Goal: Task Accomplishment & Management: Manage account settings

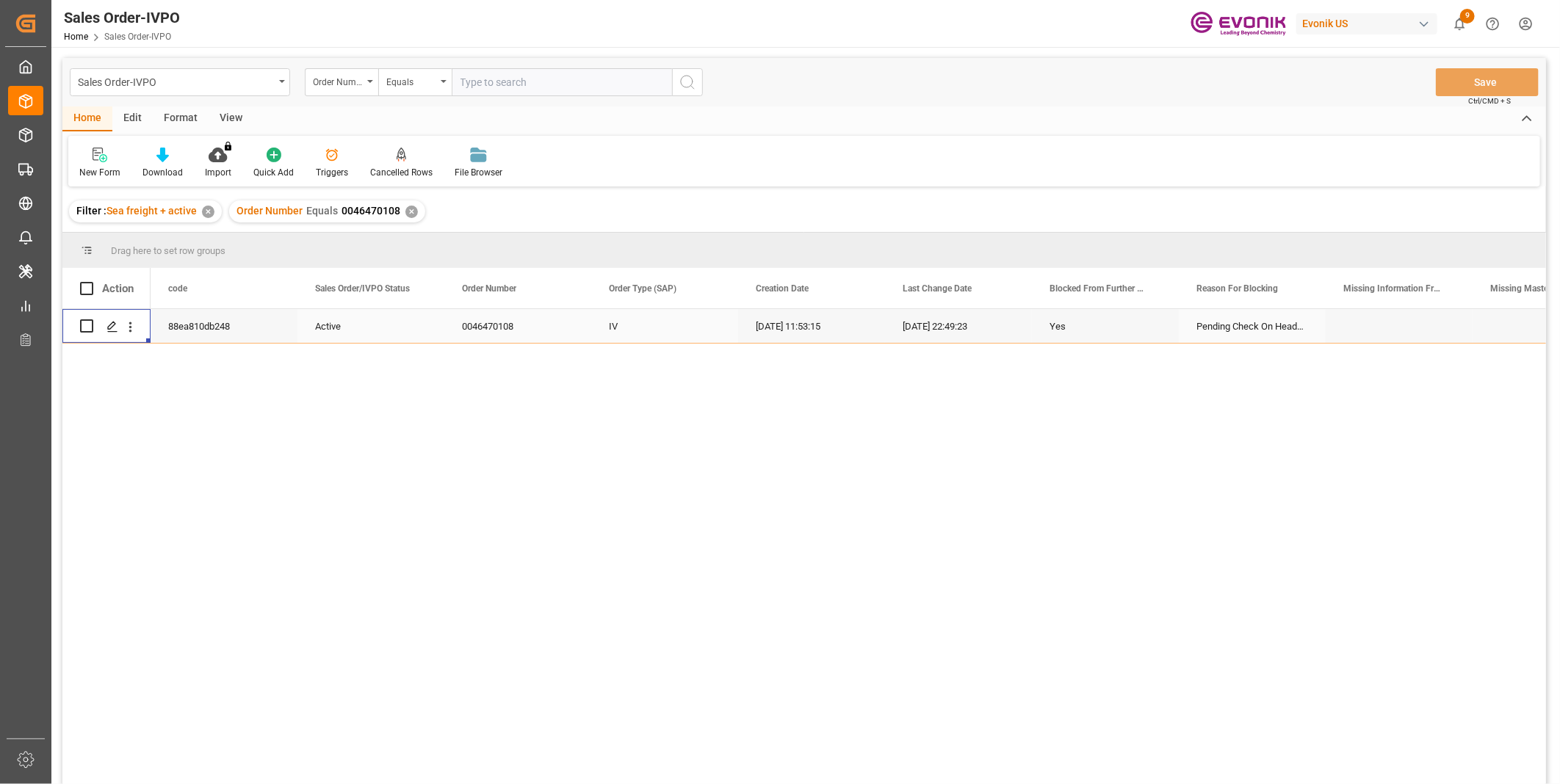
click at [511, 74] on input "text" at bounding box center [562, 82] width 220 height 28
paste input "2006963213"
type input "2006963213"
click at [681, 86] on icon "search button" at bounding box center [687, 82] width 18 height 18
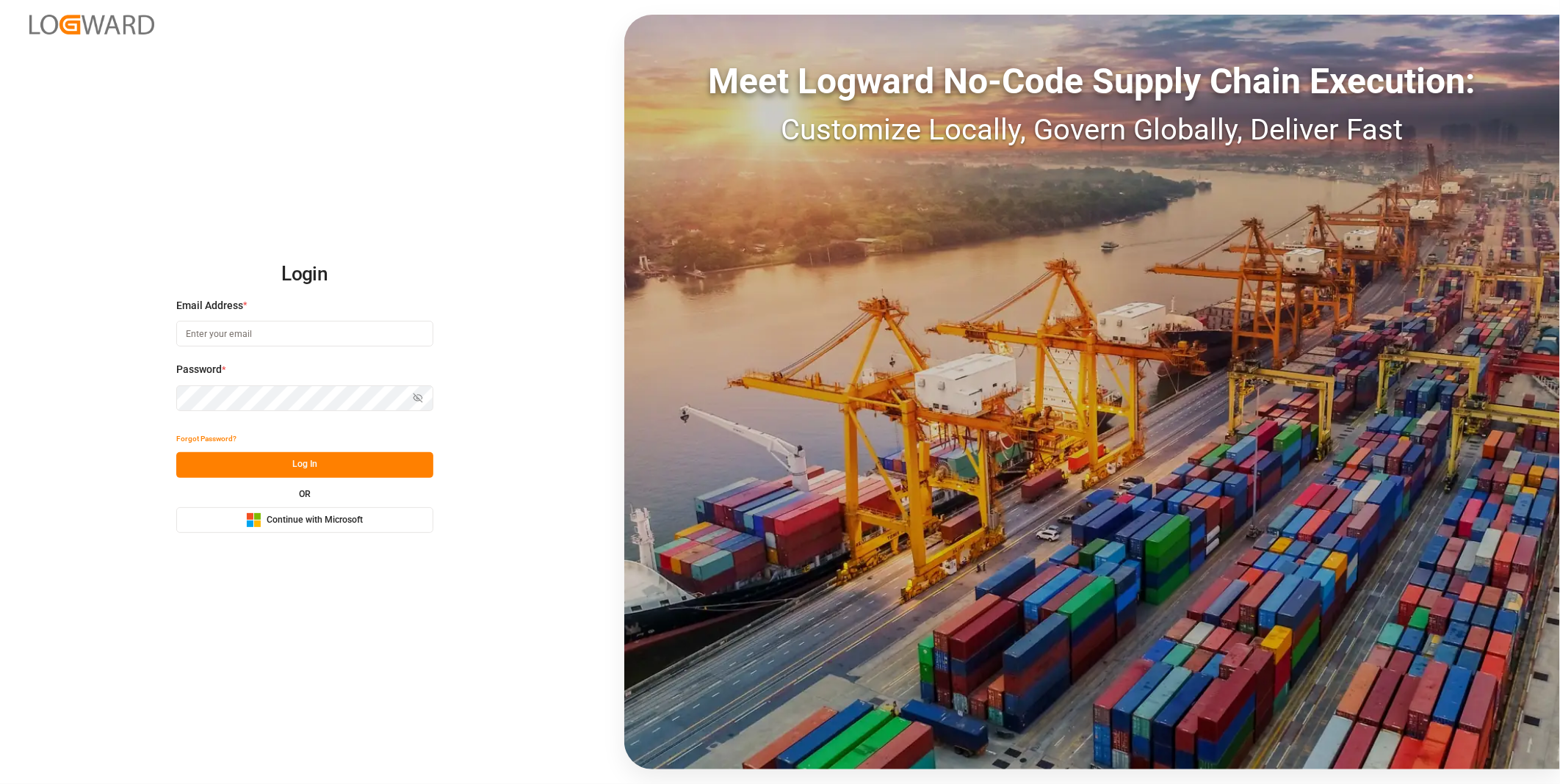
type input "julissa.then@leschaco.com"
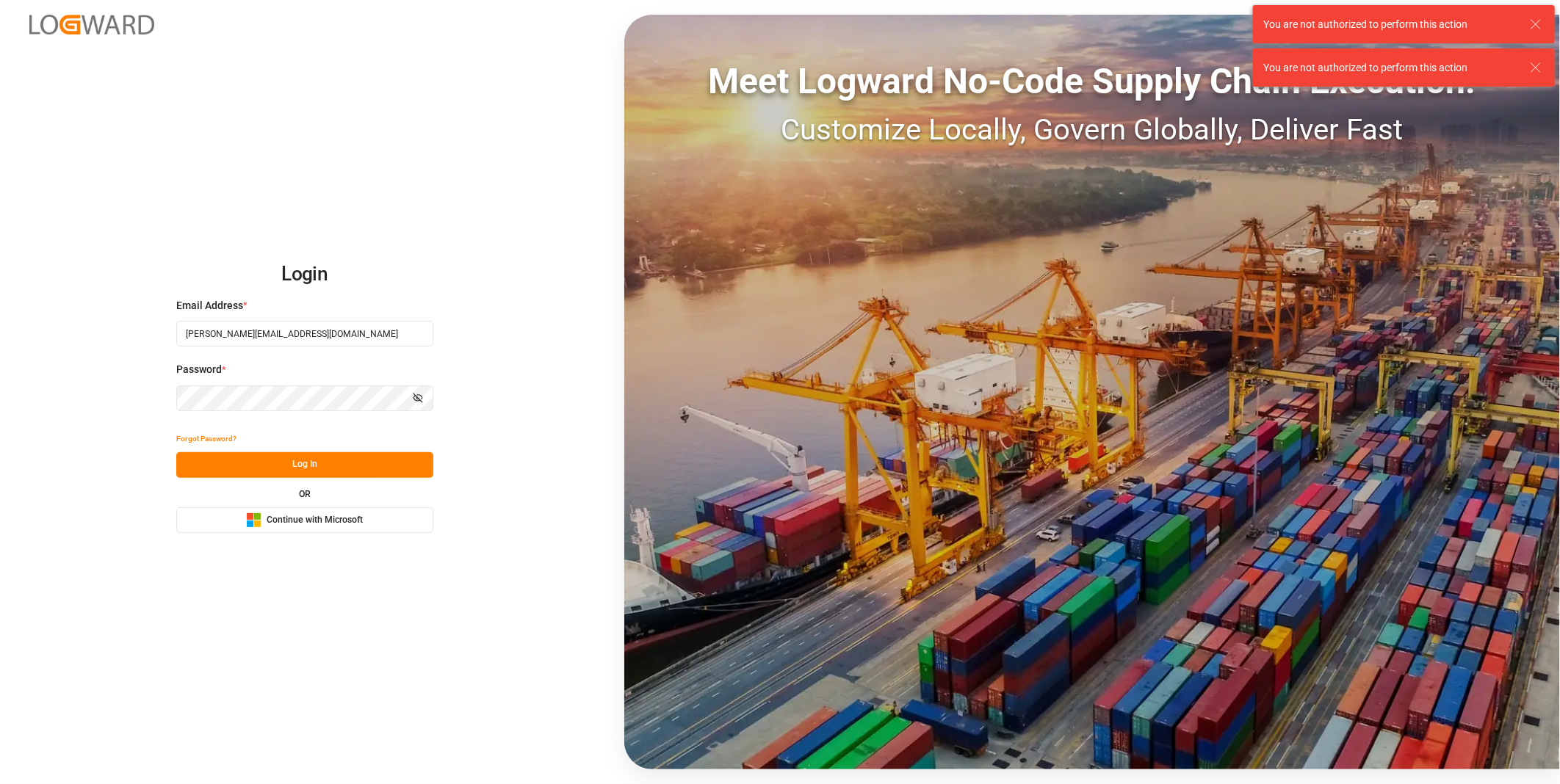
click at [277, 465] on button "Log In" at bounding box center [305, 465] width 257 height 26
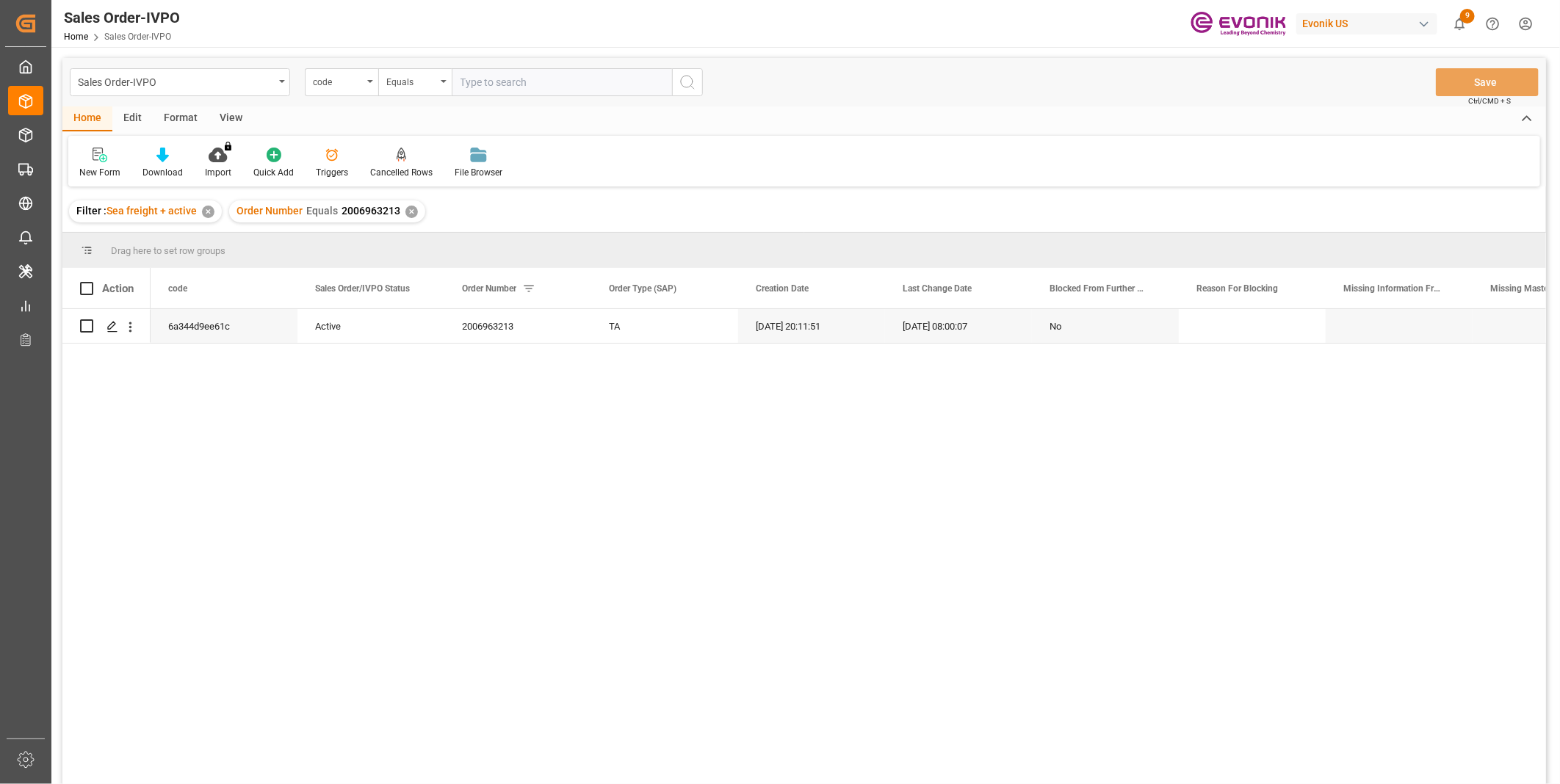
click at [509, 81] on input "text" at bounding box center [562, 82] width 220 height 28
type input "2006963213"
click at [130, 327] on icon "open menu" at bounding box center [131, 327] width 15 height 15
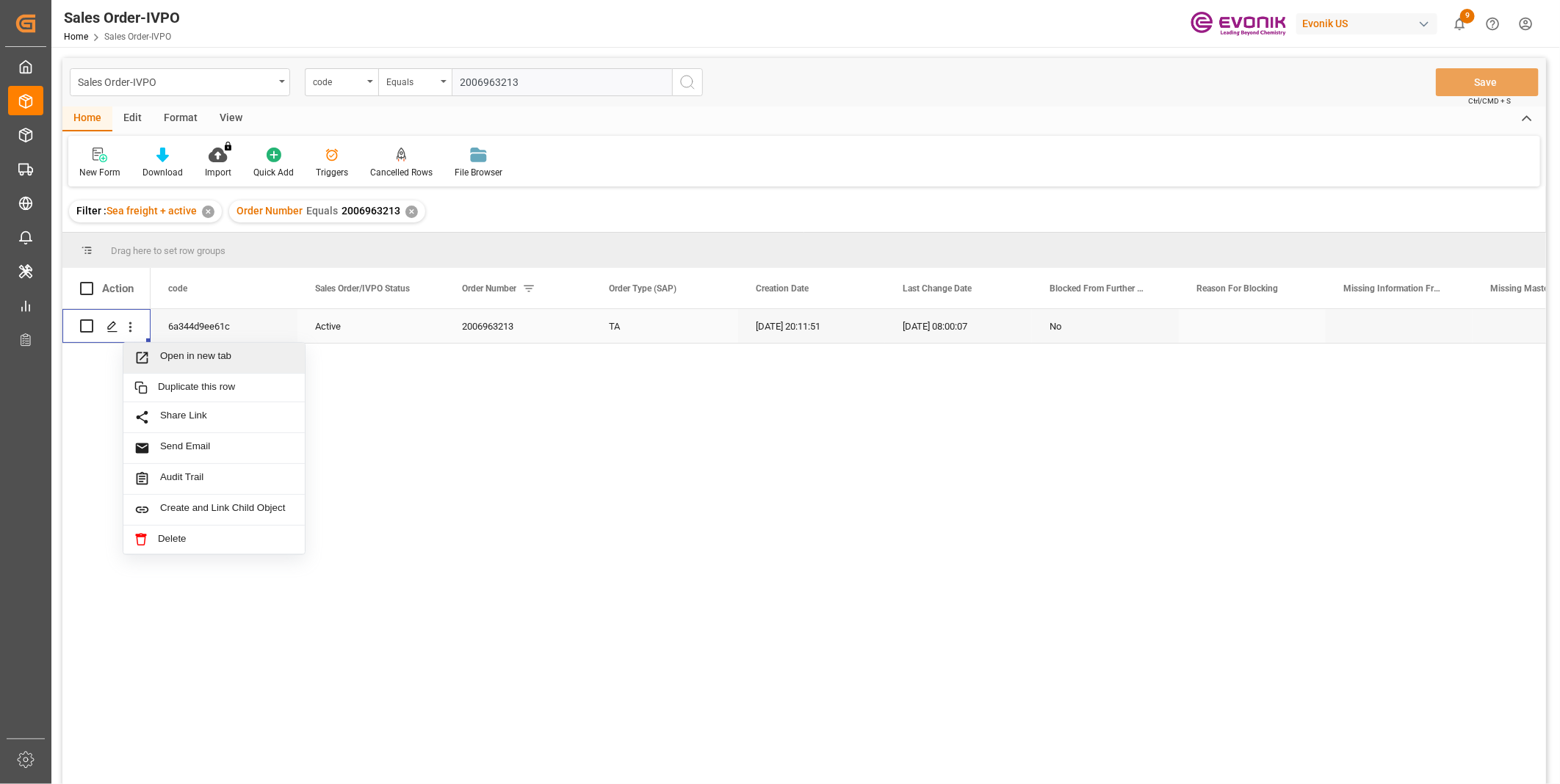
click at [213, 366] on div "Open in new tab" at bounding box center [213, 358] width 182 height 31
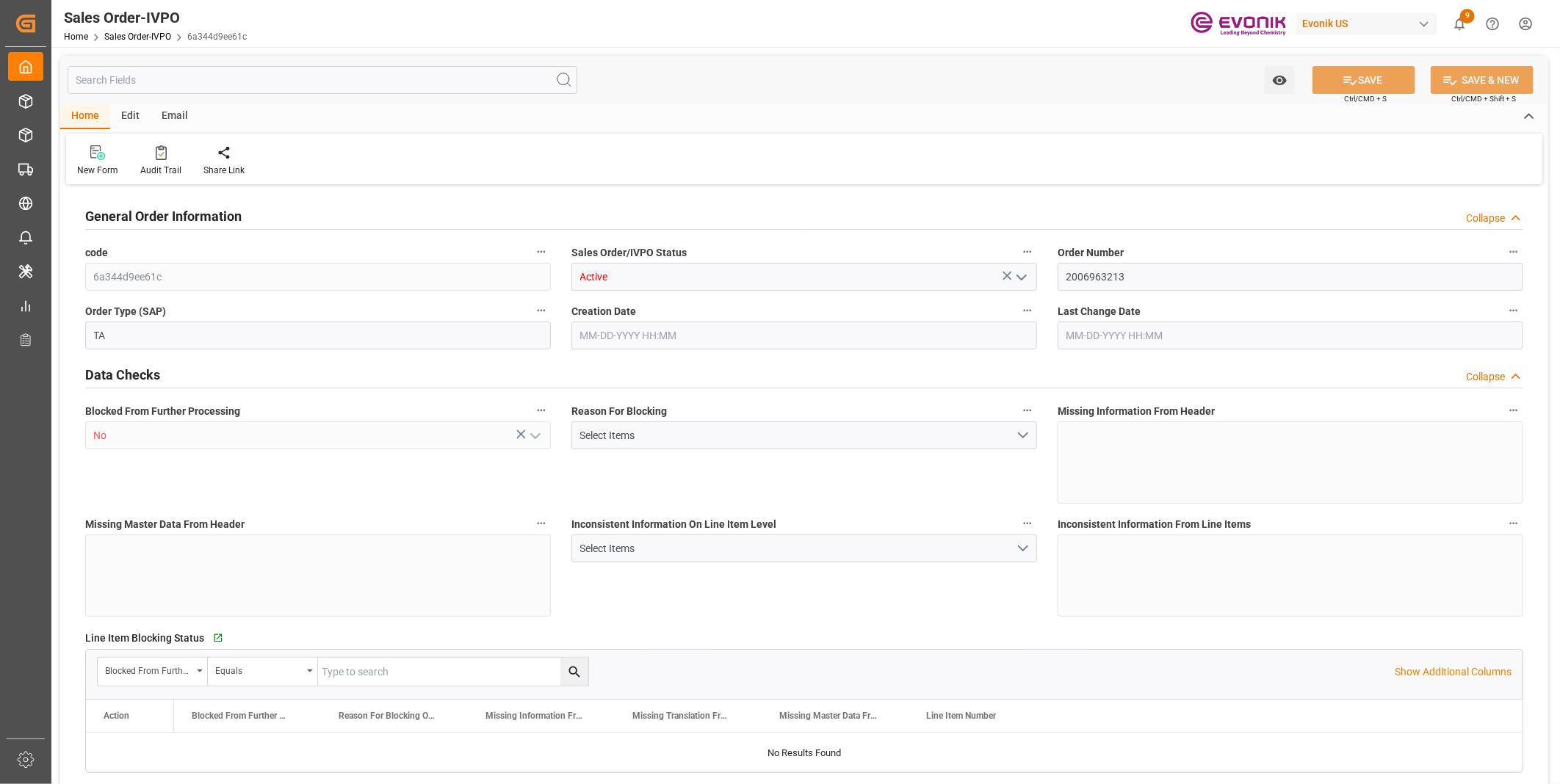
type input "JPYOK"
type input "0"
type input "1"
type input "2"
type input "3"
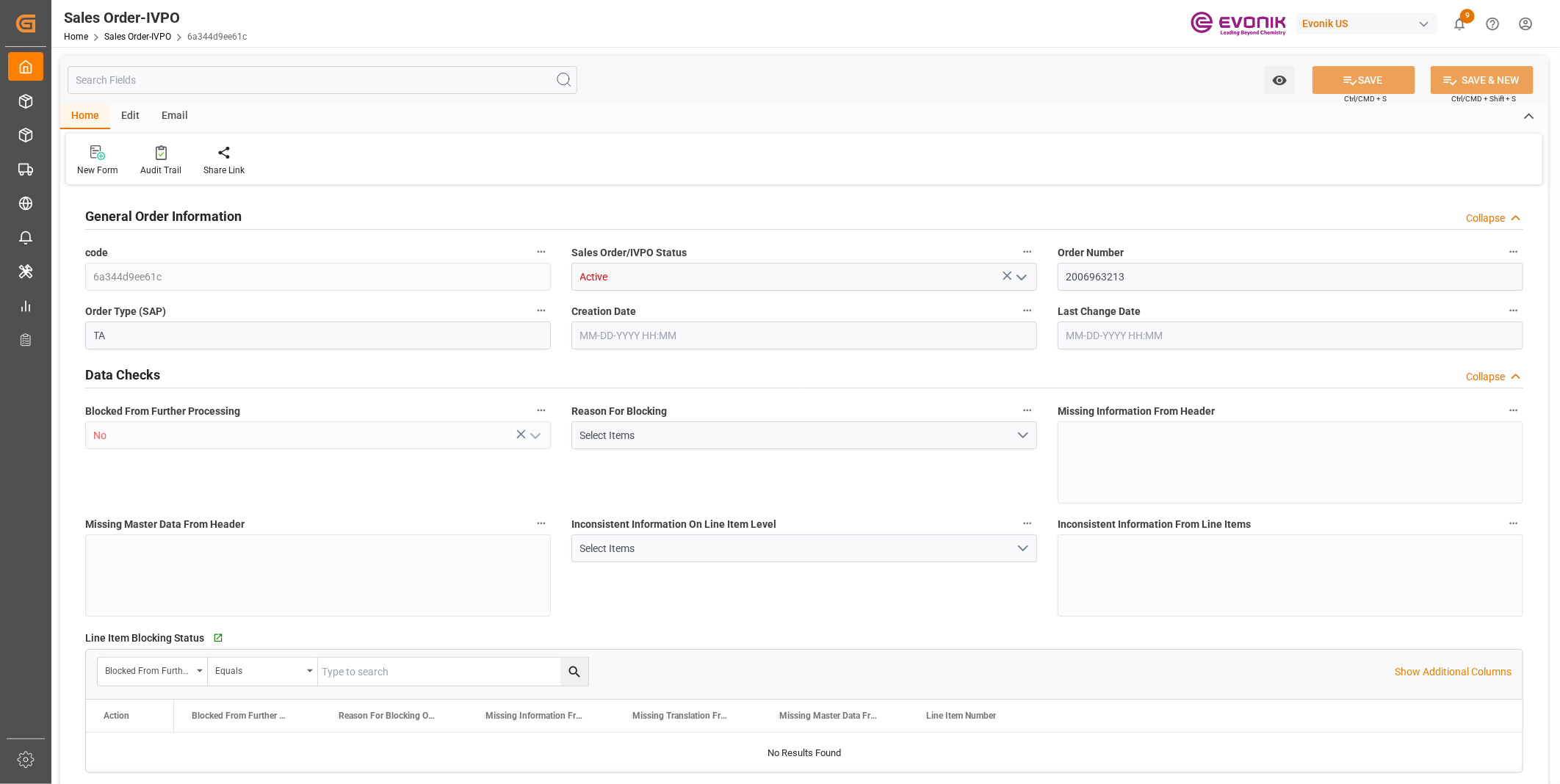
type input "20882.88"
type input "146.6292"
type input "19000"
type input "60"
type input "04-24-2025 20:11"
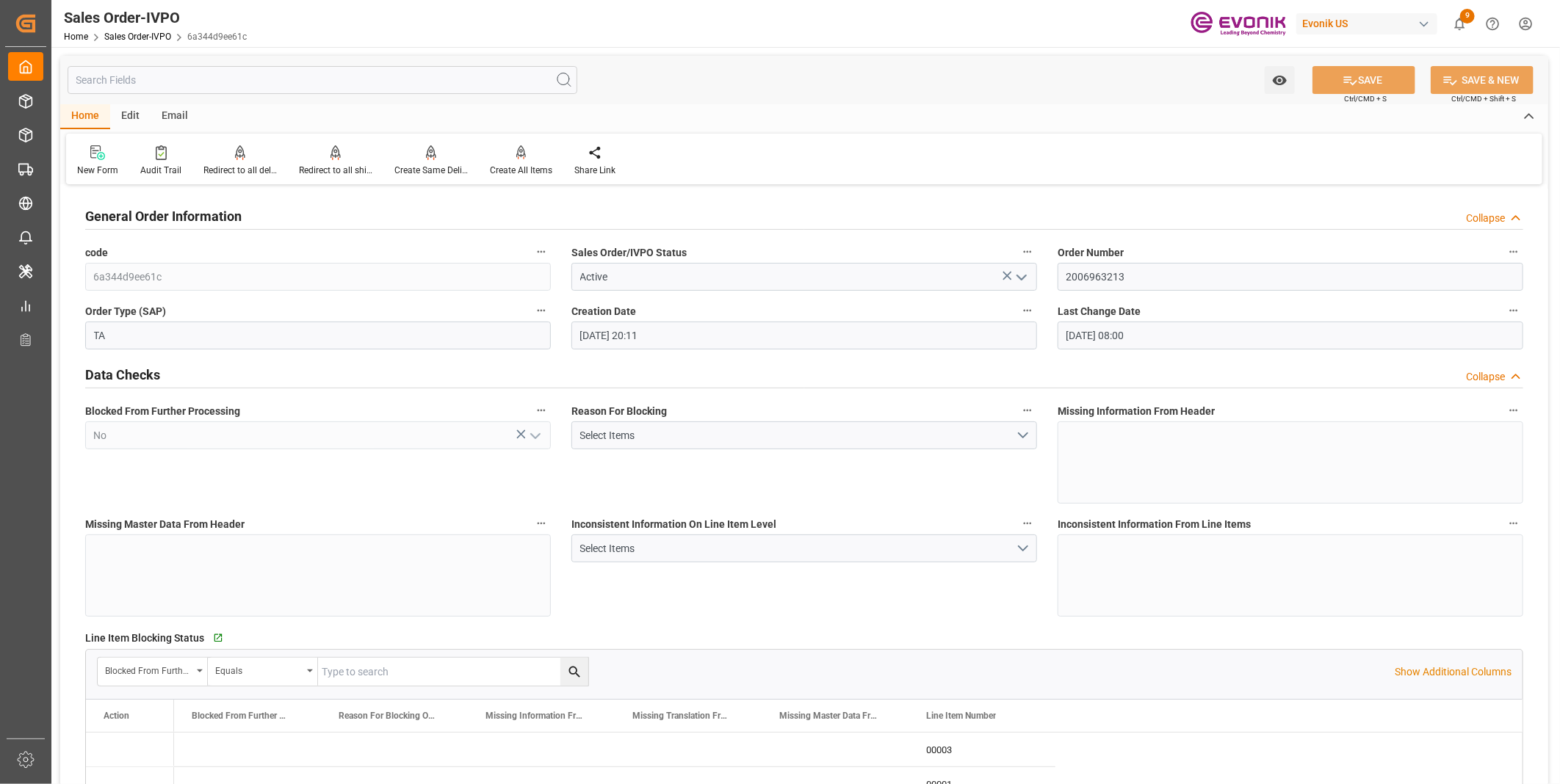
type input "08-22-2025 08:00"
click at [522, 167] on div "Create All Items" at bounding box center [521, 171] width 63 height 13
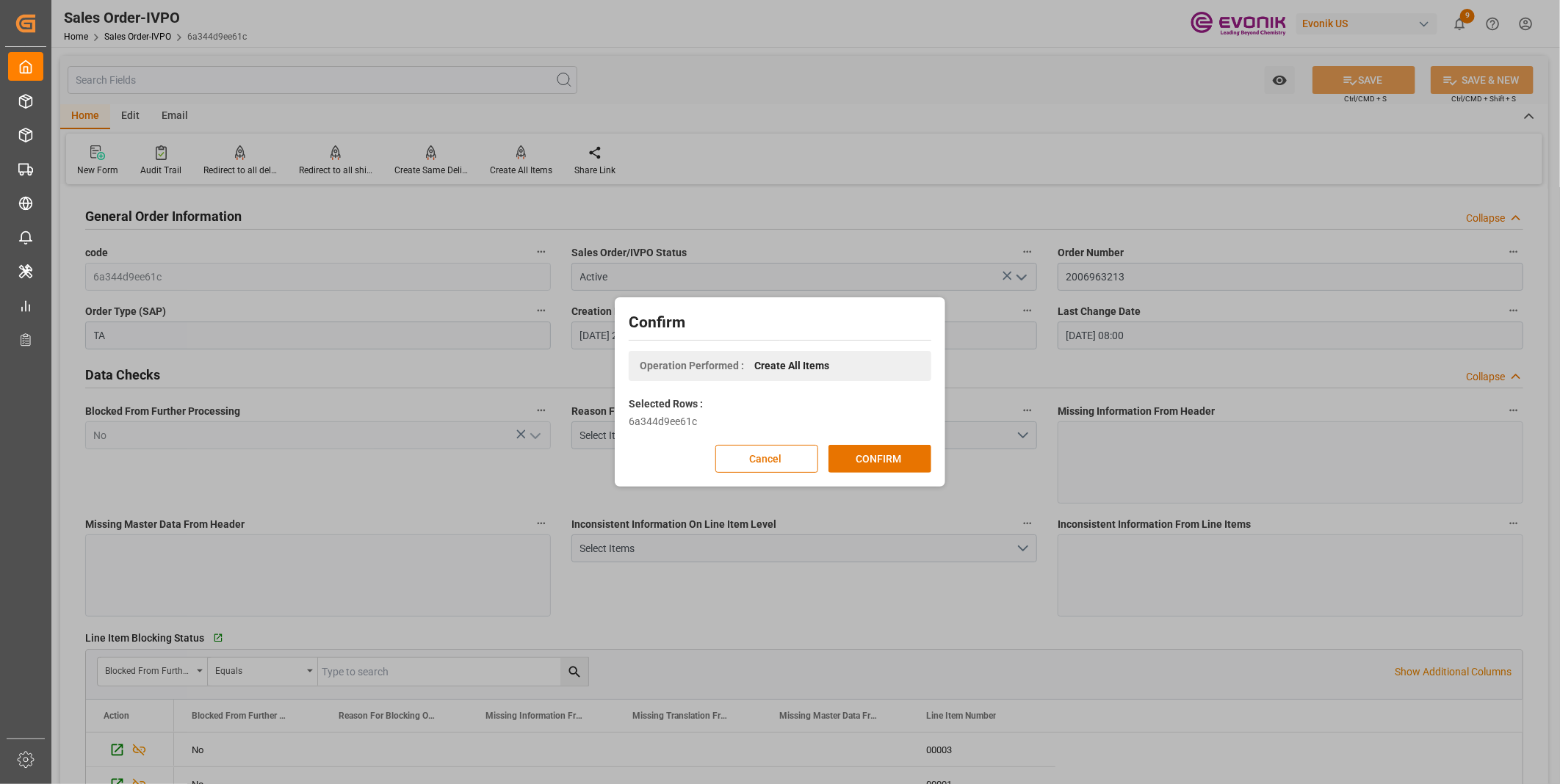
click at [795, 74] on div "Confirm Operation Performed : Create All Items Selected Rows : 6a344d9ee61c Can…" at bounding box center [780, 392] width 1560 height 784
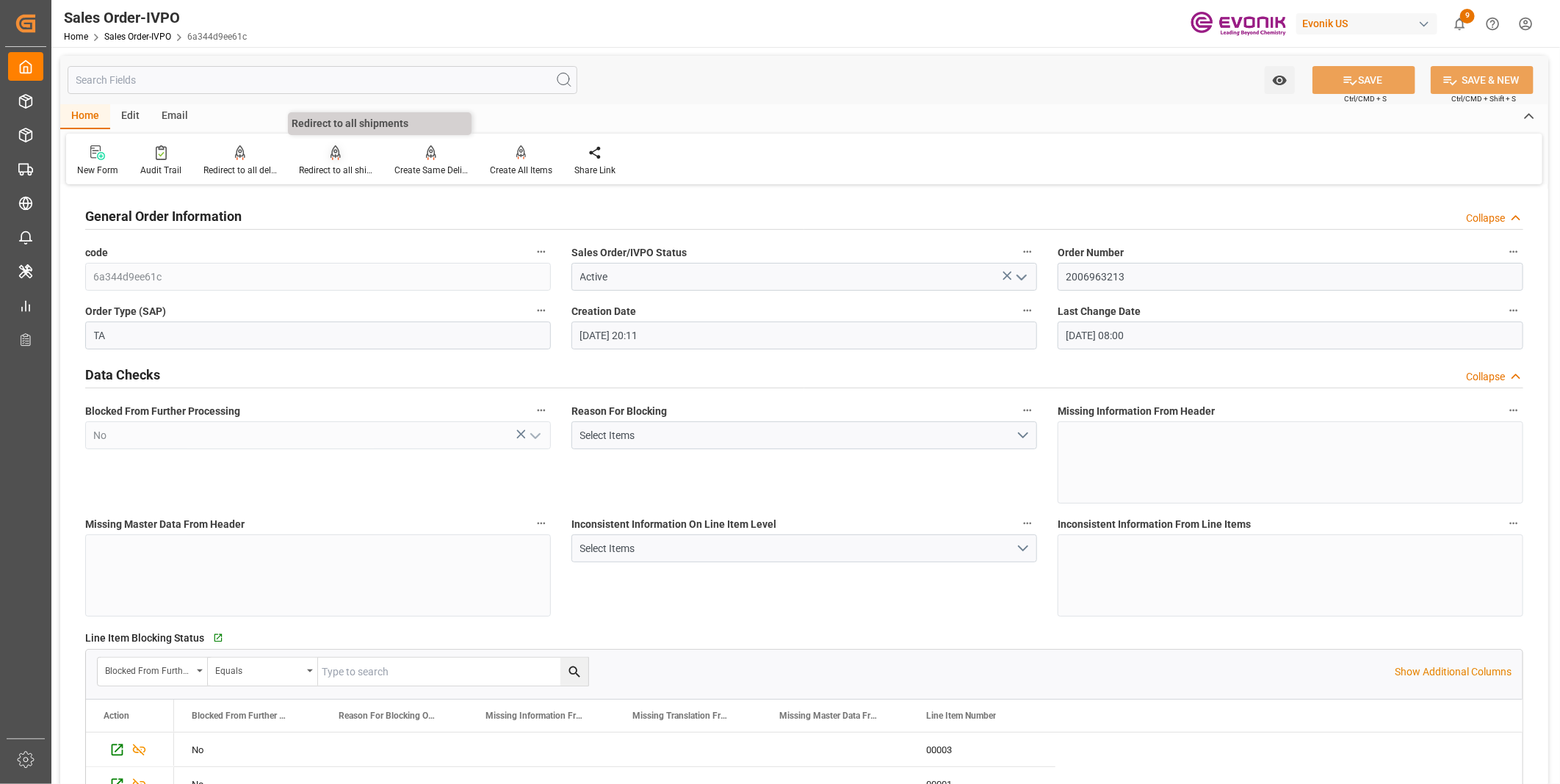
click at [316, 169] on div "Redirect to all shipments" at bounding box center [336, 171] width 74 height 13
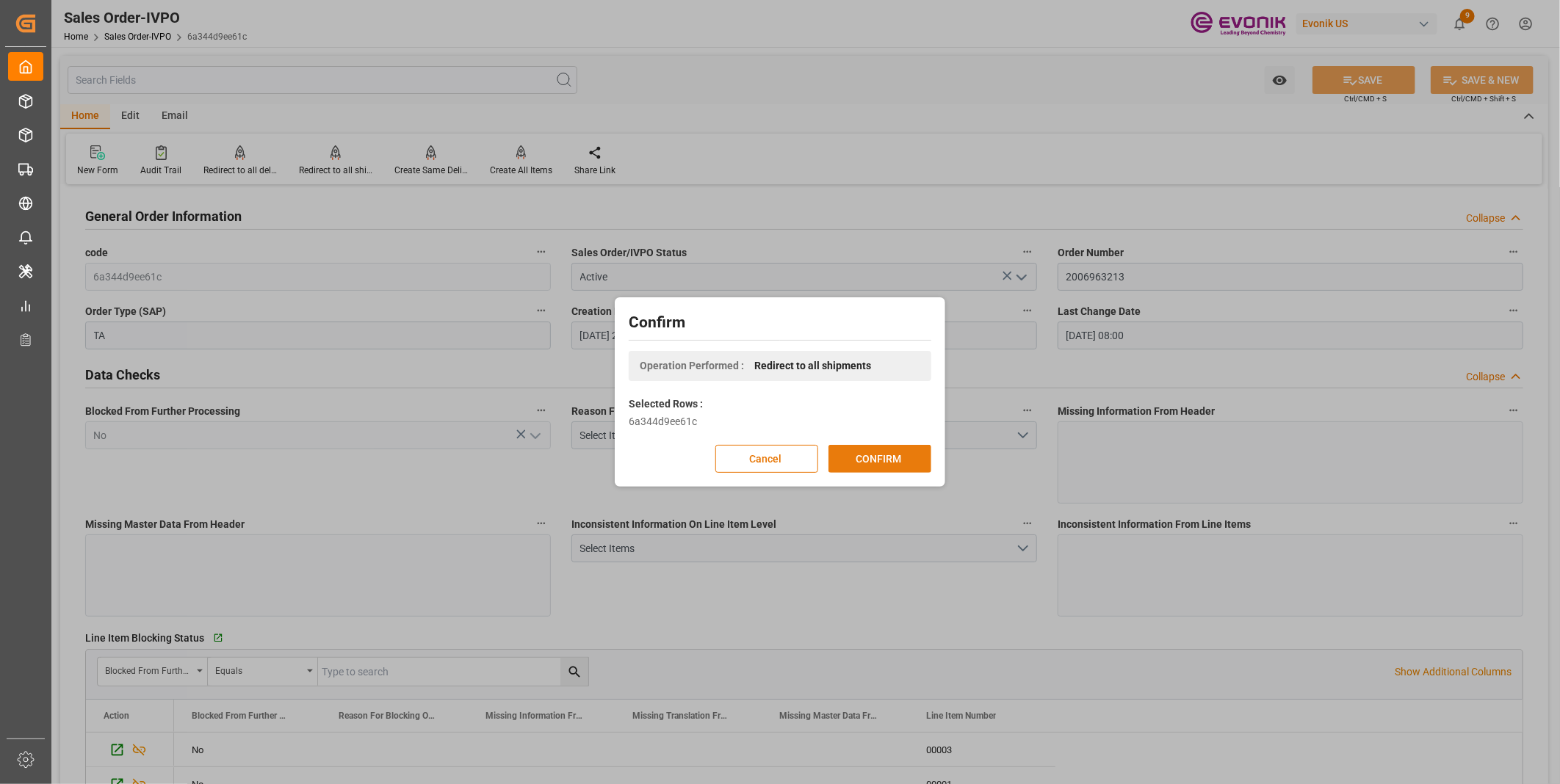
click at [894, 465] on button "CONFIRM" at bounding box center [880, 459] width 103 height 28
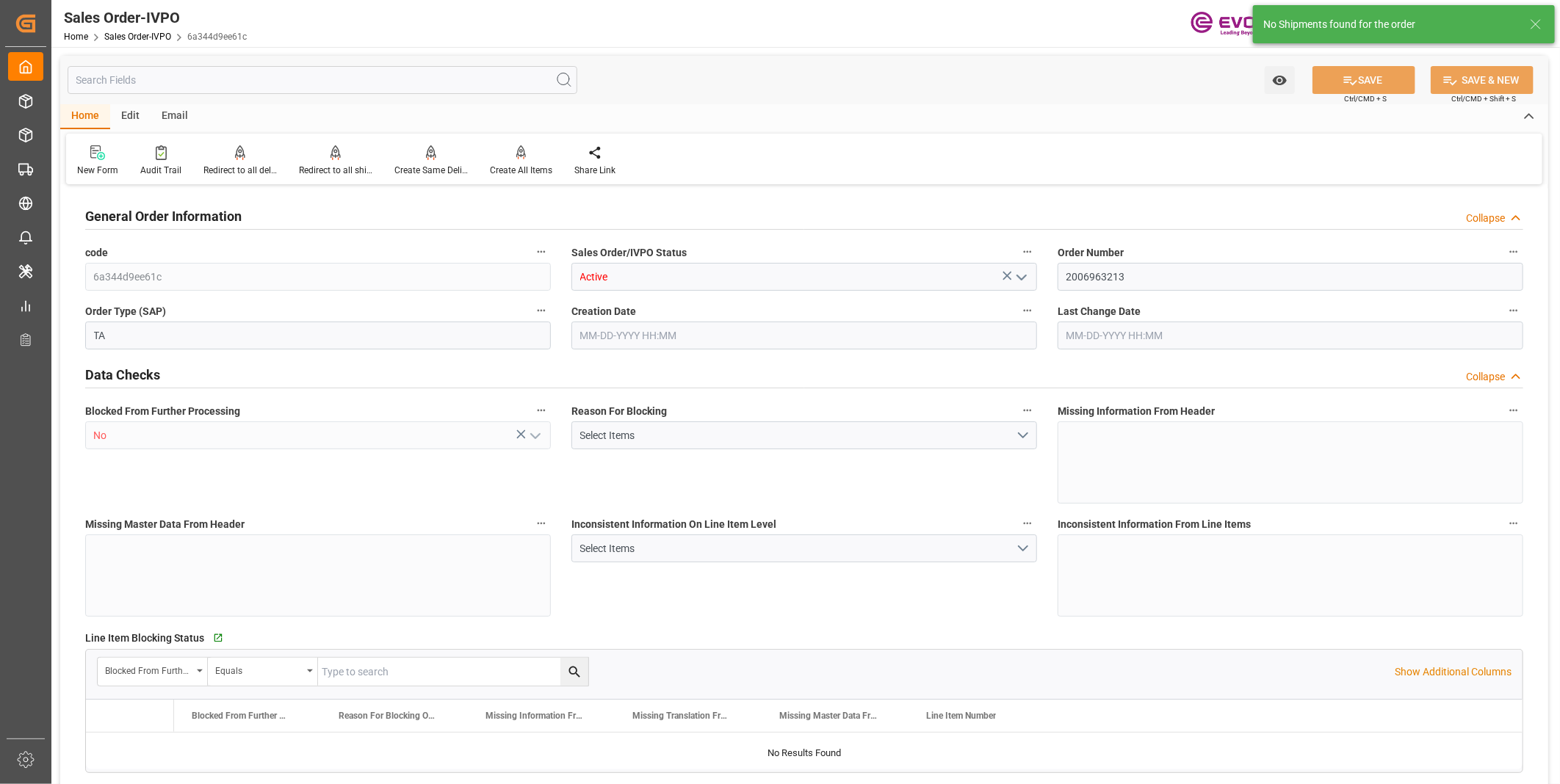
type input "JPYOK"
type input "0"
type input "1"
type input "2"
type input "3"
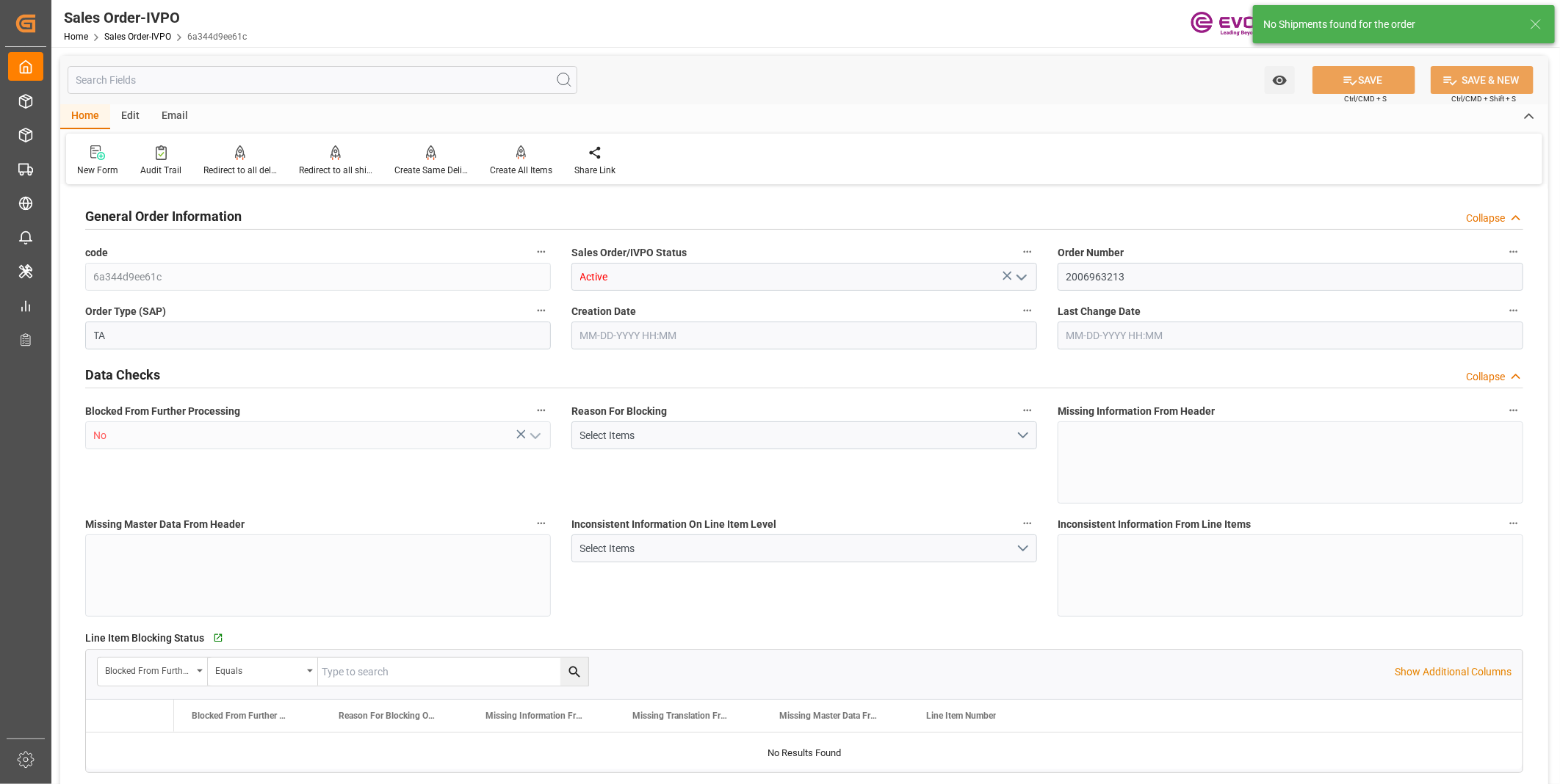
type input "20882.88"
type input "146.6292"
type input "19000"
type input "60"
type input "04-24-2025 20:11"
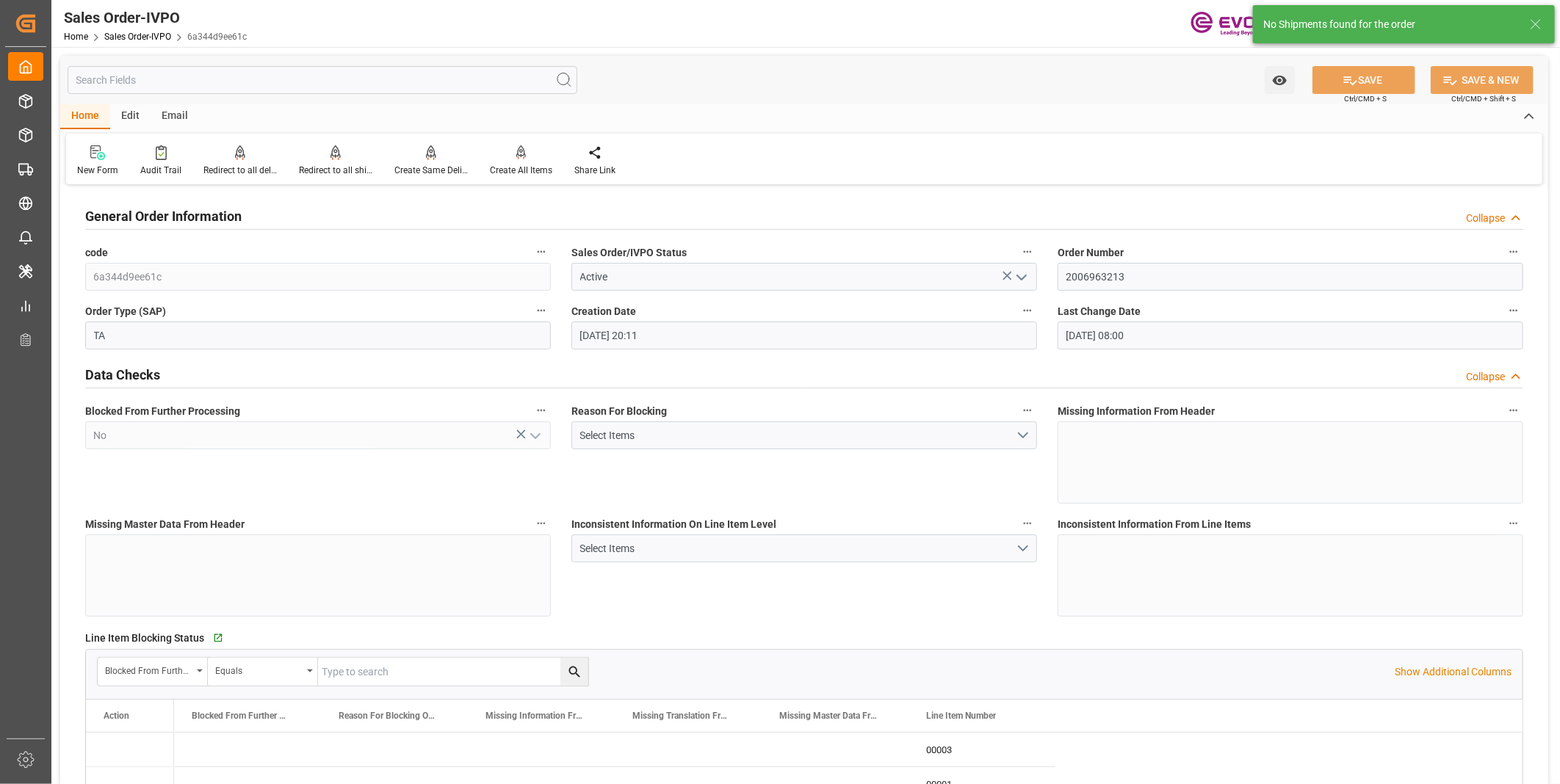
type input "08-22-2025 08:00"
click at [516, 156] on icon at bounding box center [521, 153] width 10 height 15
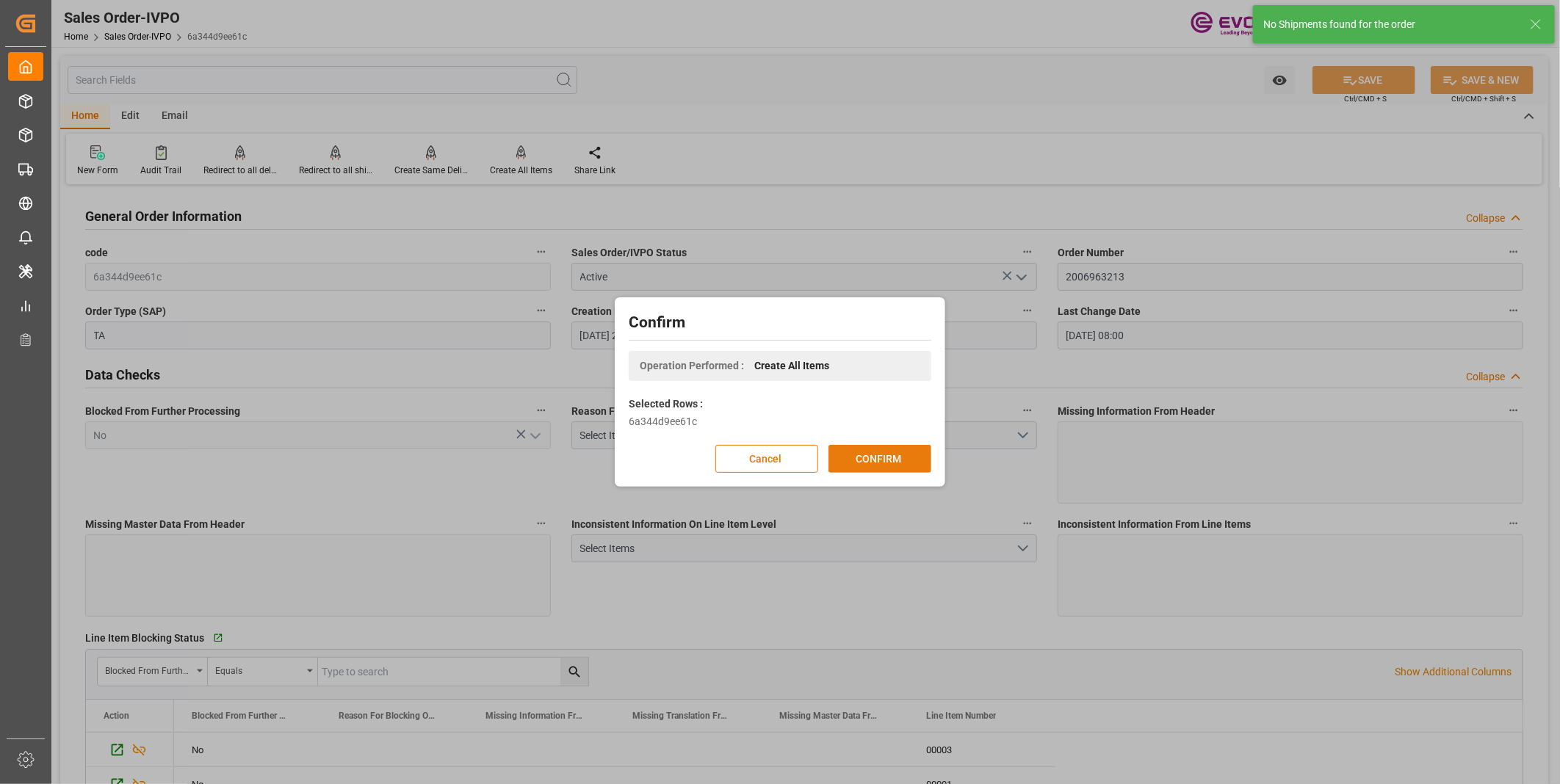
click at [861, 452] on button "CONFIRM" at bounding box center [880, 459] width 103 height 28
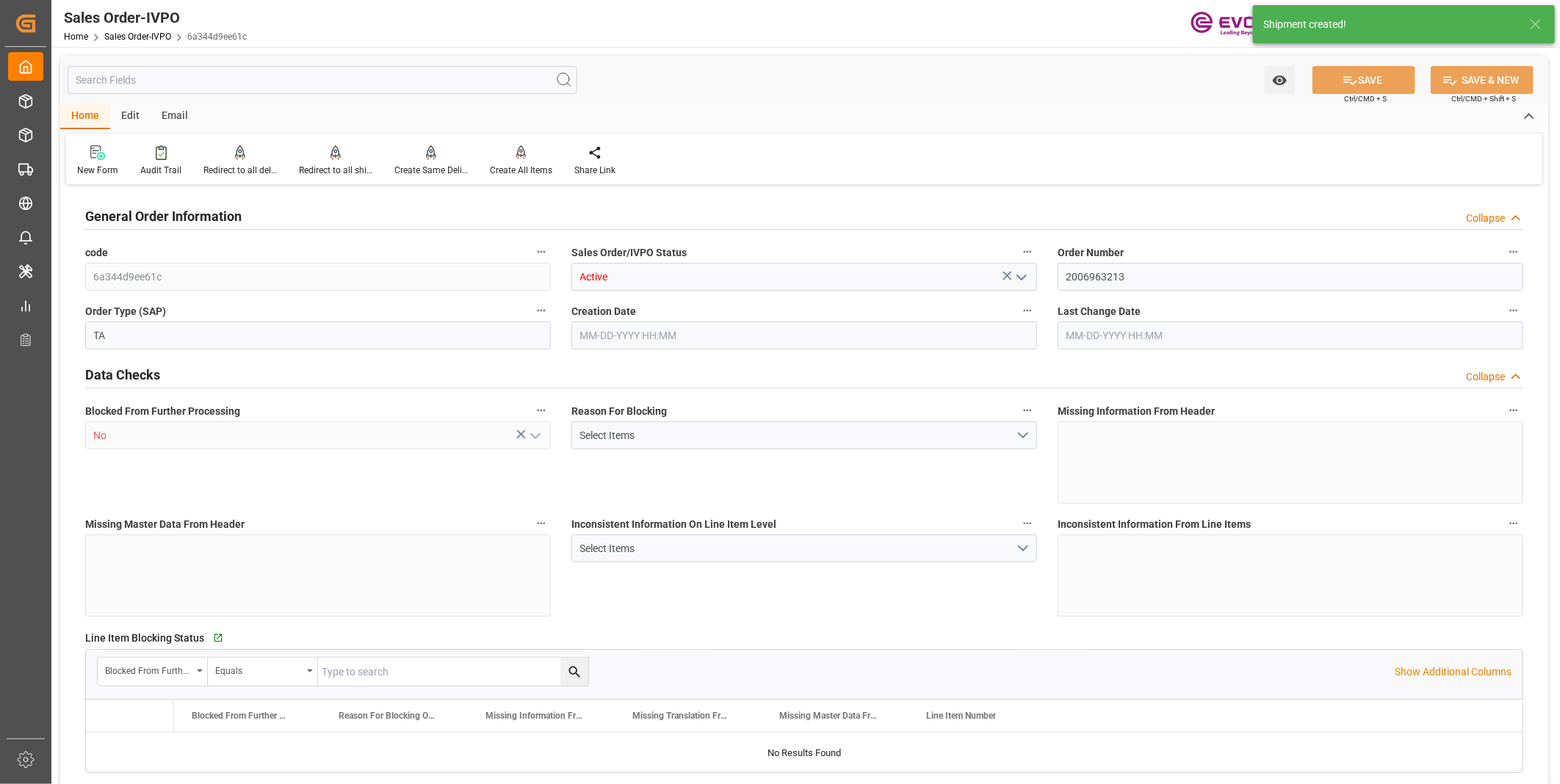
type input "JPYOK"
type input "0"
type input "1"
type input "2"
type input "3"
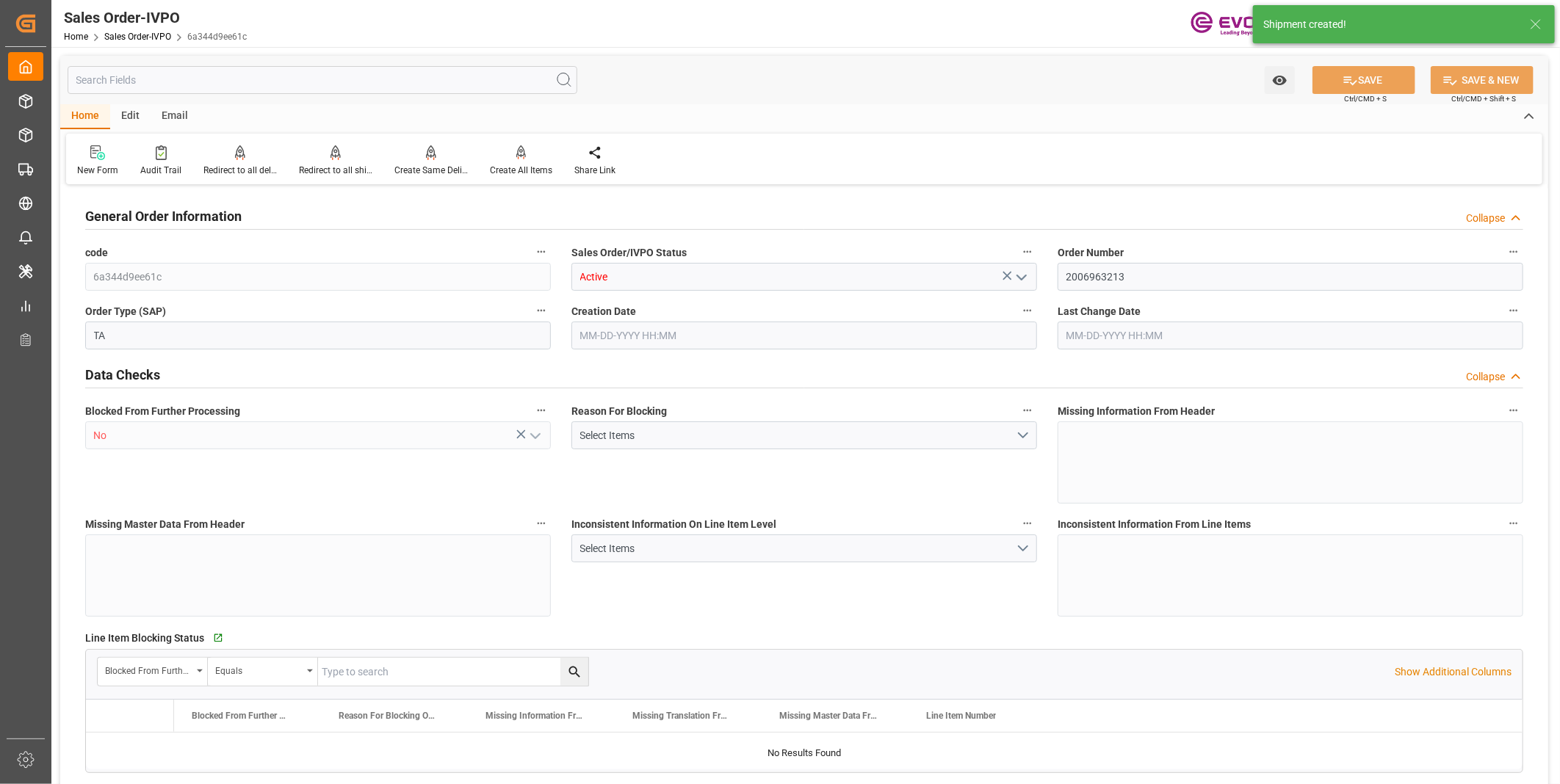
type input "20882.88"
type input "146.6292"
type input "19000"
type input "60"
type input "04-24-2025 20:11"
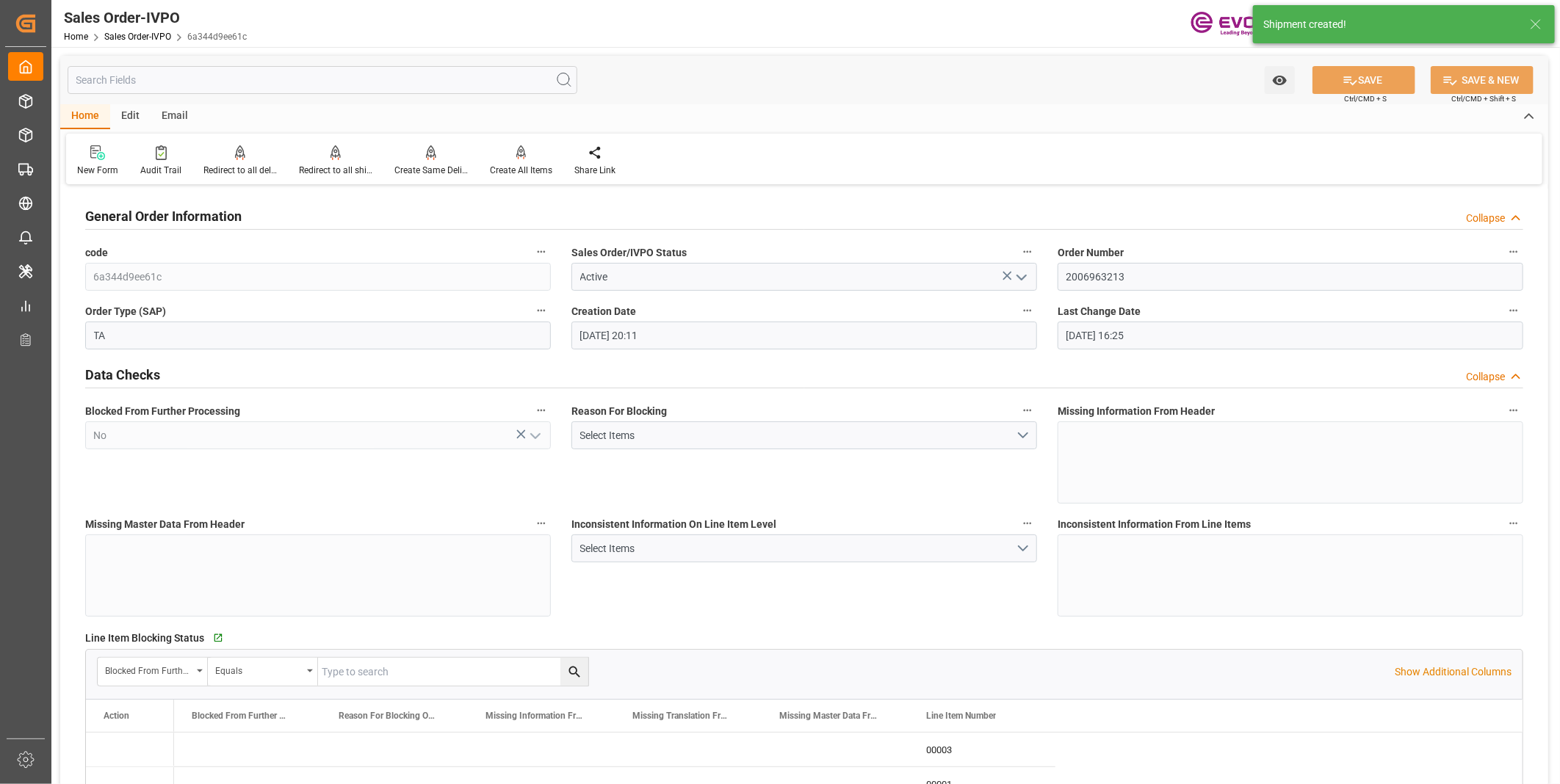
type input "08-26-2025 16:25"
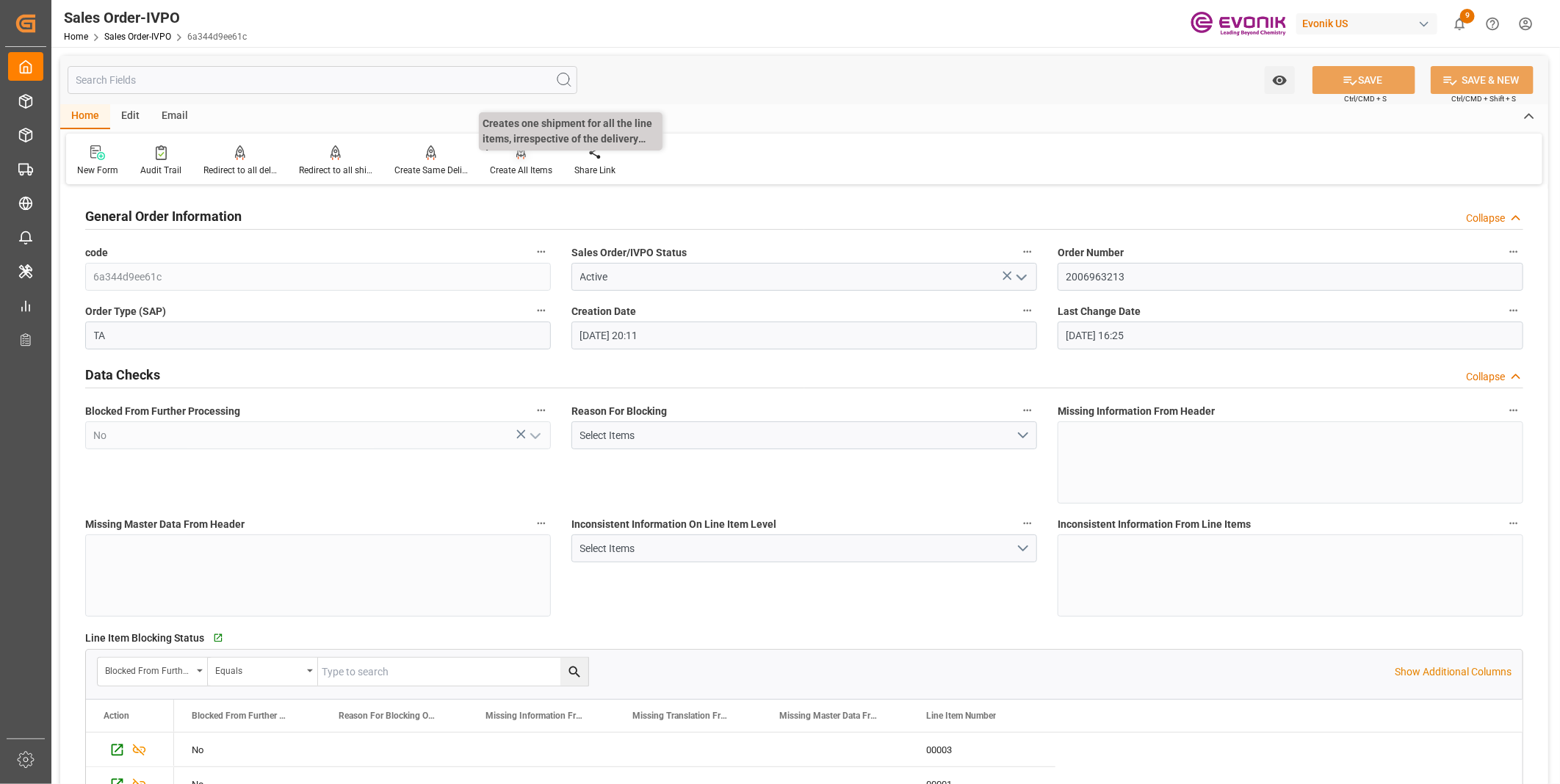
click at [519, 164] on div "Create All Items" at bounding box center [521, 171] width 63 height 13
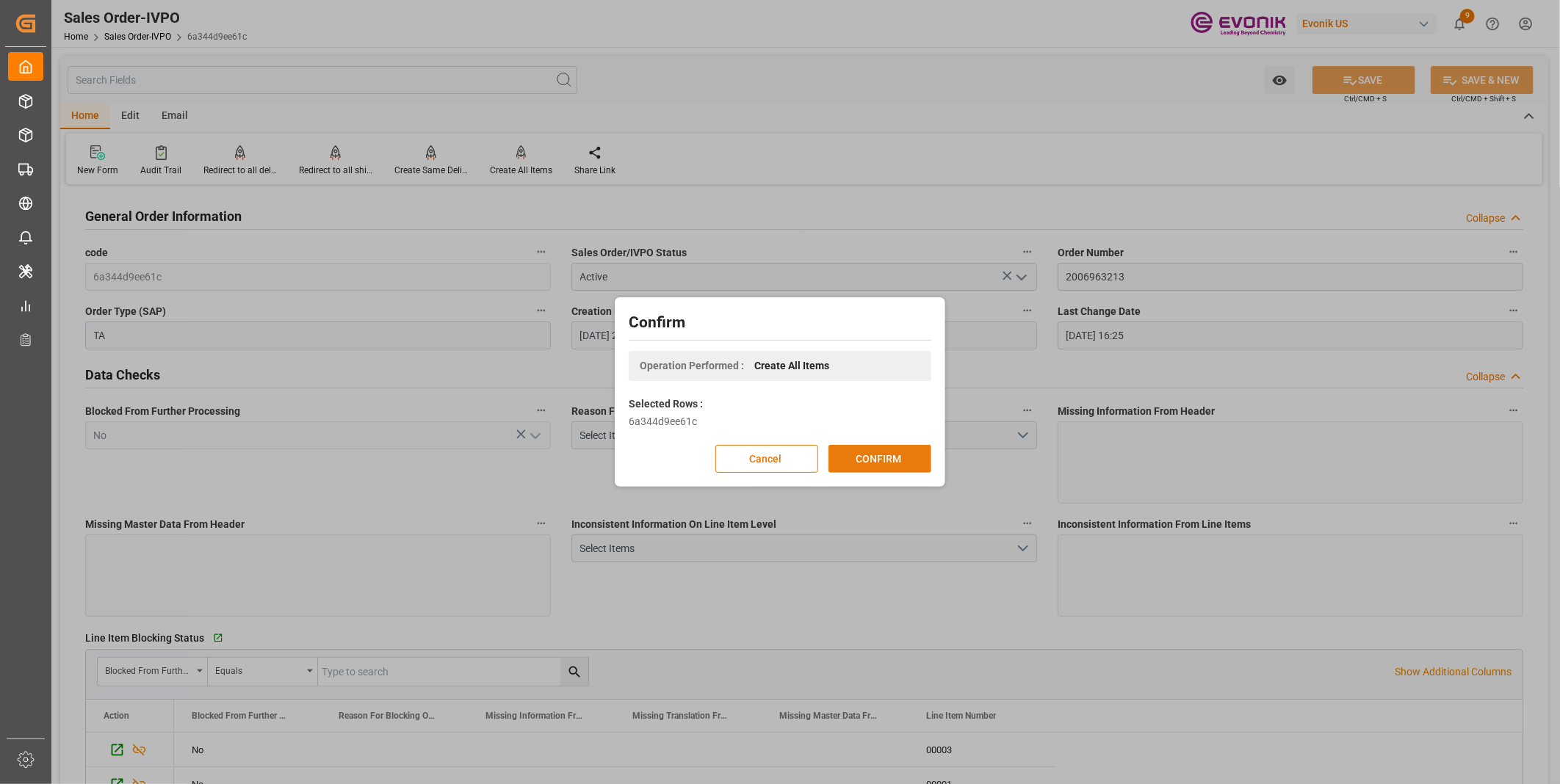
click at [876, 447] on button "CONFIRM" at bounding box center [880, 459] width 103 height 28
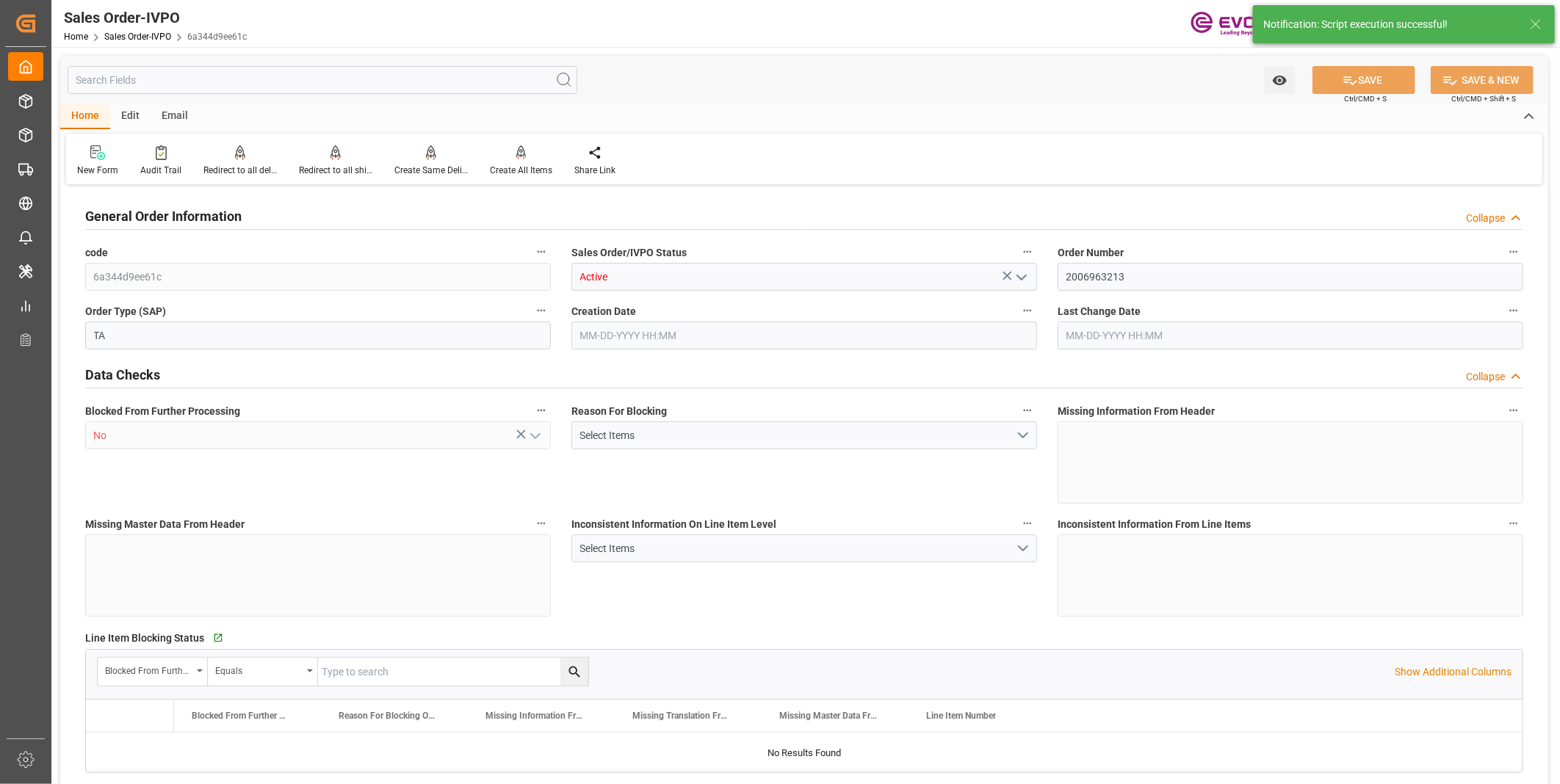
type input "6a344d9ee61c"
type input "Active"
type input "2006963213"
type input "TA"
type input "No"
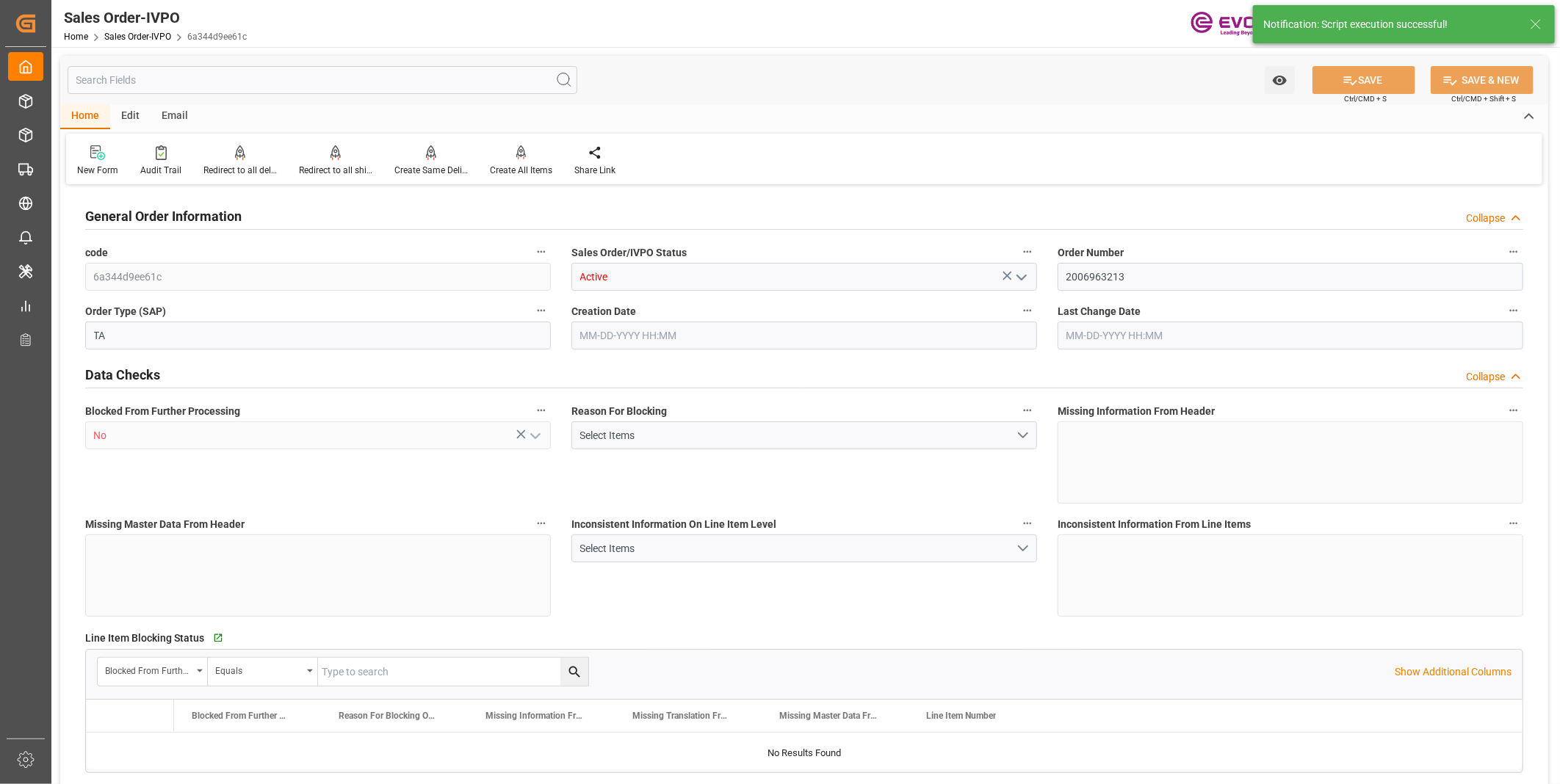
type input "D2P"
type input "45"
type input "FCL"
type input "0009"
type input "40HC"
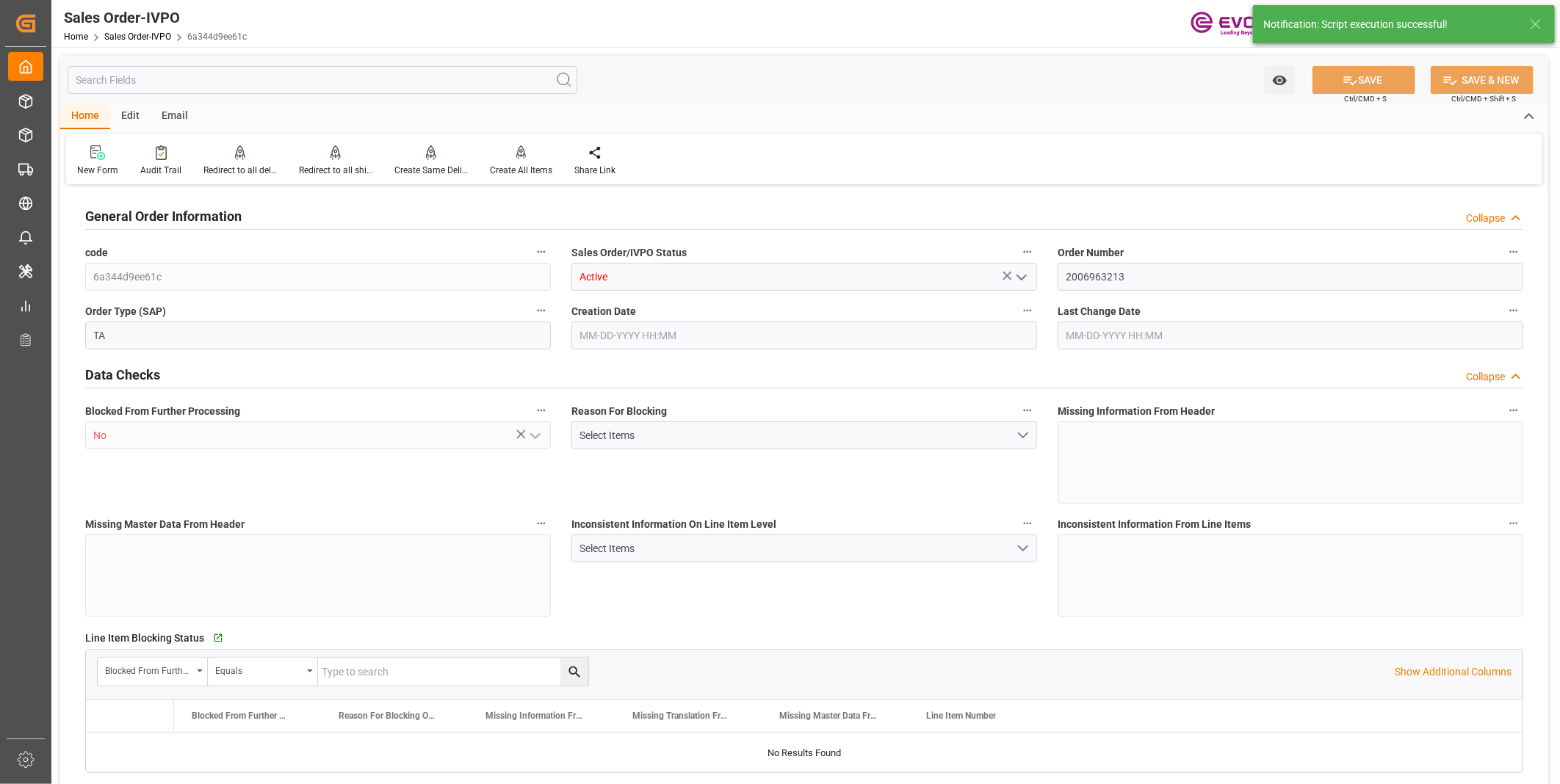
type textarea "No Tank Container"
type input "2024/4/11岡畑様ご注文分2026年7月迄均等納入希望"
type input "I2"
type input "SM I2 Silica"
type input "Smart Materials"
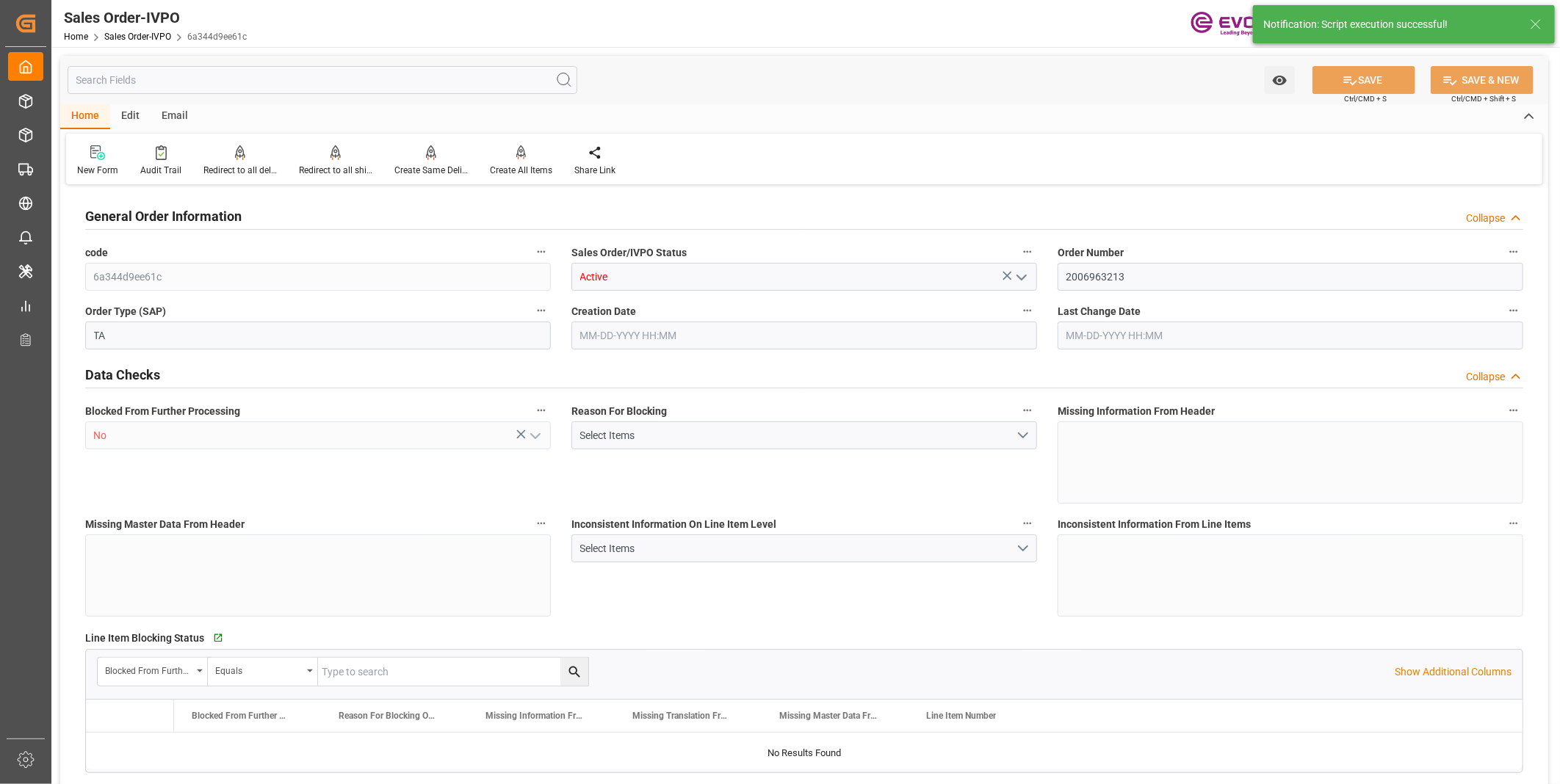
type input "DAP"
type input "Odawara-shi"
type input "Yokohama"
type textarea "Not required"
type textarea "DIRECT CONSUMER"
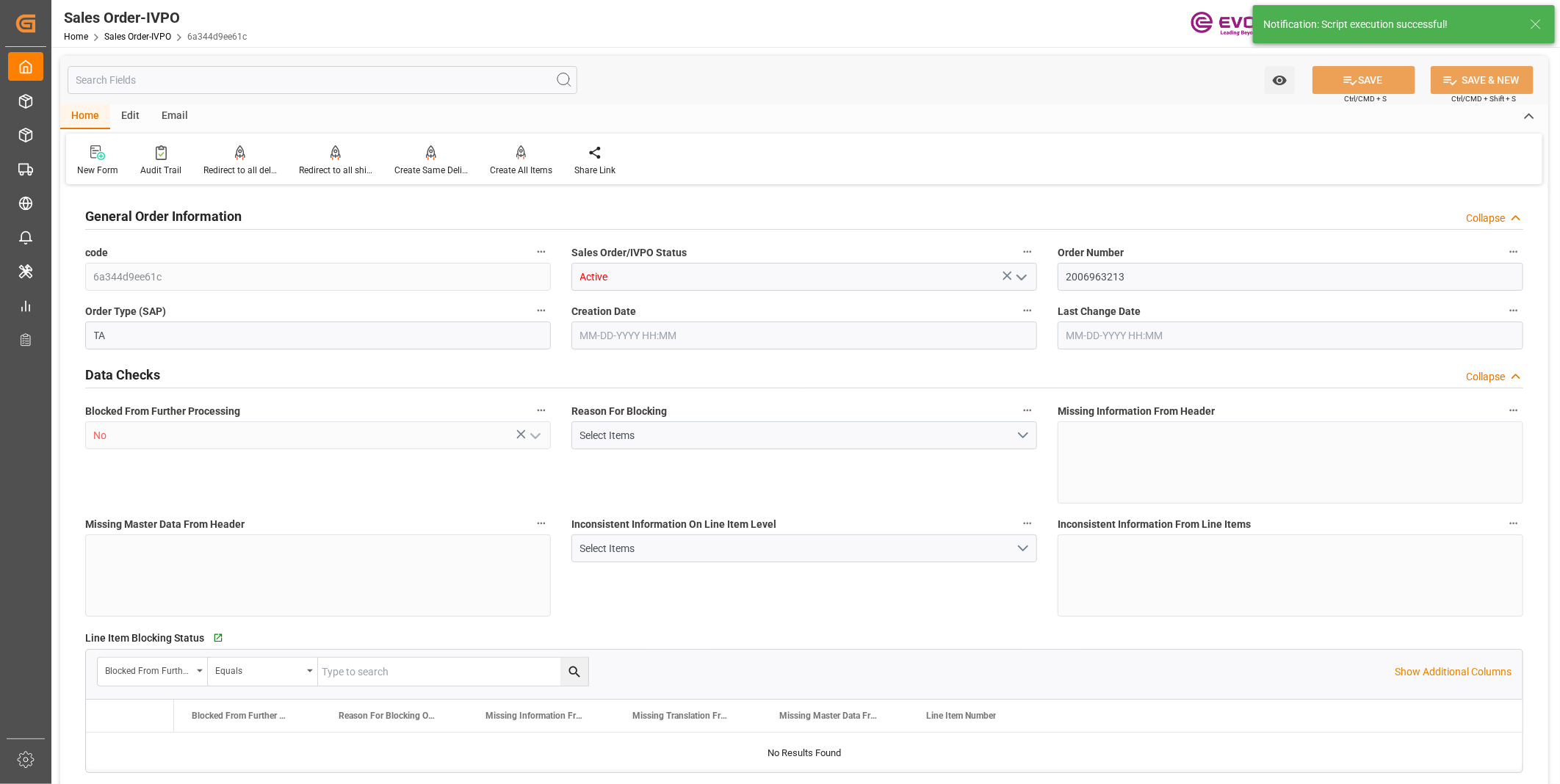
type textarea "T6011101013487"
type textarea "Please add following Marks to B/L ZEOFREE 600LA MADE IN USA PO No. 2006963213 Y…"
type input "JP"
type input "Done"
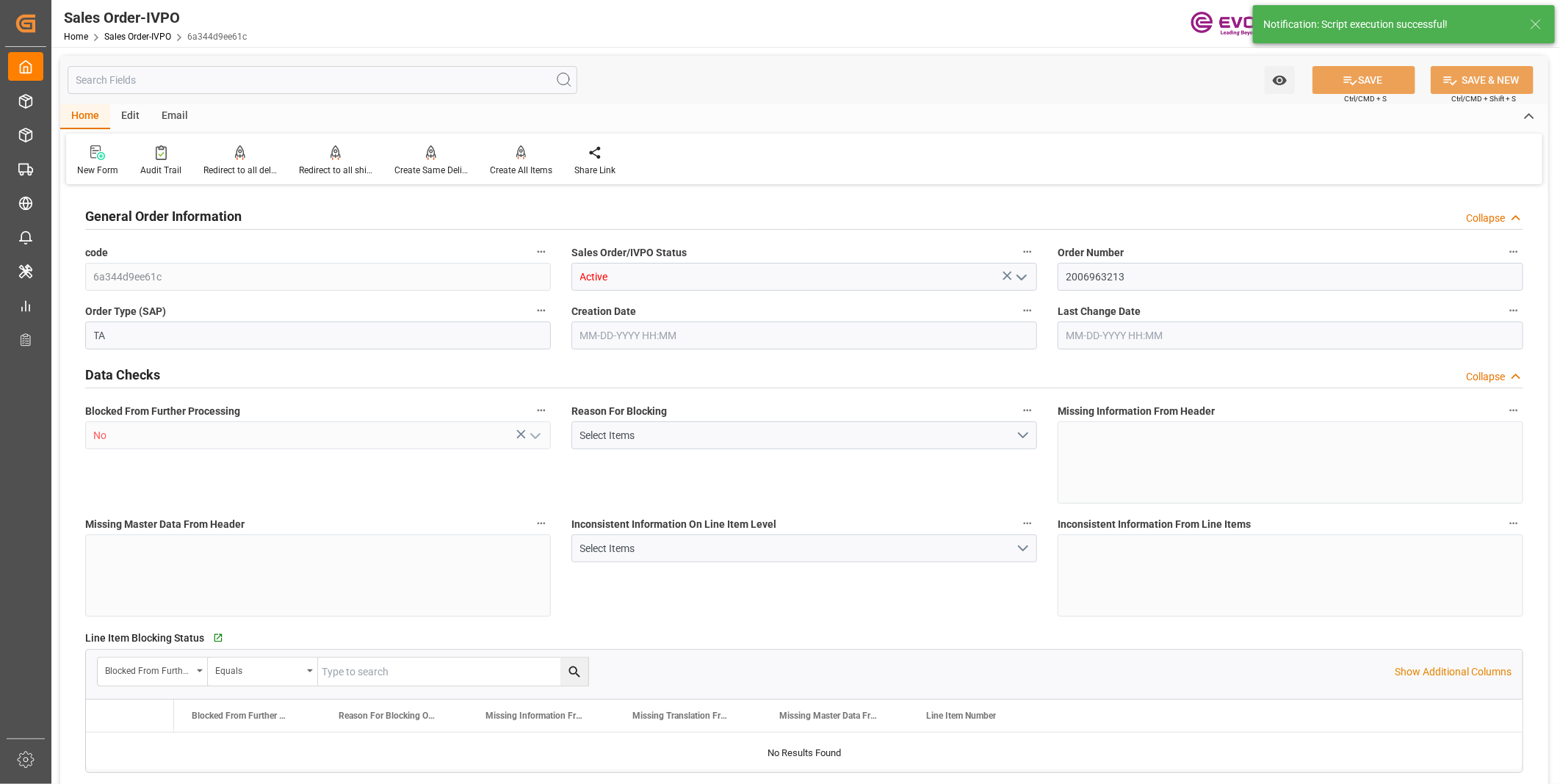
type input "40HC"
type input "Done"
type input "JPYOK"
type input "0"
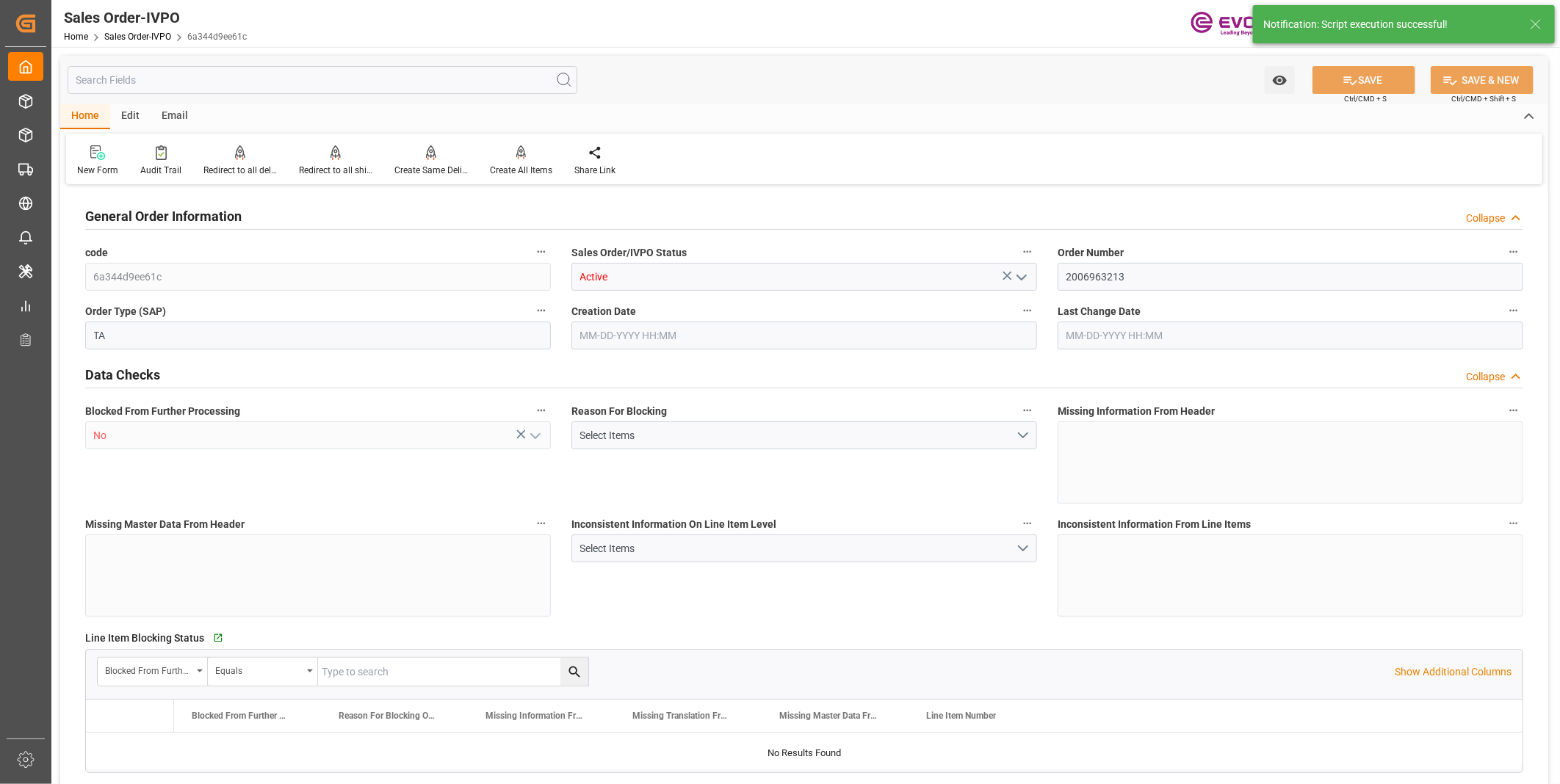
type input "1"
type input "2"
type input "3"
type input "20882.88"
type input "146.6292"
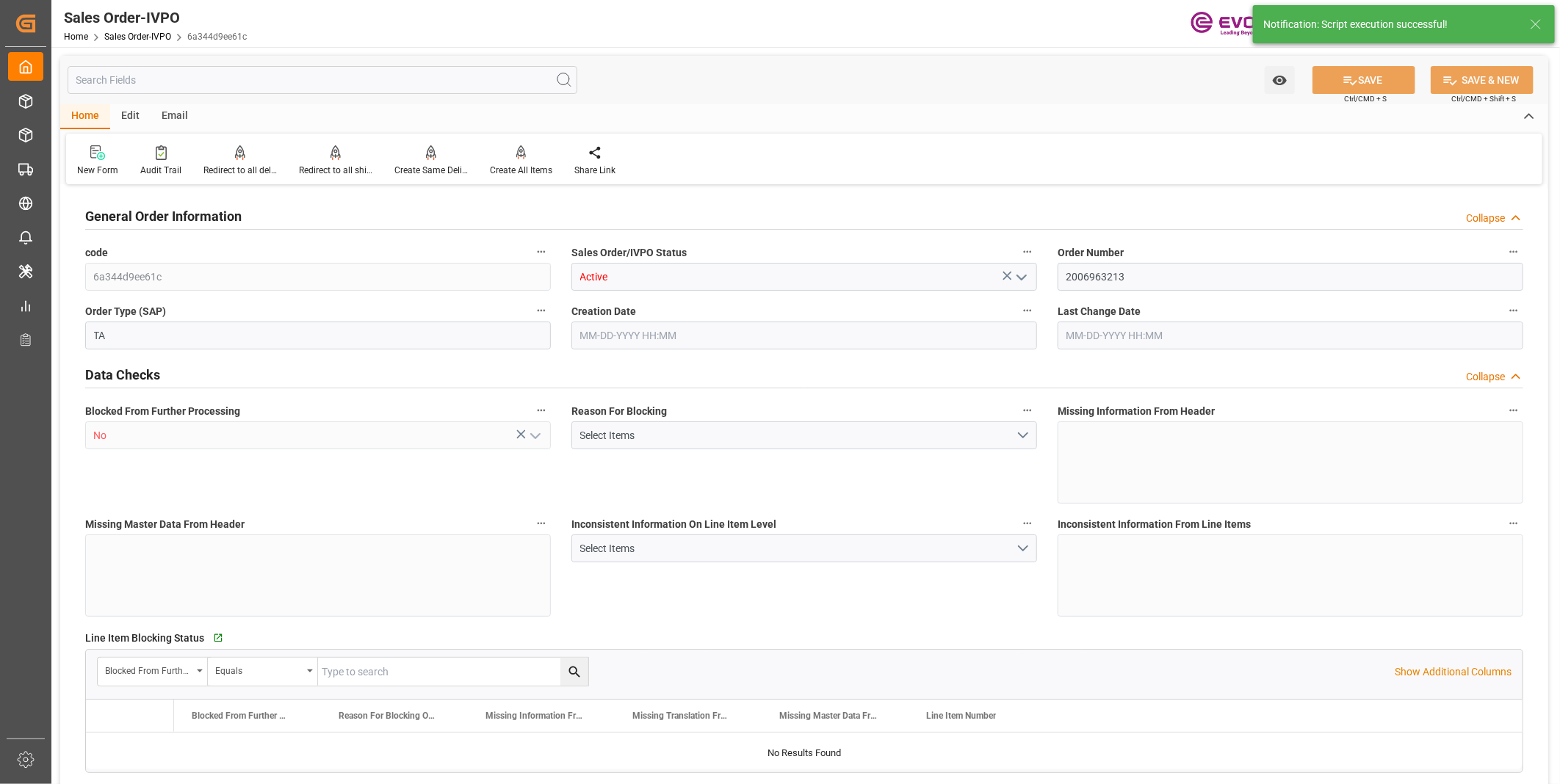
type input "19000"
type input "60"
type input "04-24-2025 20:11"
type input "08-26-2025 16:25"
click at [321, 169] on div "Redirect to all shipments" at bounding box center [336, 171] width 74 height 13
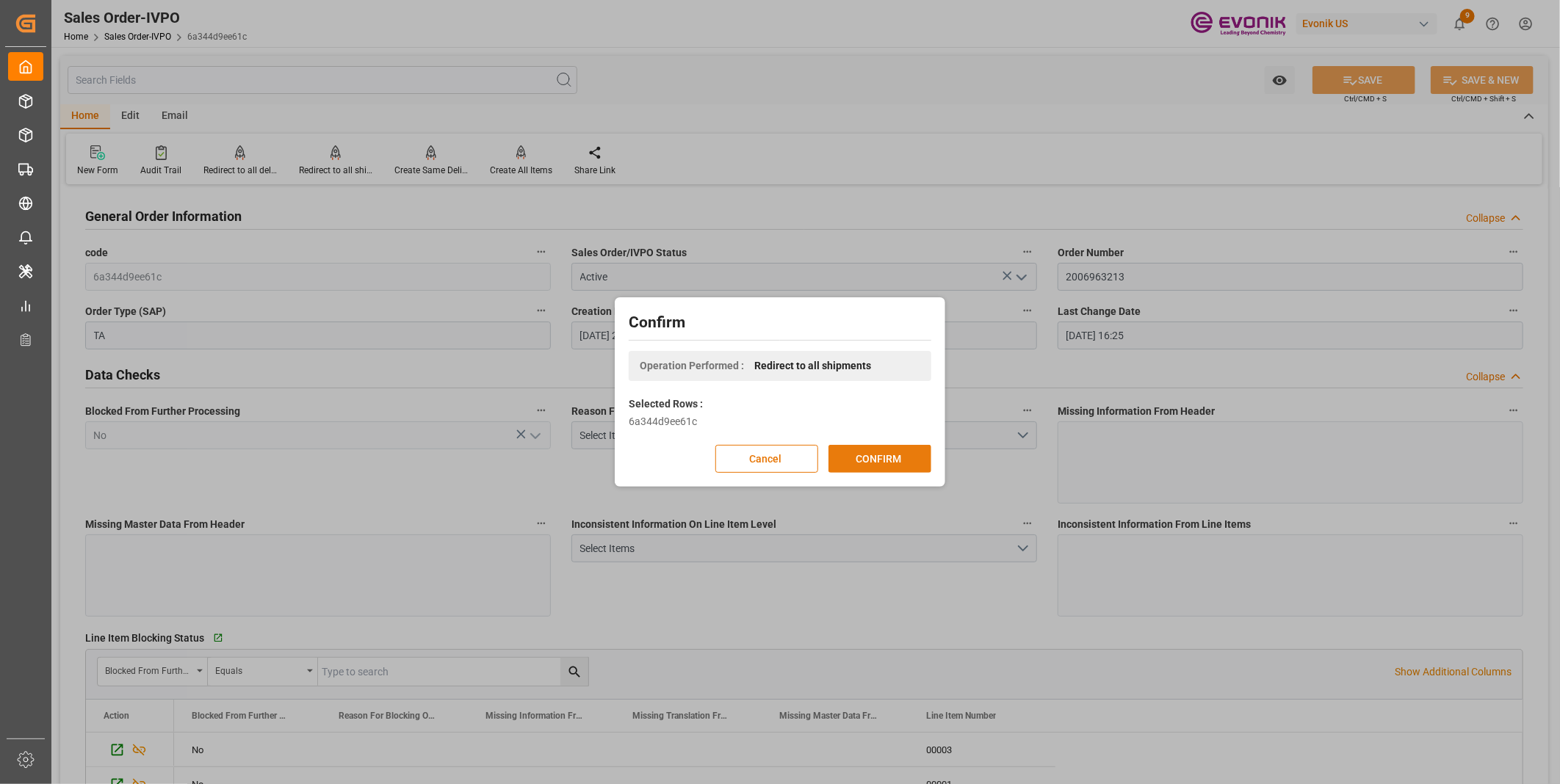
click at [849, 464] on button "CONFIRM" at bounding box center [880, 459] width 103 height 28
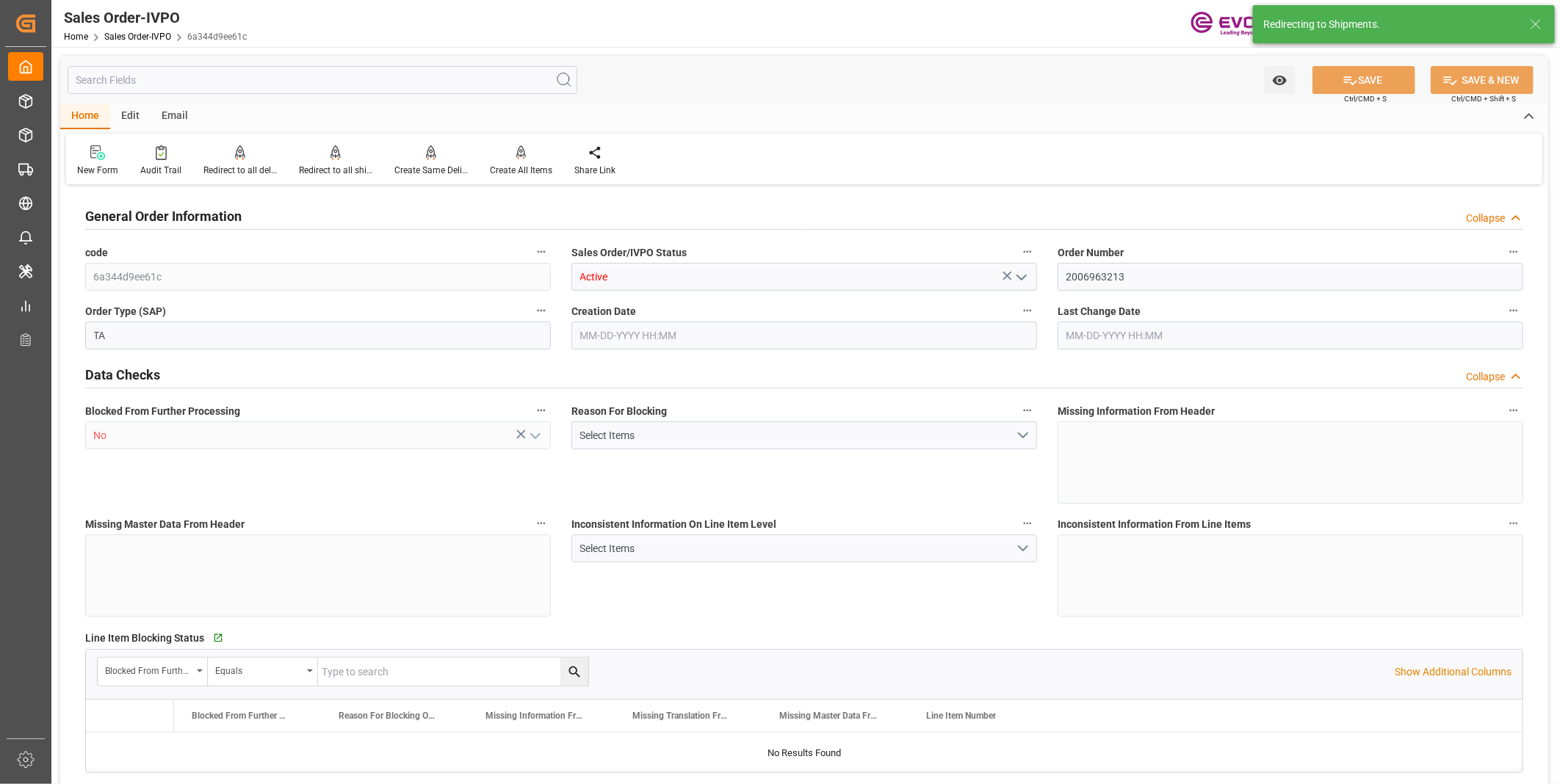
type input "JPYOK"
type input "0"
type input "1"
type input "2"
type input "3"
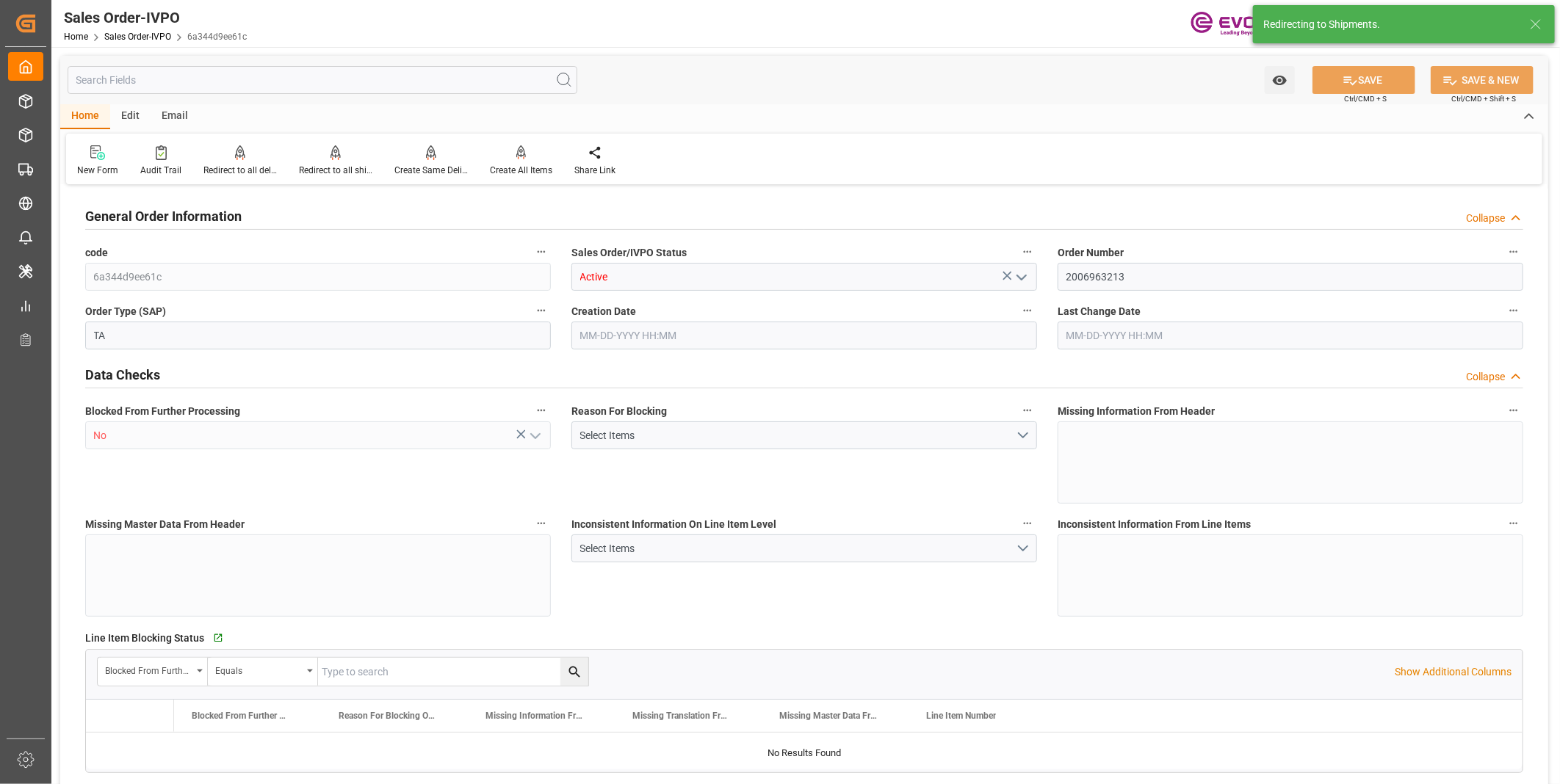
type input "20882.88"
type input "146.6292"
type input "19000"
type input "60"
type input "04-24-2025 20:11"
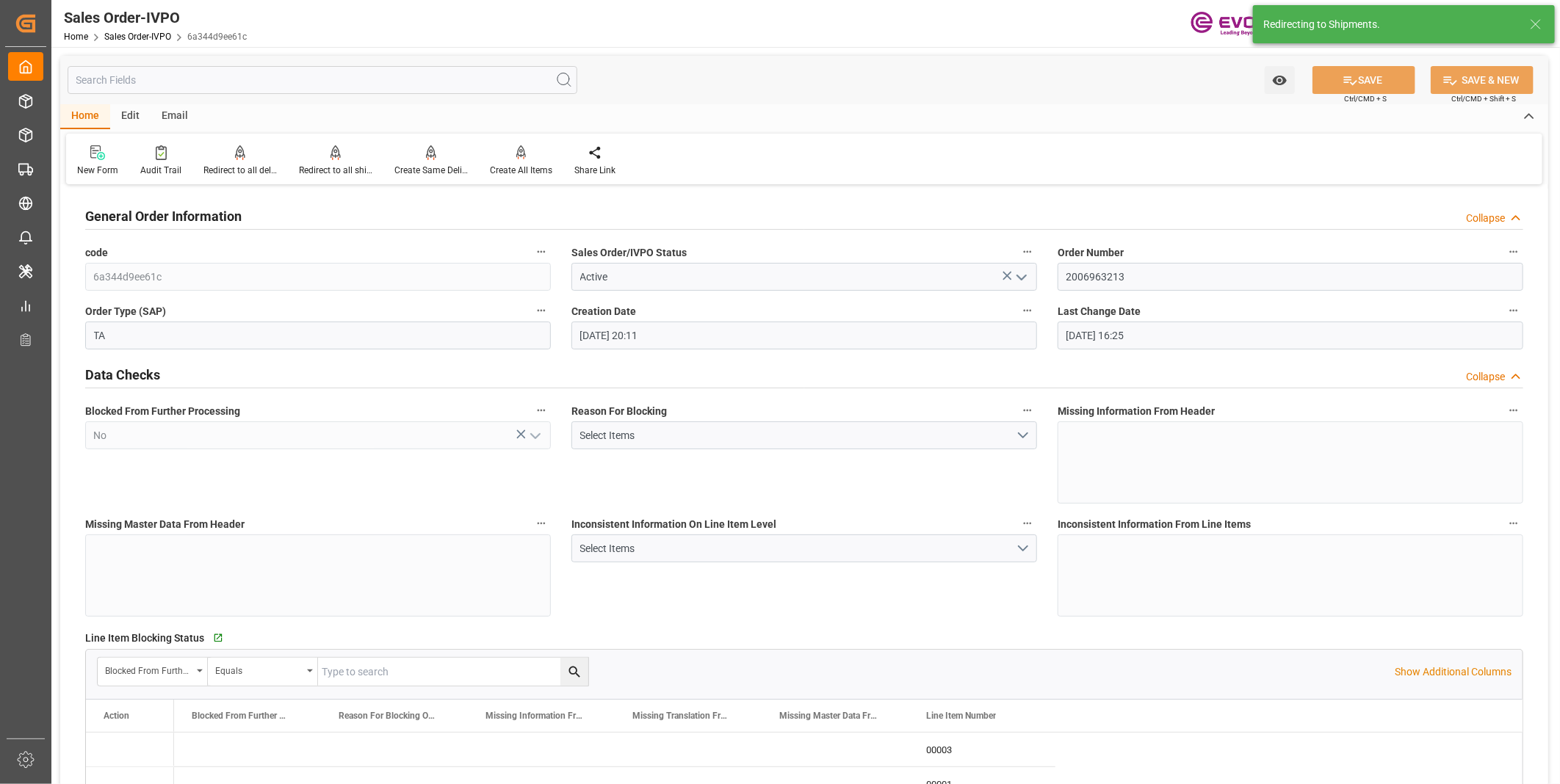
type input "08-26-2025 16:25"
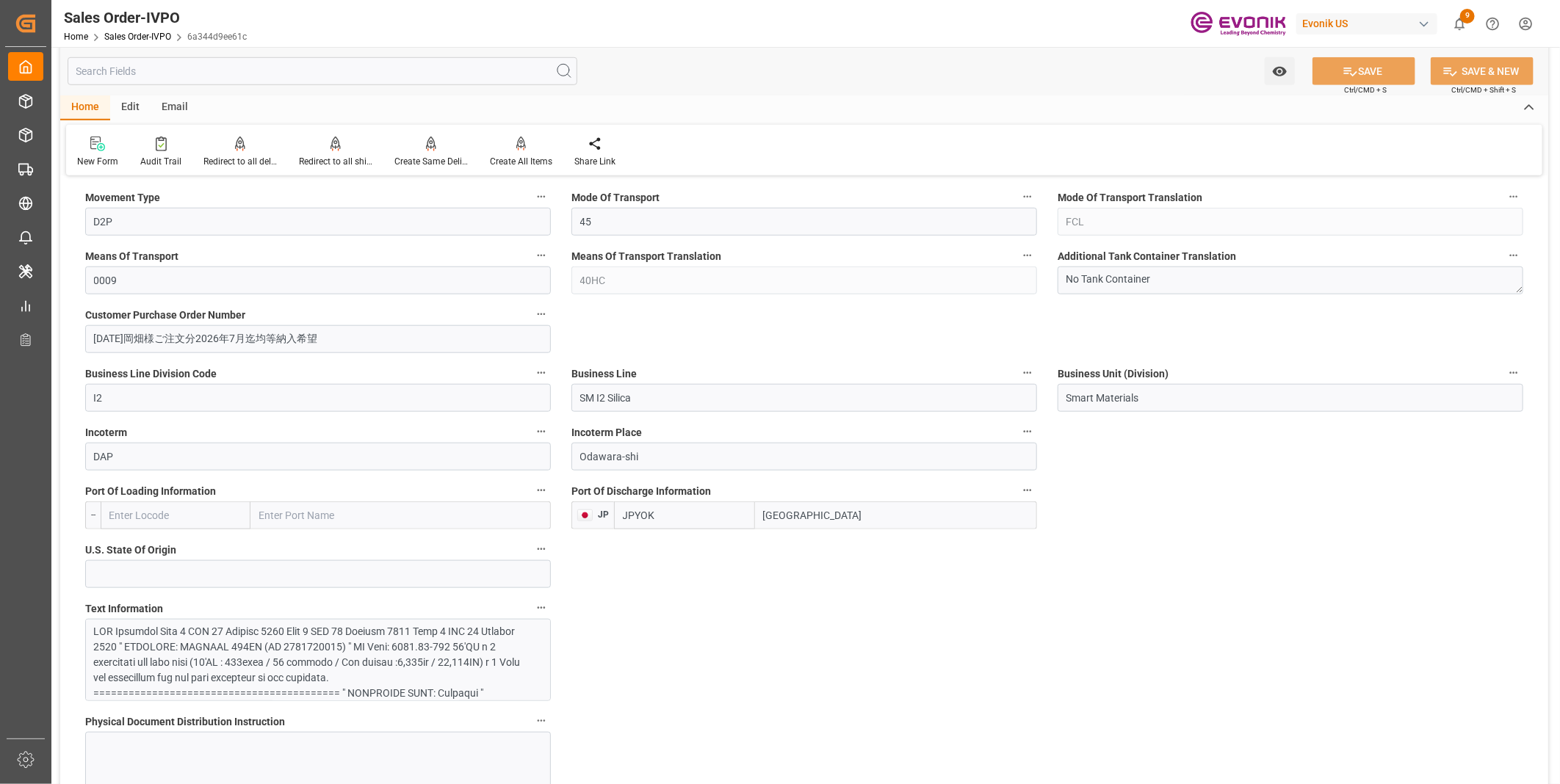
scroll to position [579, 0]
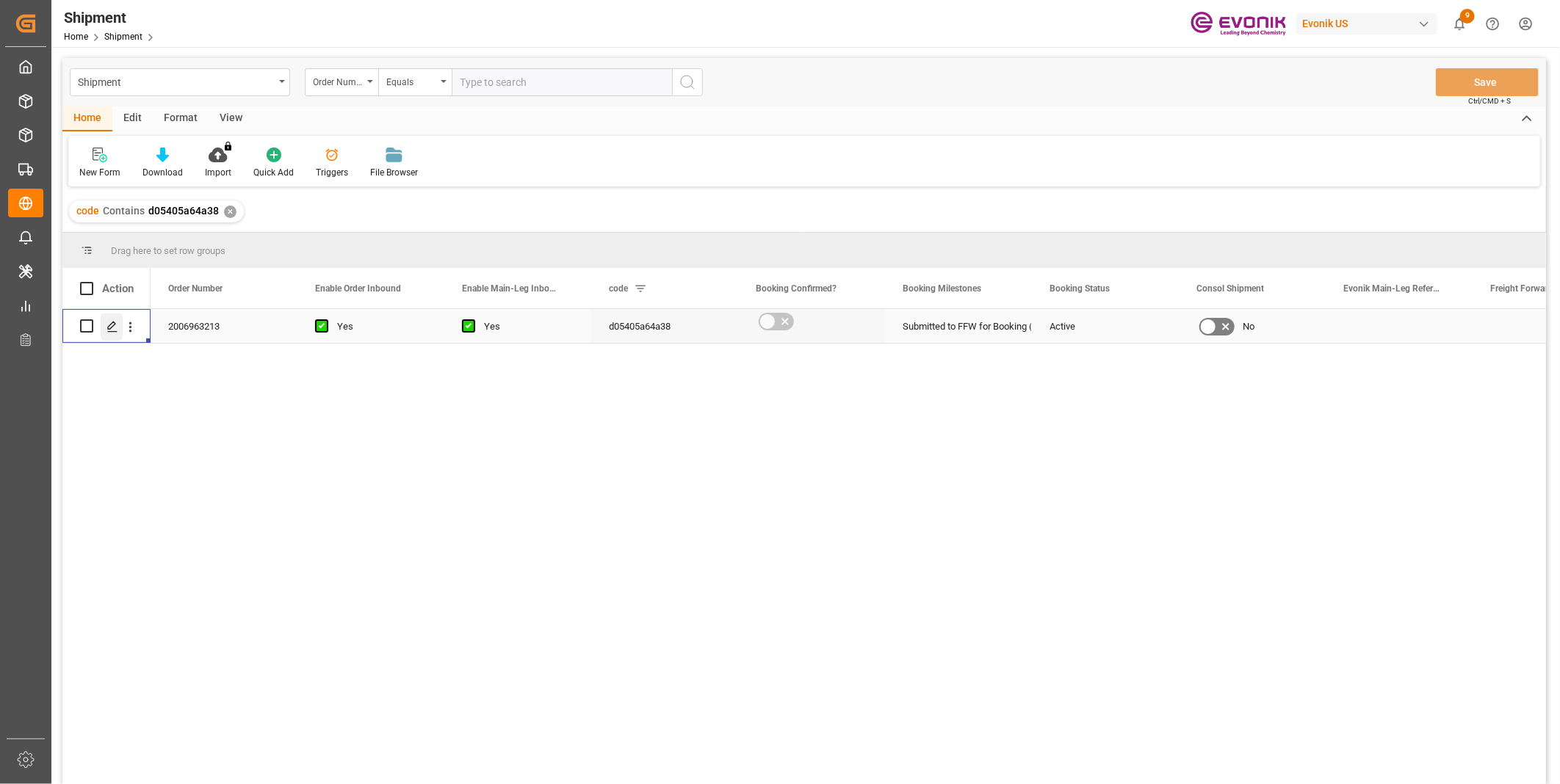
click at [108, 323] on icon "Press SPACE to select this row." at bounding box center [112, 327] width 12 height 12
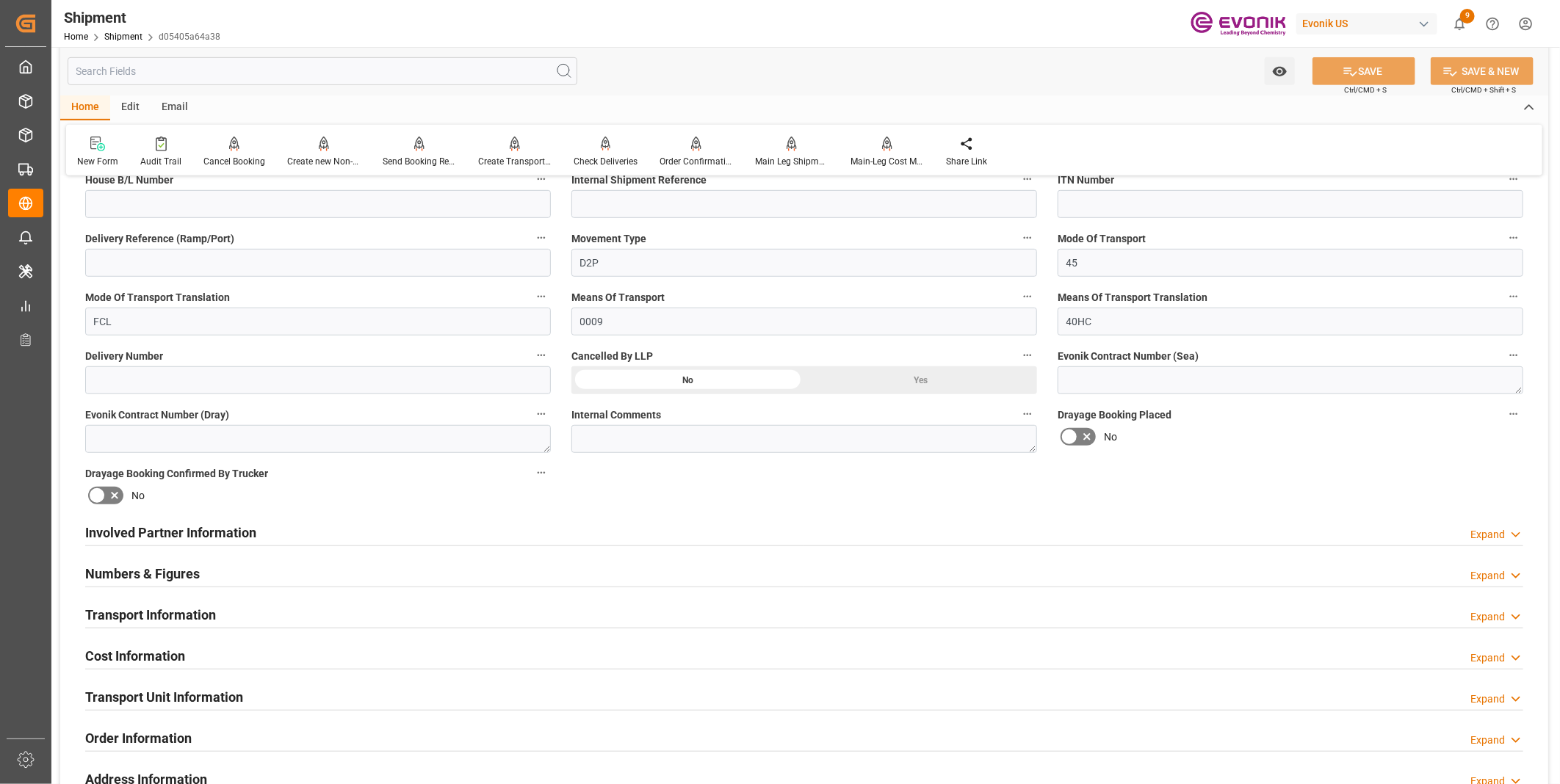
scroll to position [571, 0]
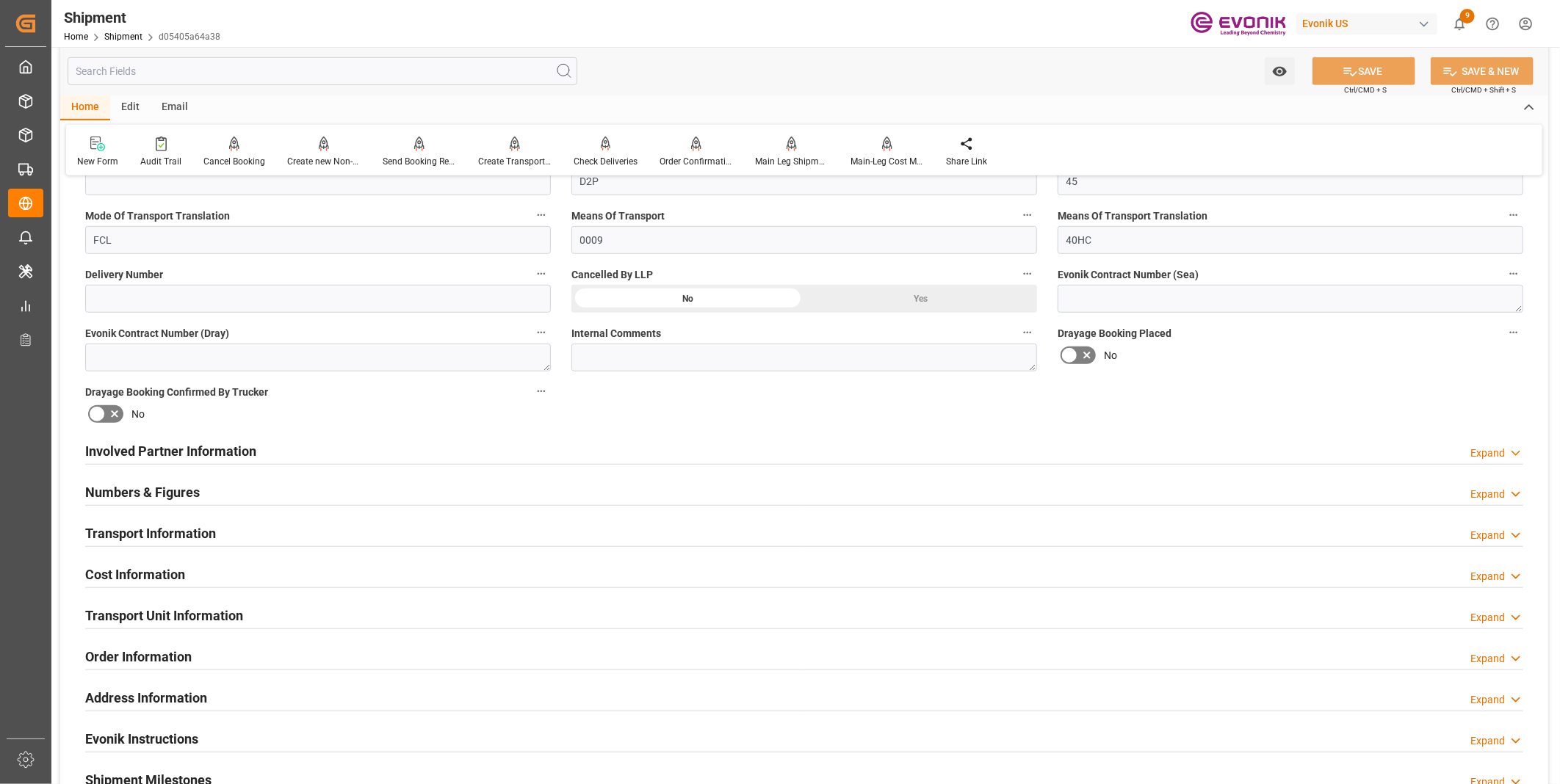
click at [262, 441] on div "Involved Partner Information Expand" at bounding box center [804, 449] width 1438 height 28
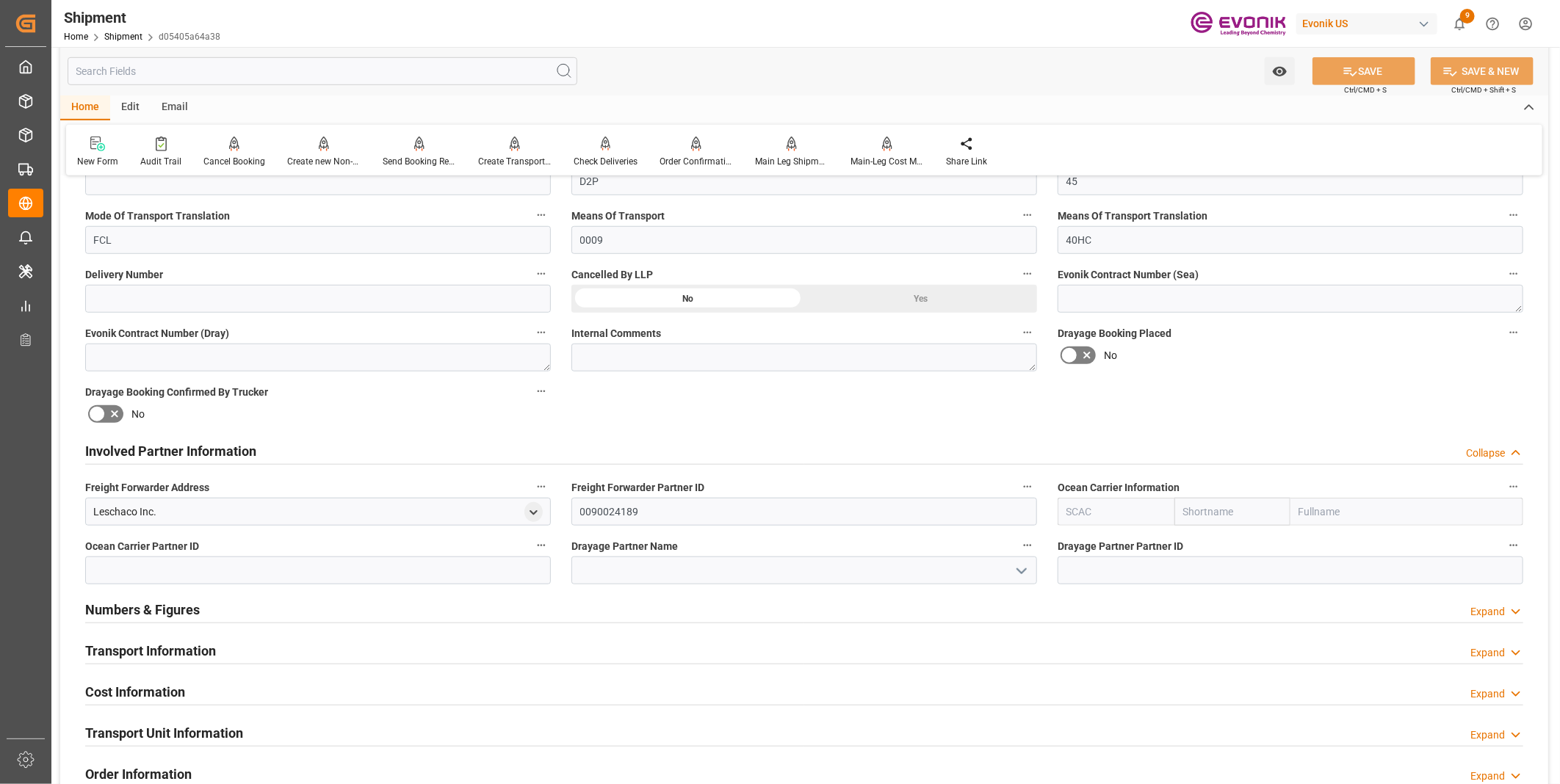
click at [1077, 504] on input "text" at bounding box center [1116, 511] width 117 height 28
click at [1073, 541] on b "ALRB" at bounding box center [1080, 544] width 26 height 12
type input "ALRB"
type input "AC Containerline"
type input "AC Containerline GmbH"
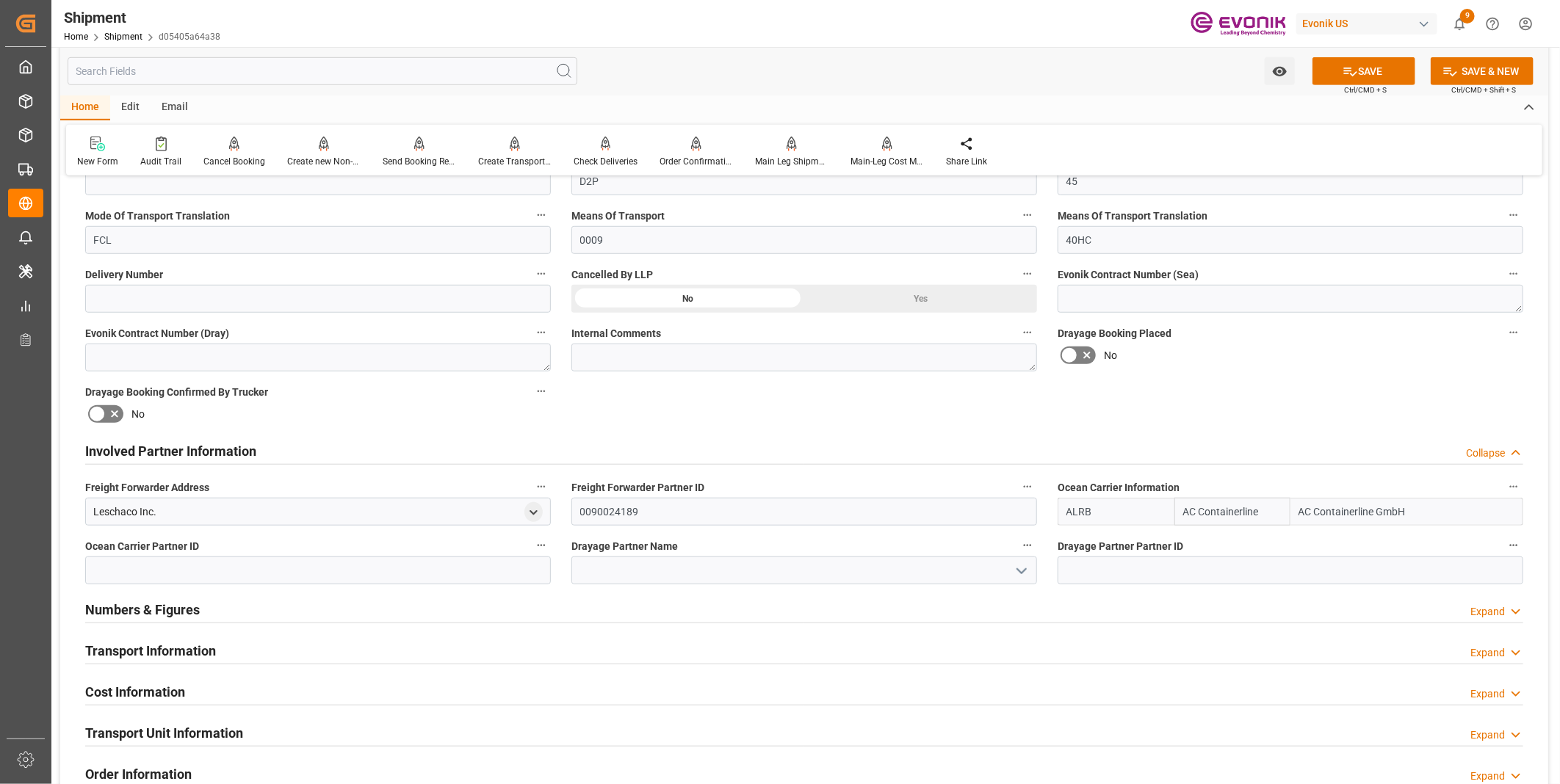
type input "ALRB"
click at [687, 568] on input at bounding box center [804, 570] width 465 height 28
click at [651, 576] on input at bounding box center [804, 570] width 465 height 28
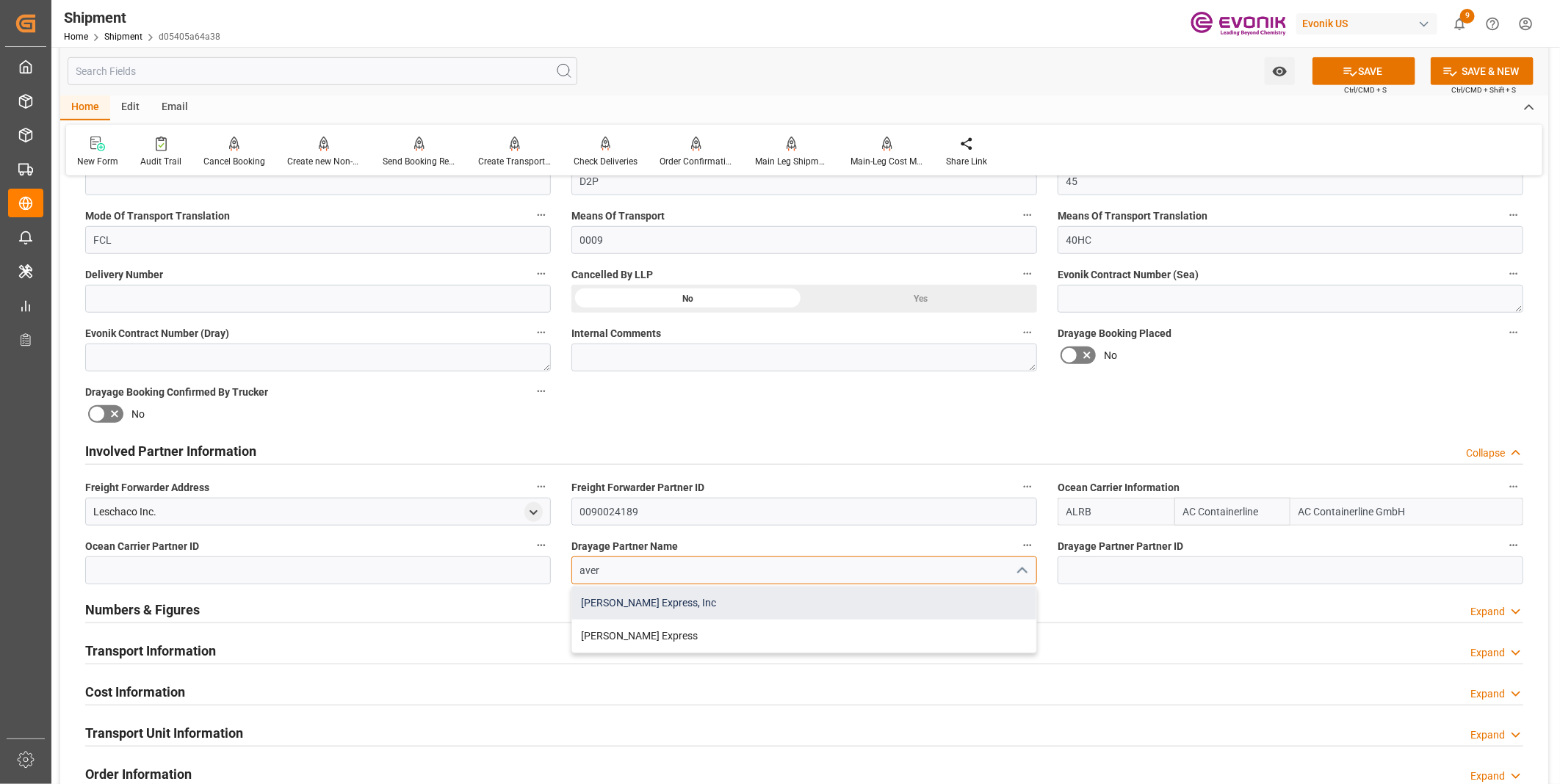
click at [664, 597] on div "Averitt Express, Inc" at bounding box center [804, 602] width 464 height 33
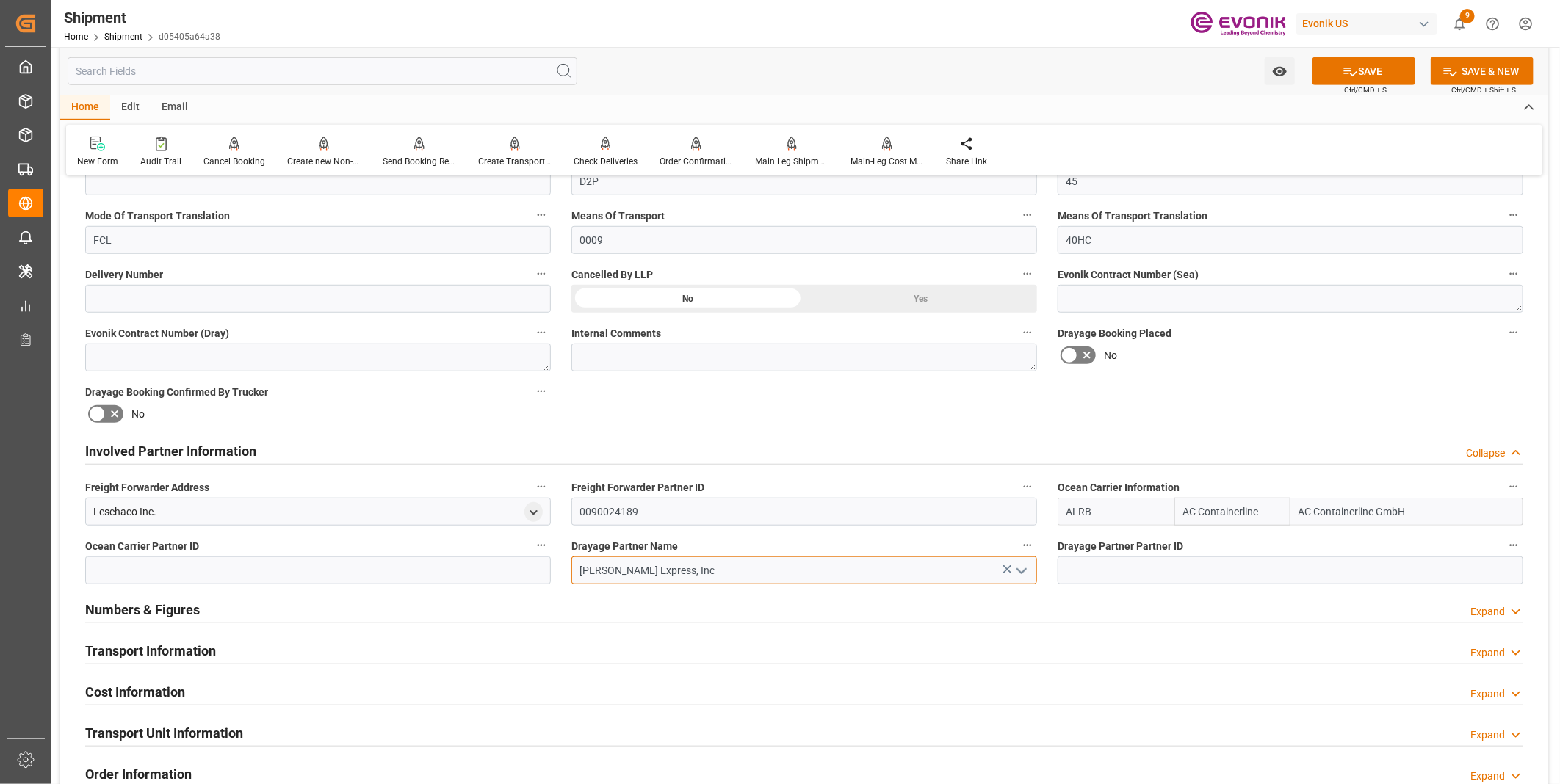
type input "Averitt Express, Inc"
click at [1374, 66] on button "SAVE" at bounding box center [1363, 70] width 103 height 28
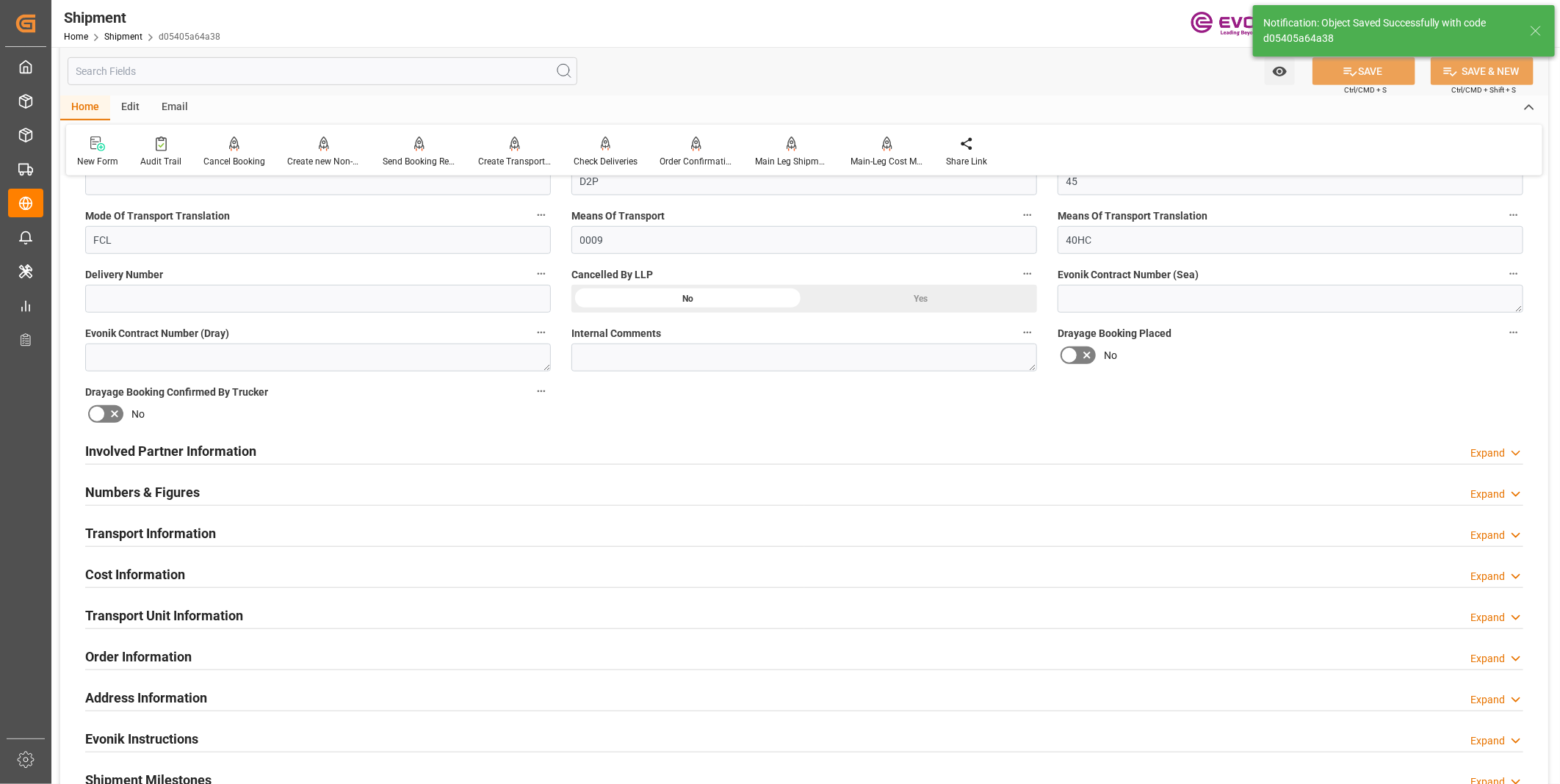
click at [434, 451] on div "Involved Partner Information Expand" at bounding box center [804, 449] width 1438 height 28
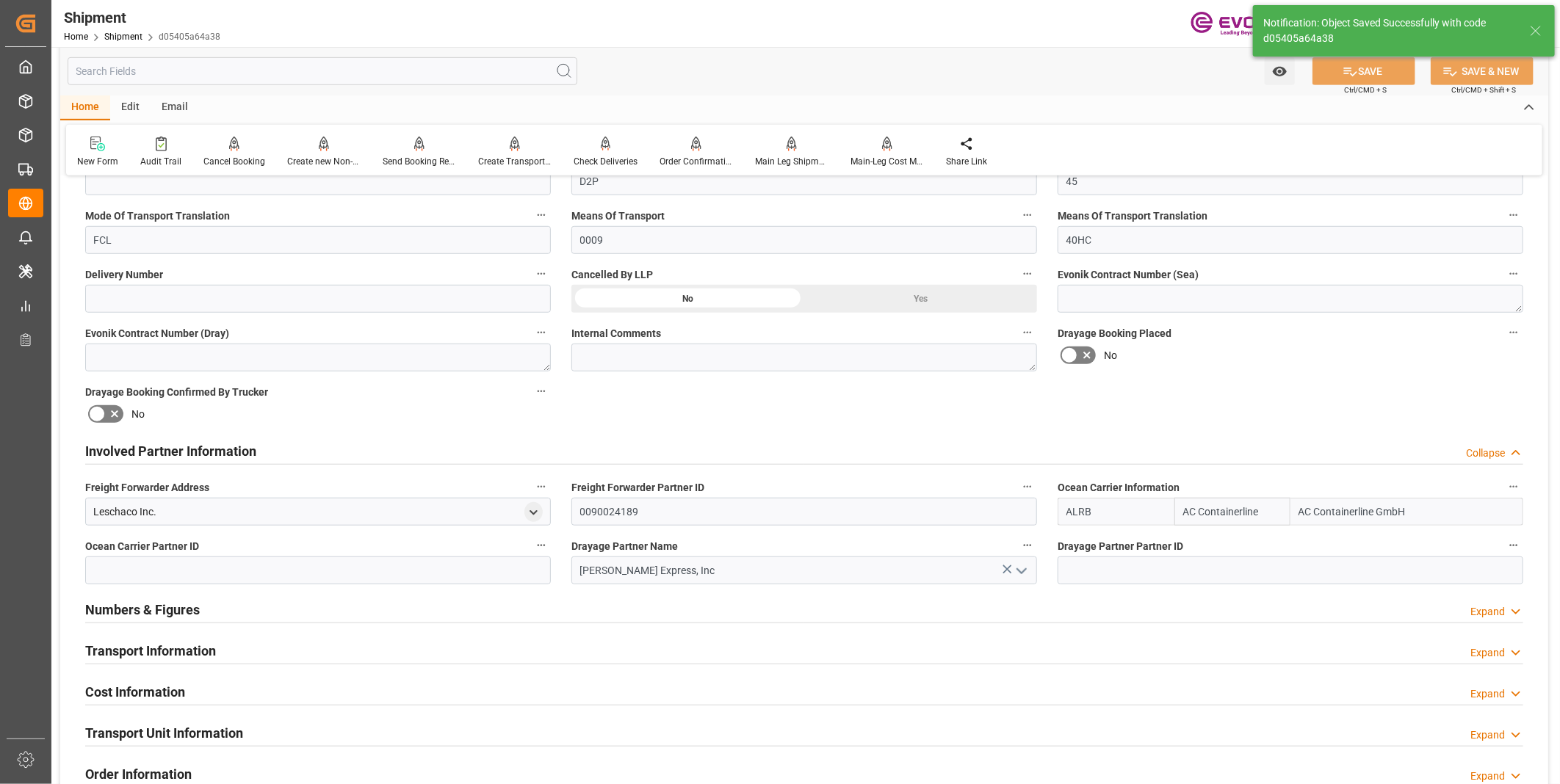
click at [340, 664] on div at bounding box center [804, 664] width 1438 height 1
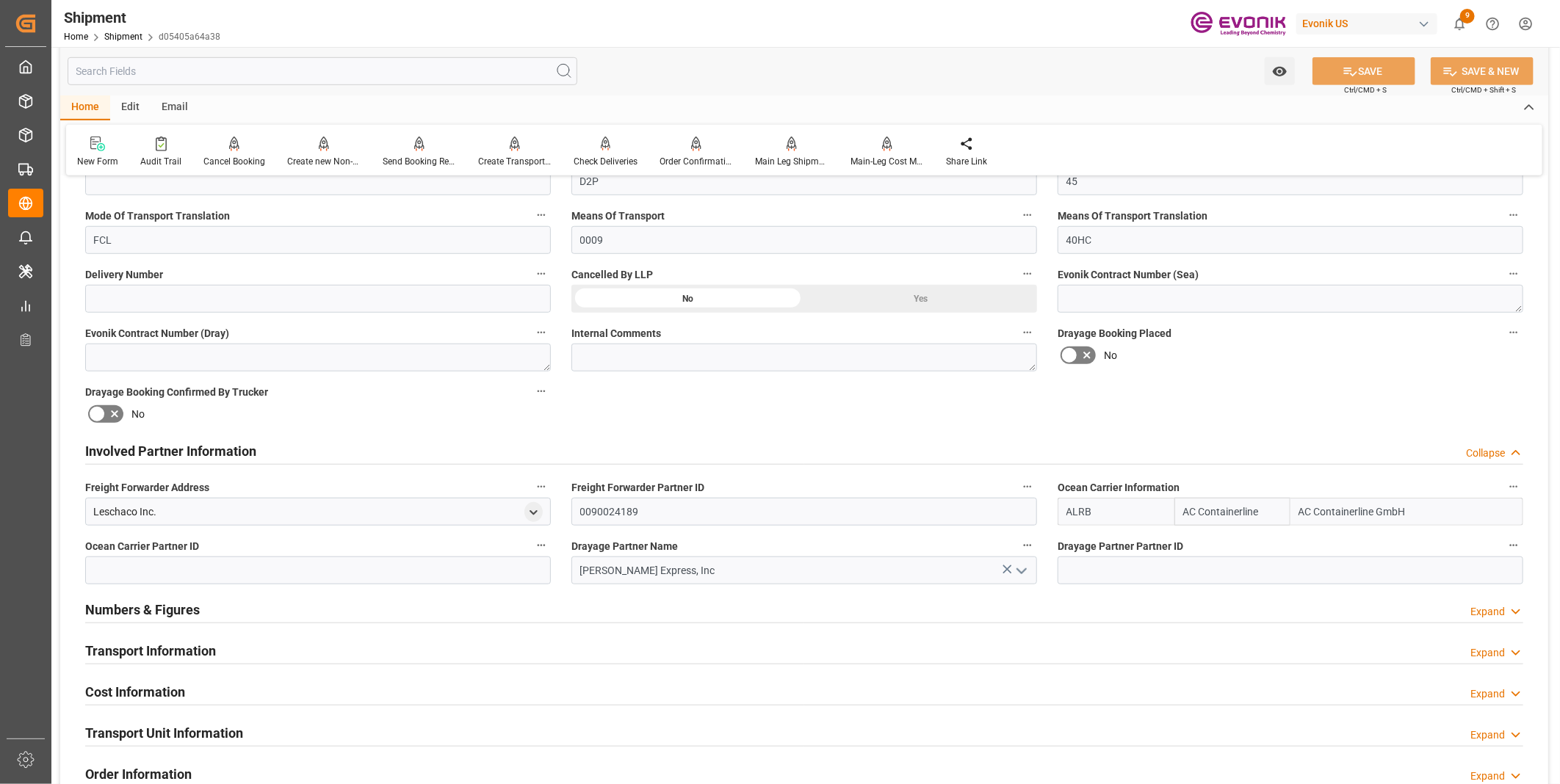
click at [340, 659] on div "Transport Information Expand" at bounding box center [804, 649] width 1438 height 28
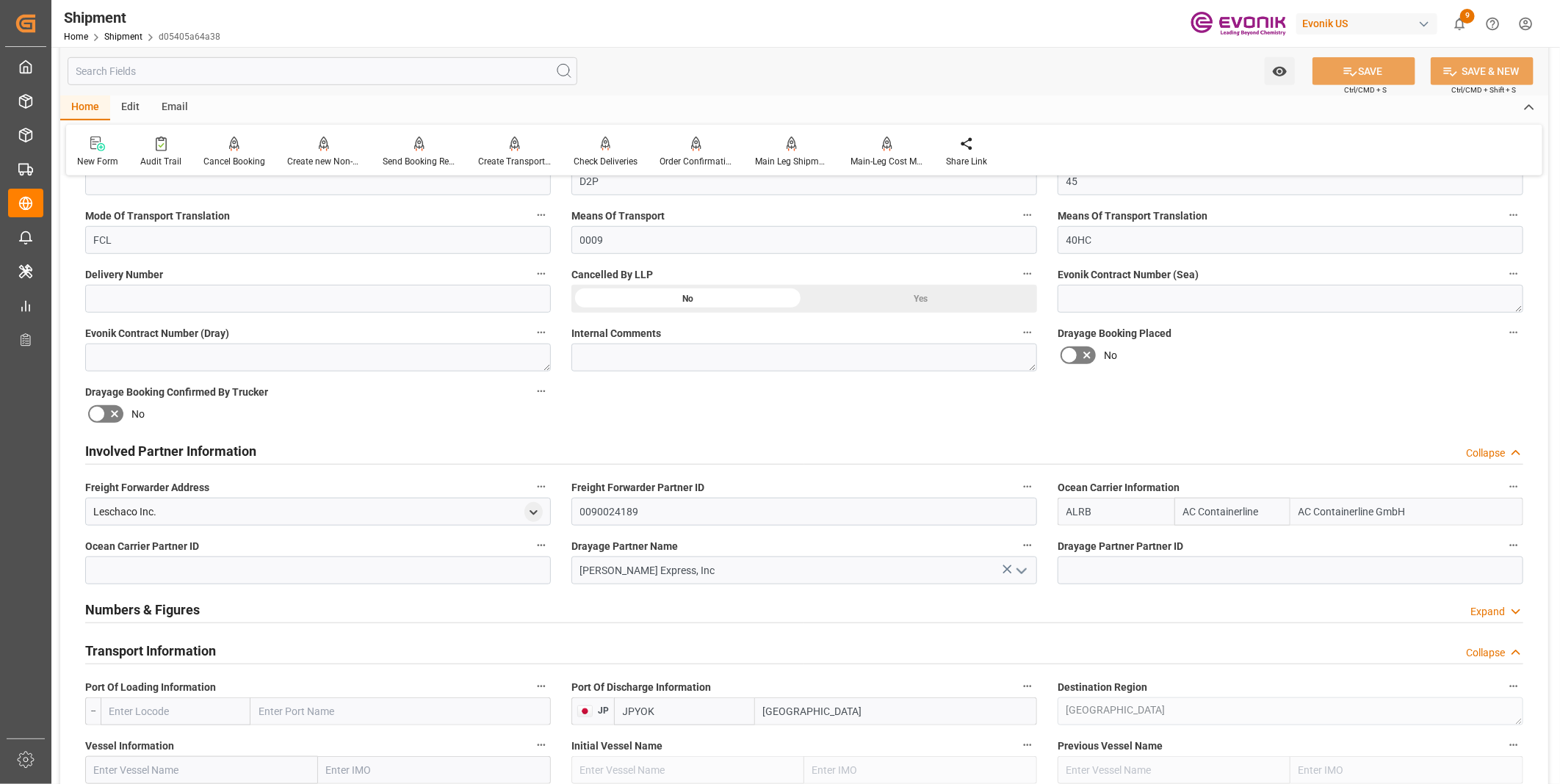
scroll to position [735, 0]
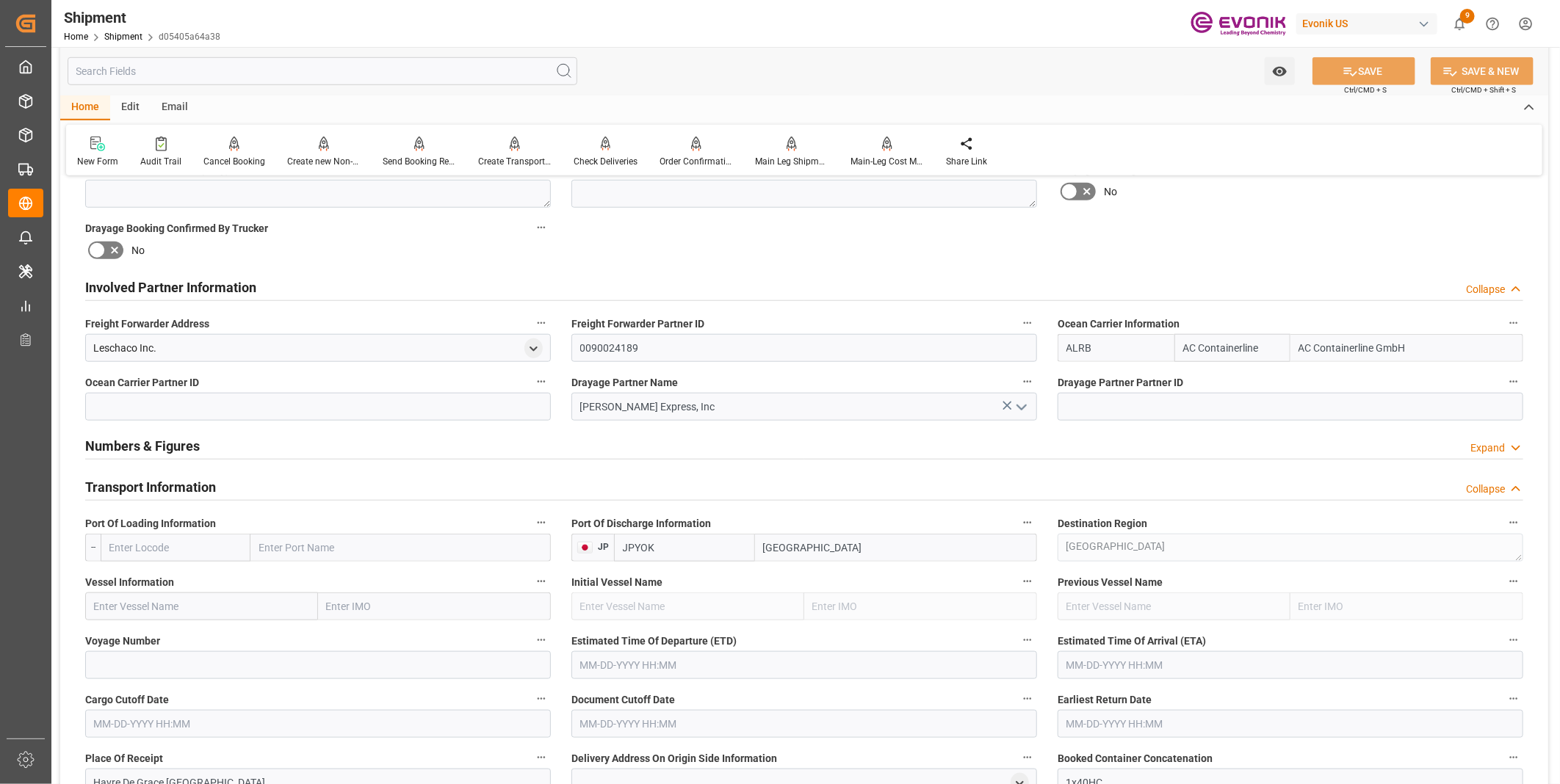
click at [142, 549] on input "text" at bounding box center [175, 547] width 150 height 28
click at [203, 556] on input "text" at bounding box center [175, 547] width 150 height 28
click at [90, 577] on span "Vessel Information" at bounding box center [130, 582] width 89 height 15
click at [531, 577] on button "Vessel Information" at bounding box center [541, 582] width 19 height 19
click at [141, 569] on div at bounding box center [780, 392] width 1560 height 784
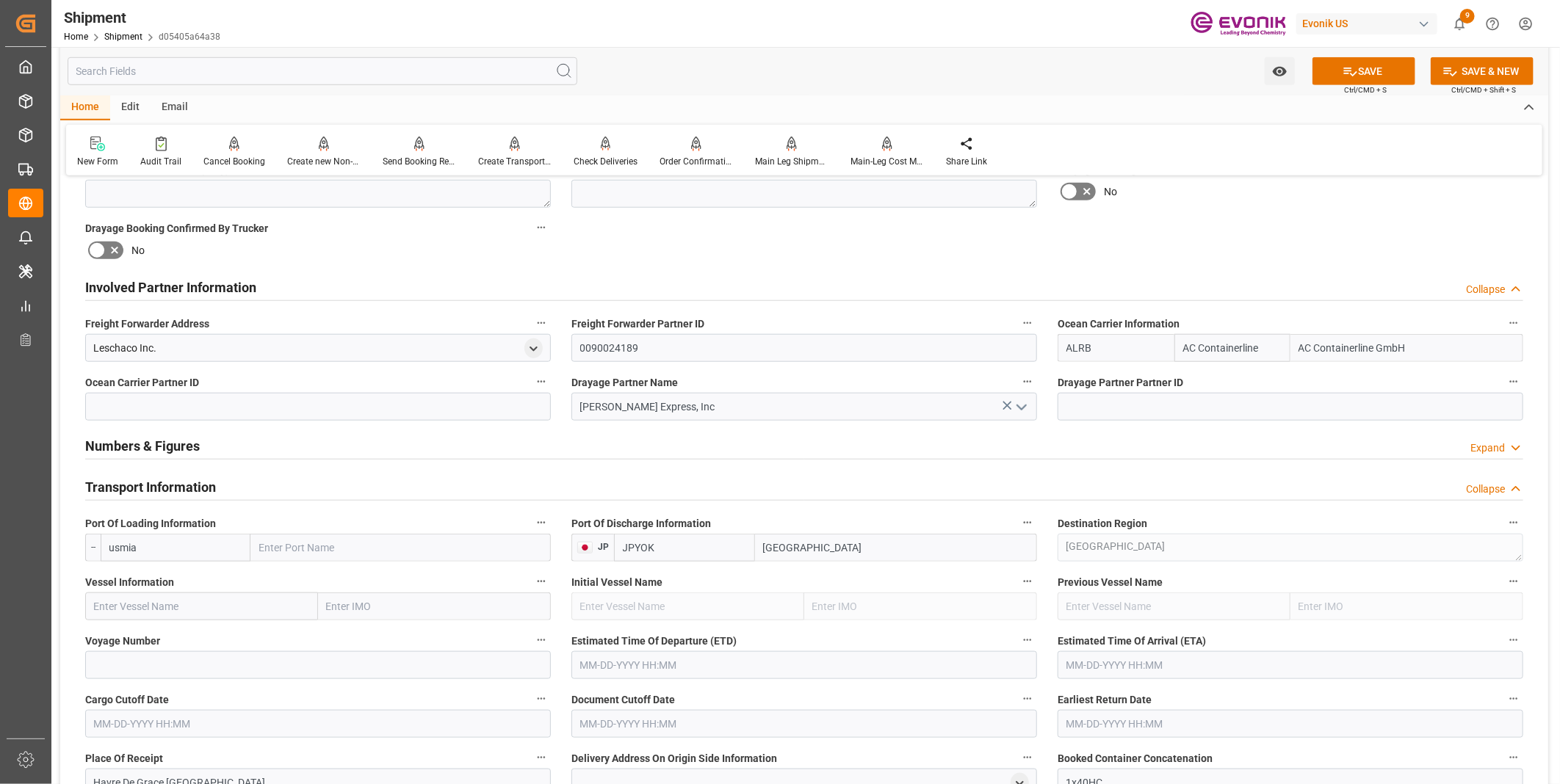
click at [169, 539] on input "usmia" at bounding box center [175, 547] width 150 height 28
type input "u"
click at [136, 583] on b "USMIA" at bounding box center [126, 580] width 32 height 12
type input "USMIA"
type input "Miami"
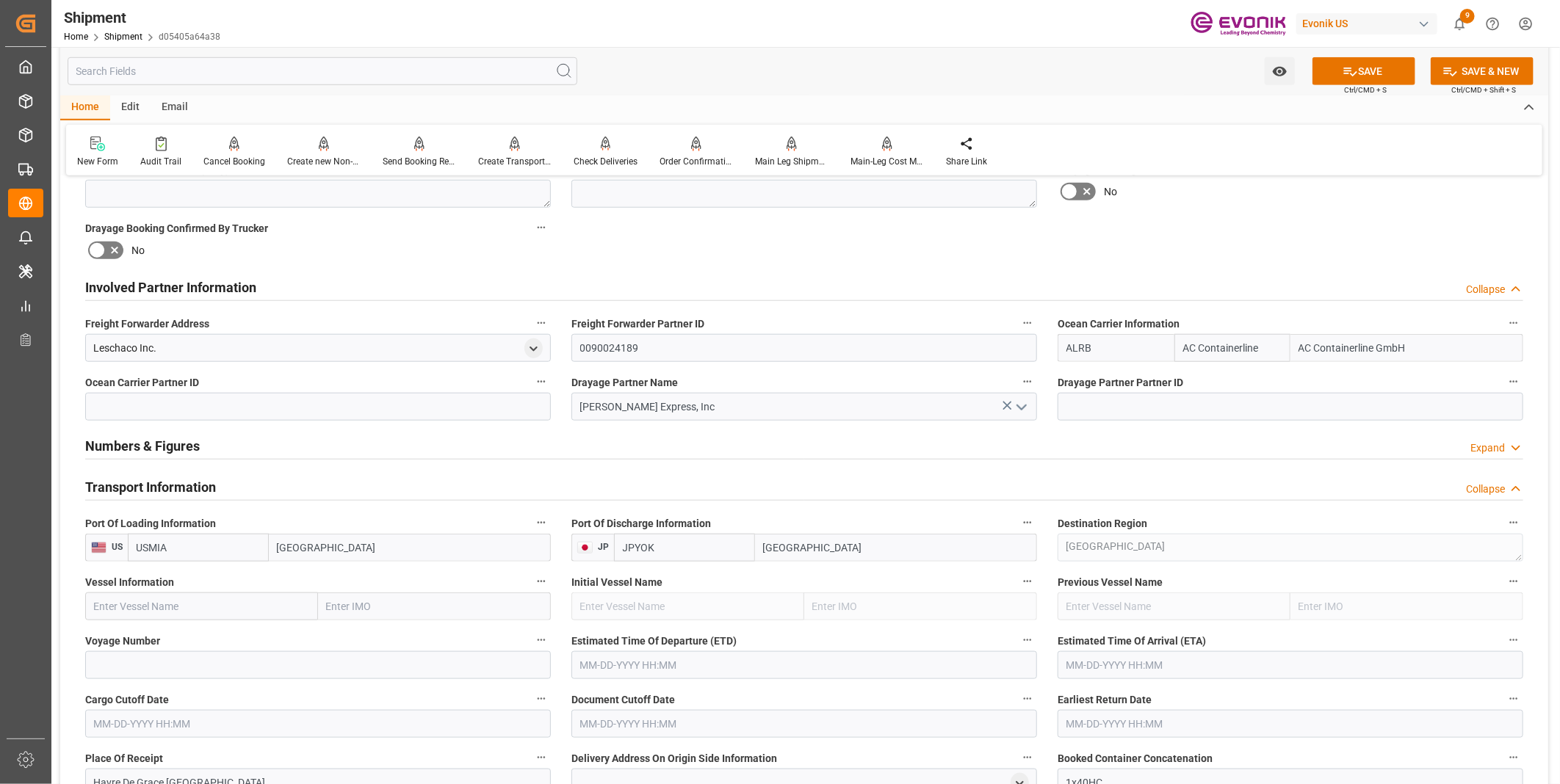
click at [159, 597] on input "text" at bounding box center [202, 606] width 233 height 28
click at [136, 638] on span "TBA - 9189495" at bounding box center [126, 639] width 64 height 12
type input "TBA"
type input "9189495"
type input "TBA"
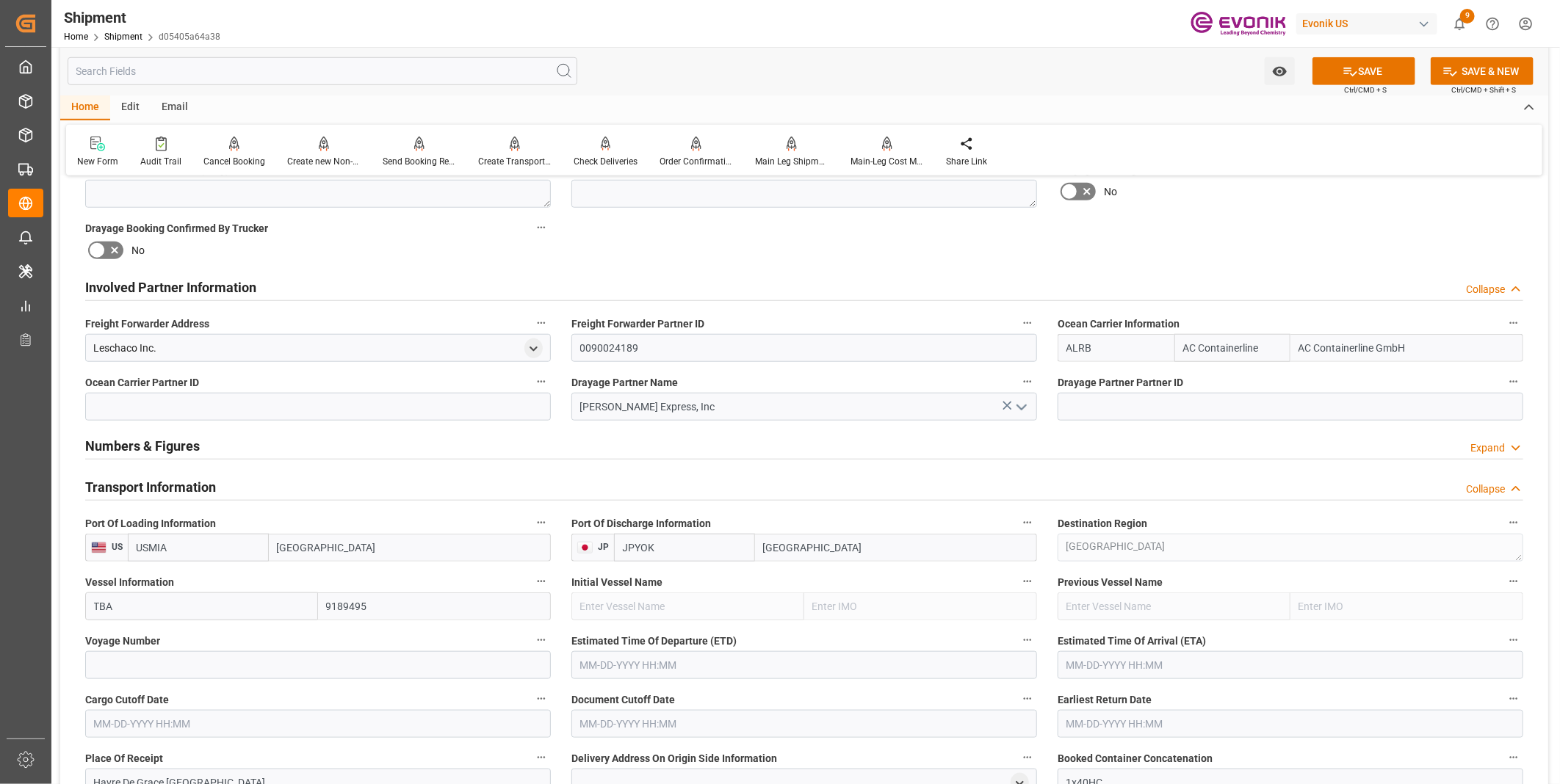
click at [1347, 77] on icon at bounding box center [1350, 71] width 15 height 15
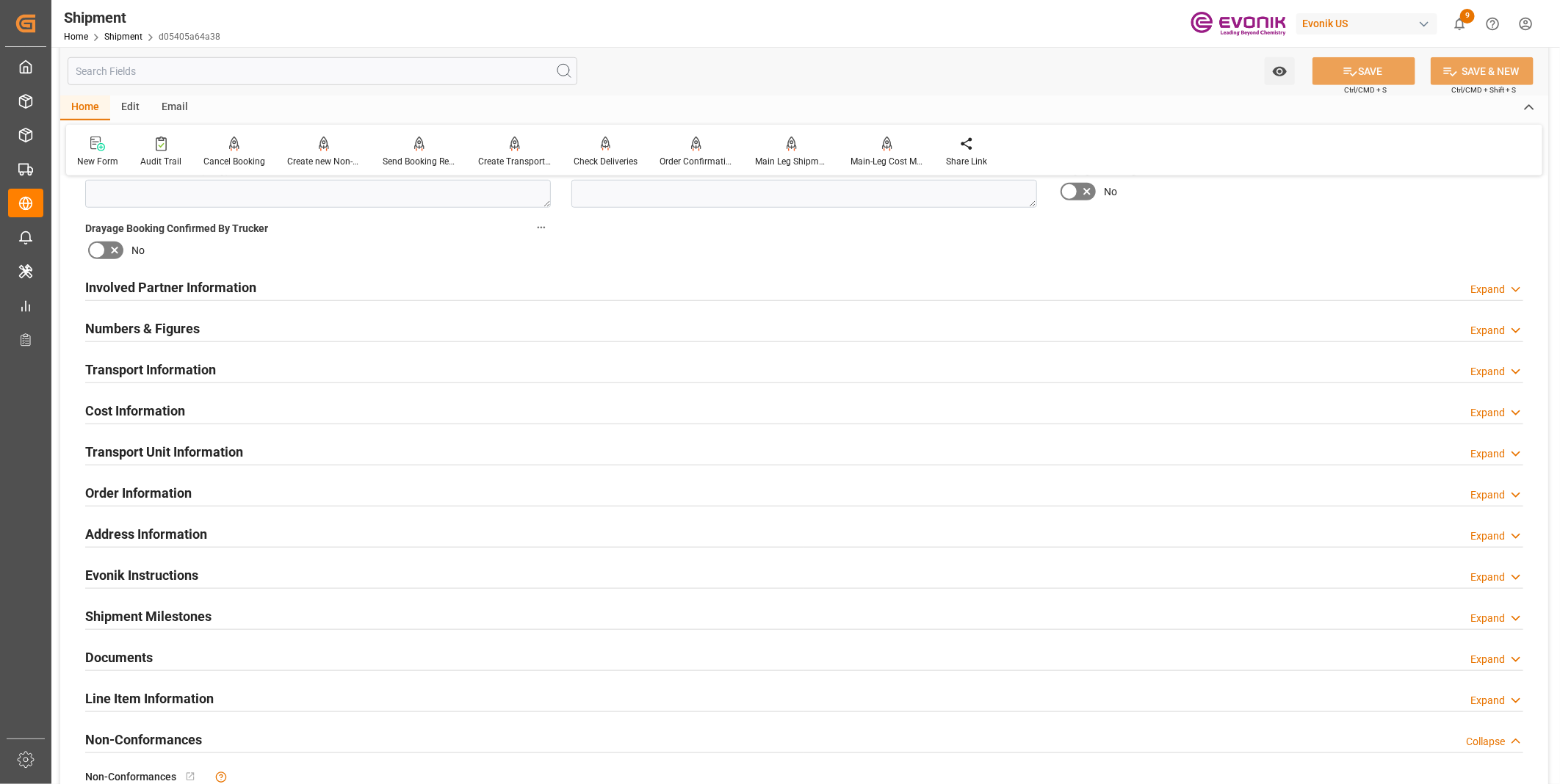
click at [224, 406] on div "Cost Information Expand" at bounding box center [804, 409] width 1438 height 28
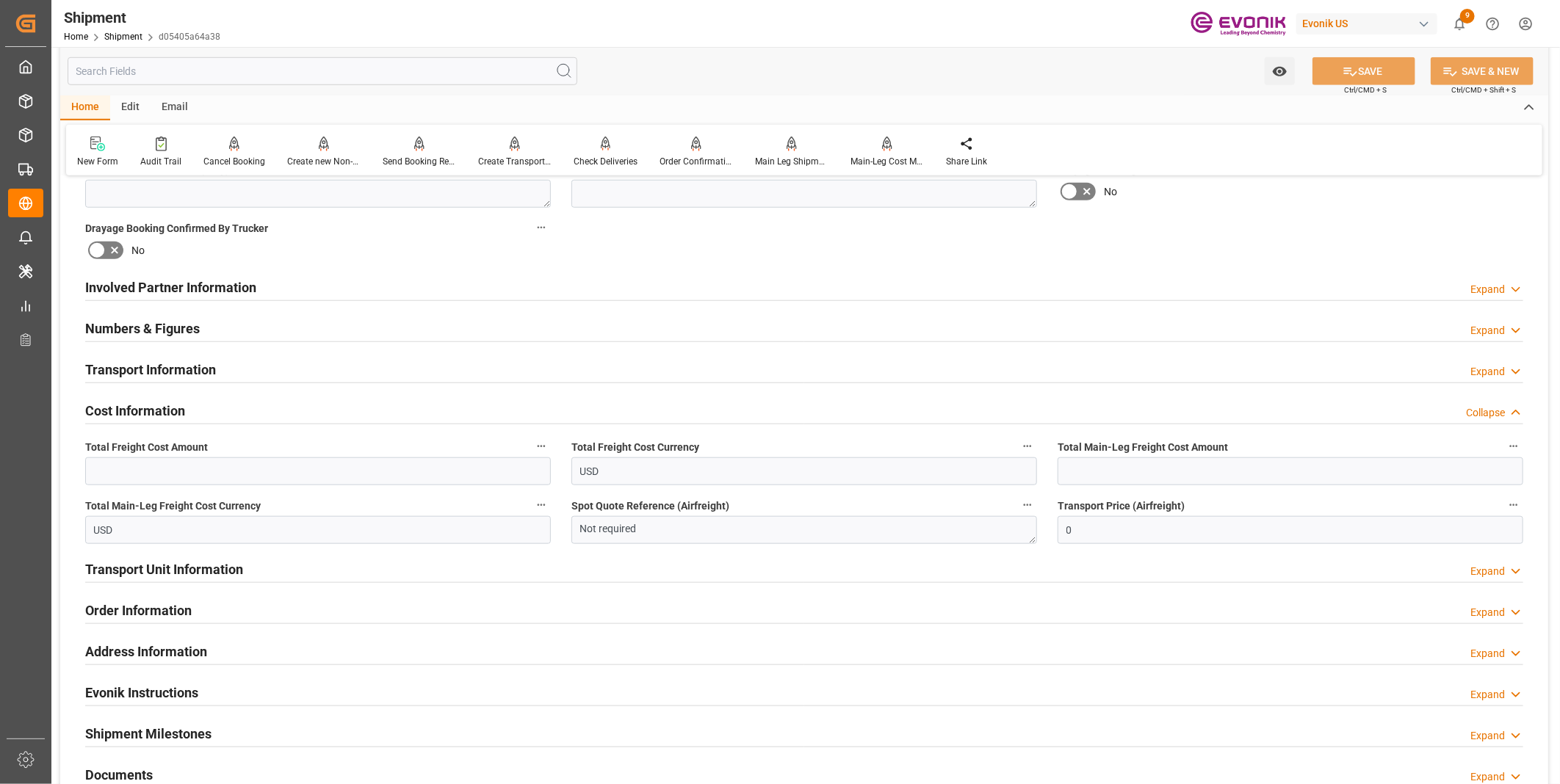
click at [315, 286] on div "Involved Partner Information Expand" at bounding box center [804, 286] width 1438 height 28
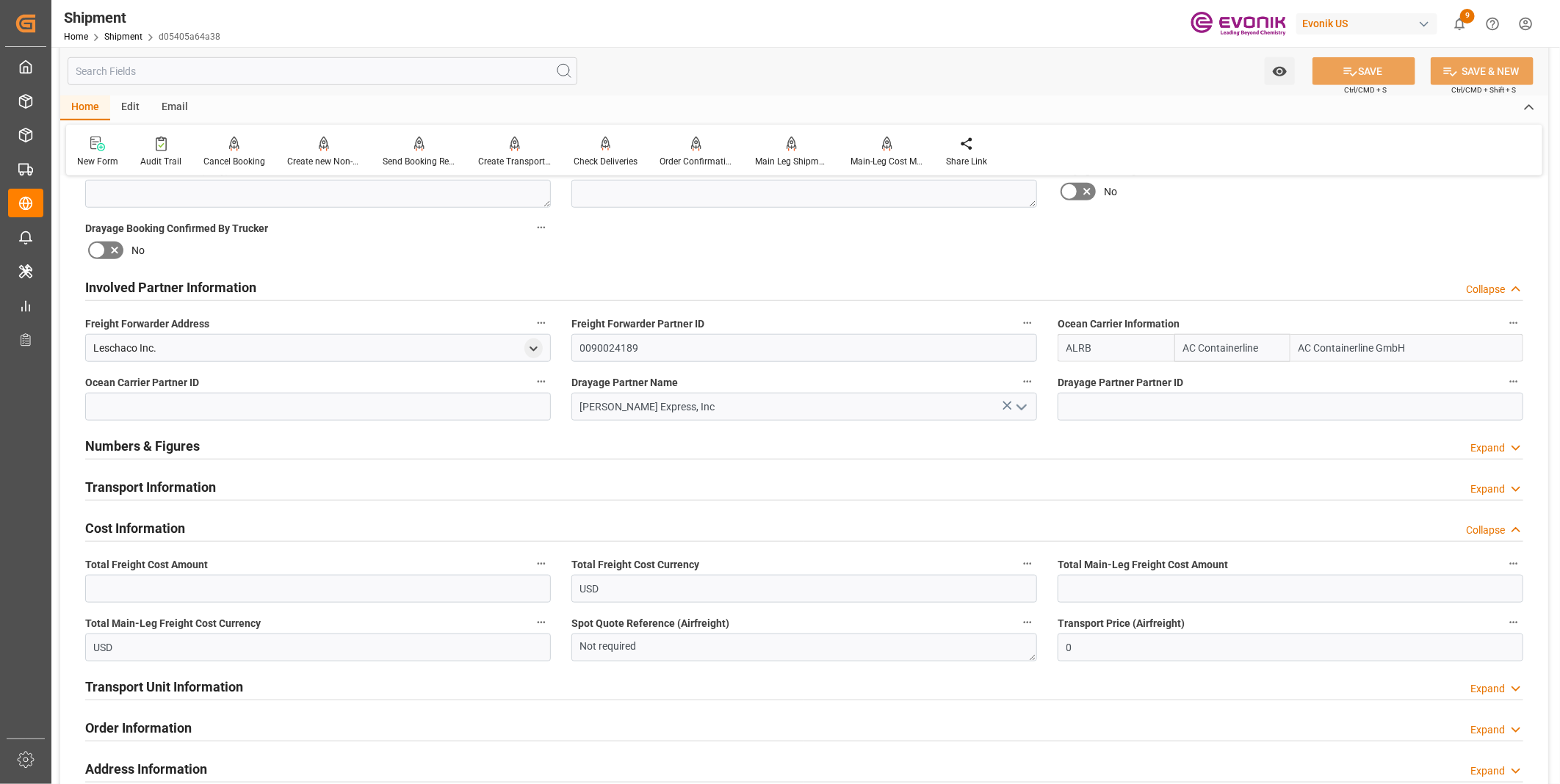
click at [363, 486] on div "Transport Information Expand" at bounding box center [804, 485] width 1438 height 28
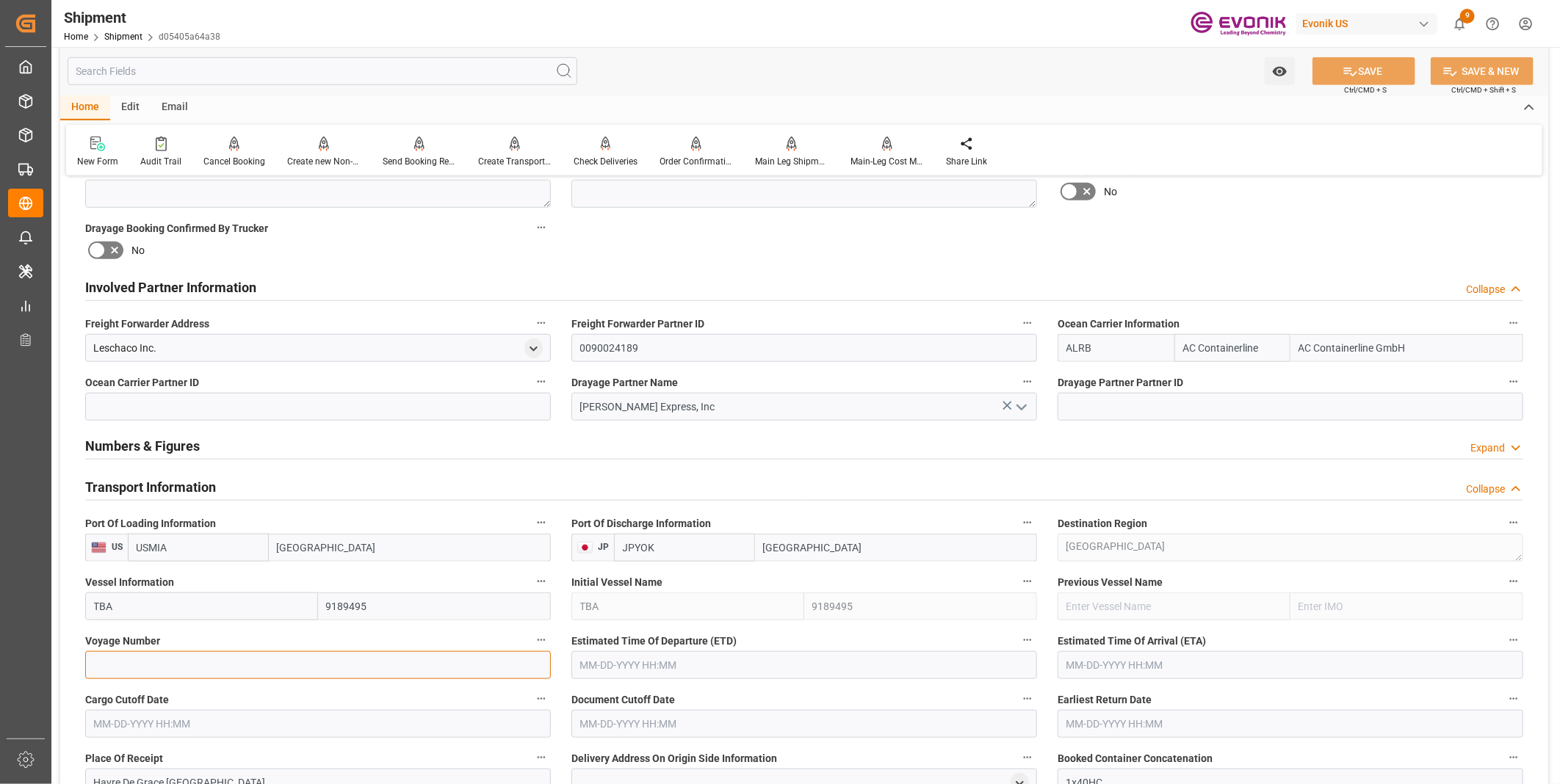
click at [269, 651] on input at bounding box center [318, 664] width 465 height 28
type input "t"
type input "TBA0"
click at [1369, 74] on button "SAVE" at bounding box center [1363, 70] width 103 height 28
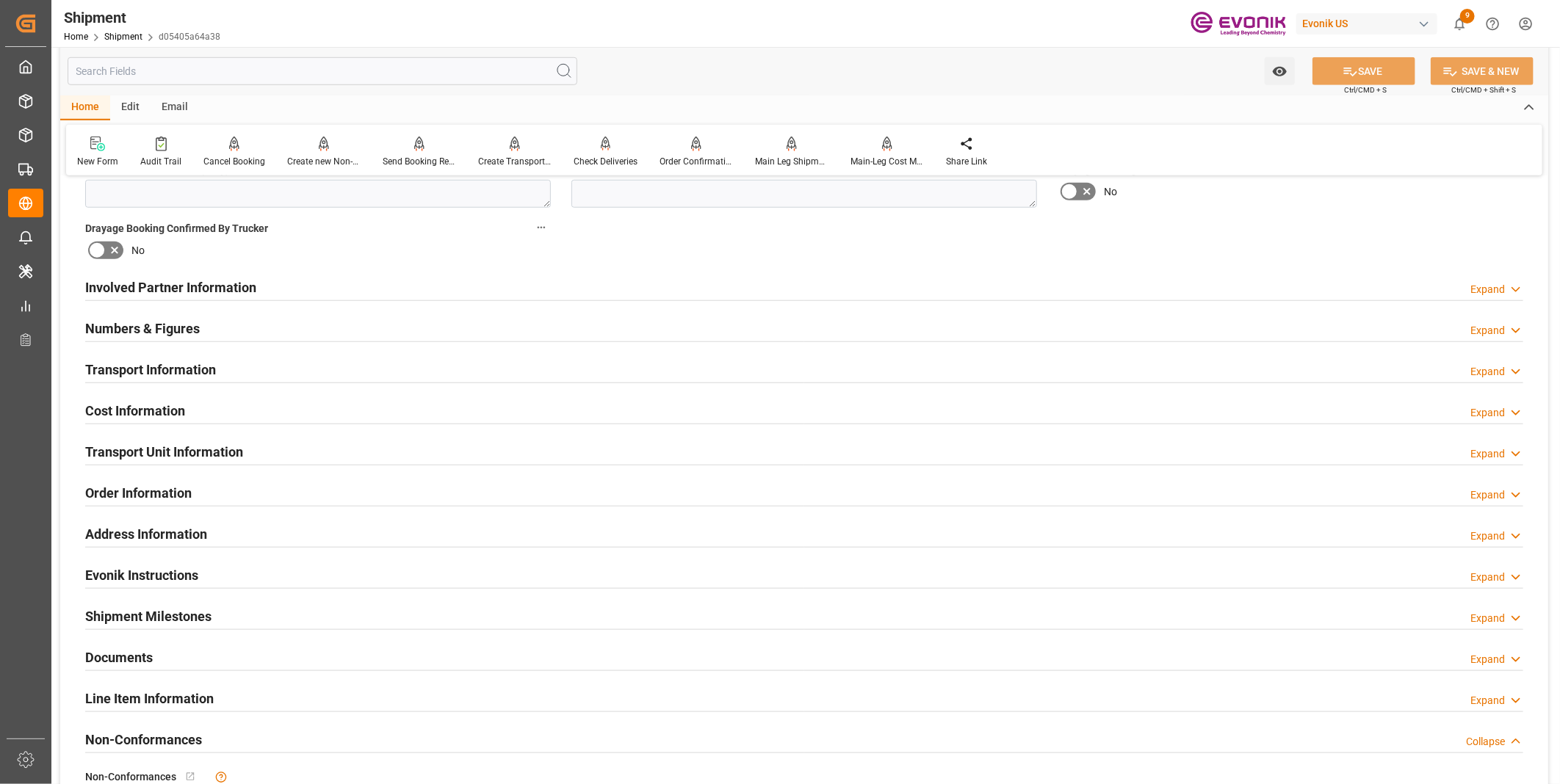
click at [406, 279] on div "Involved Partner Information Expand" at bounding box center [804, 286] width 1438 height 28
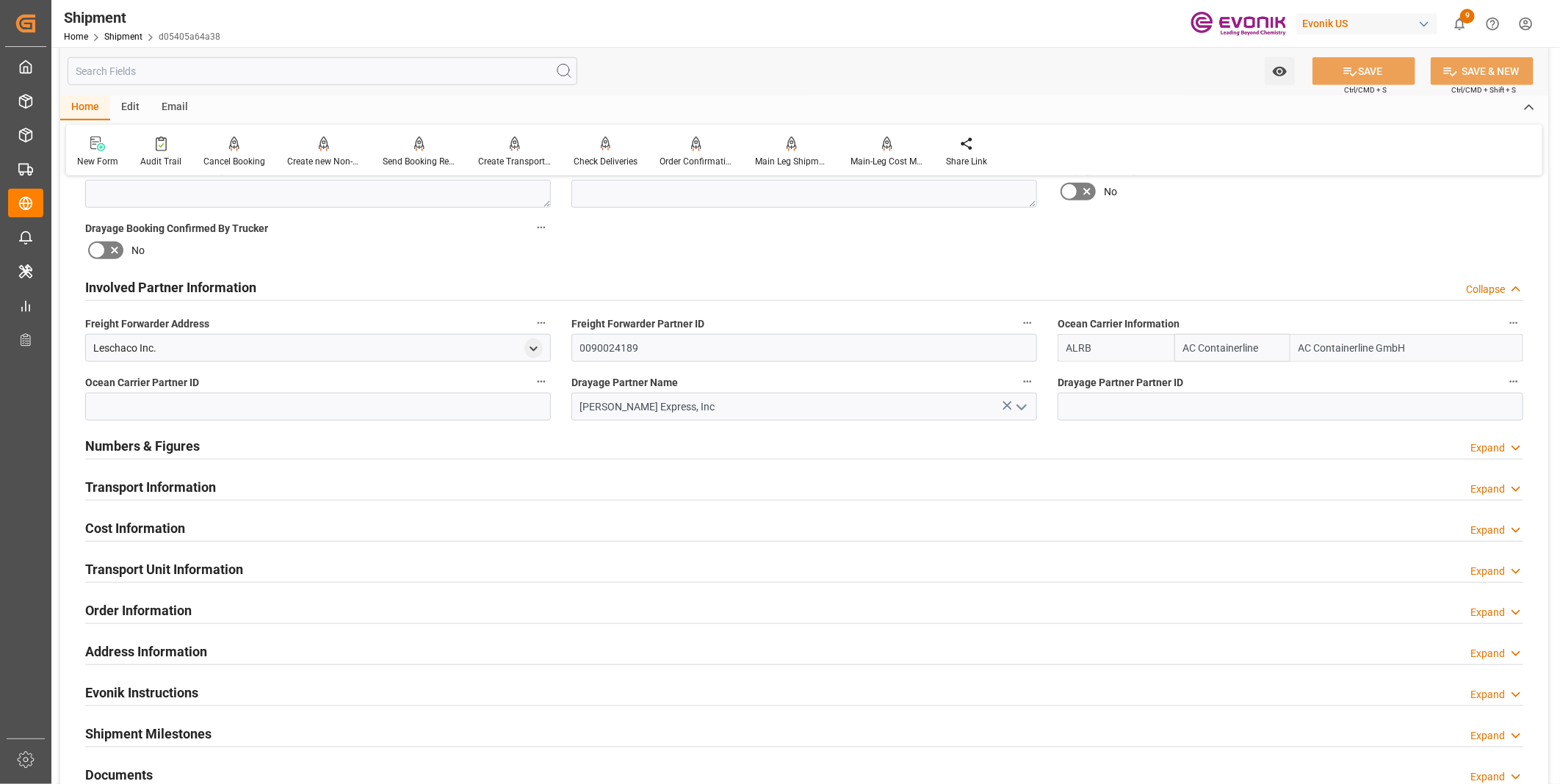
click at [182, 483] on h2 "Transport Information" at bounding box center [151, 487] width 131 height 20
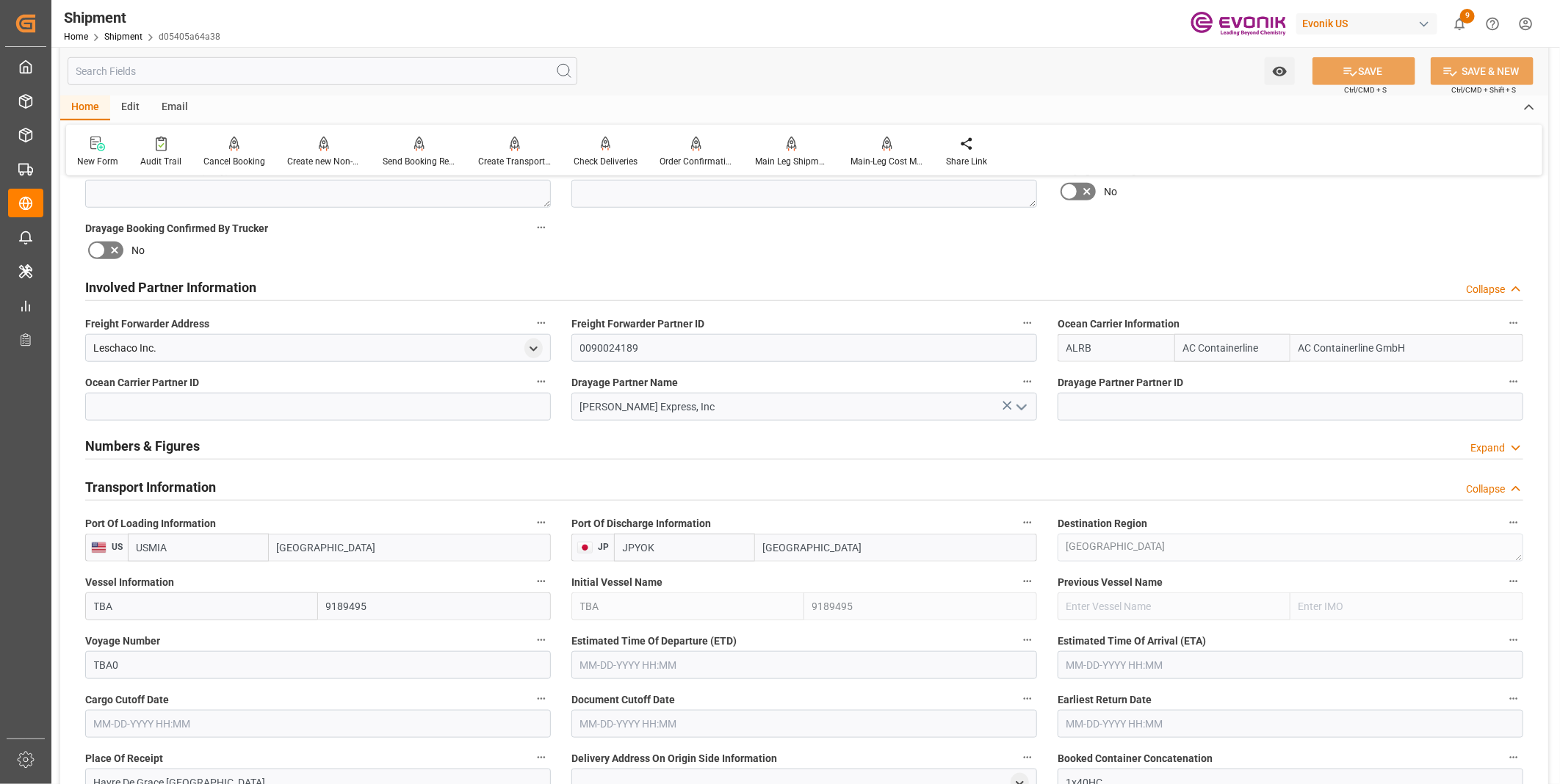
scroll to position [816, 0]
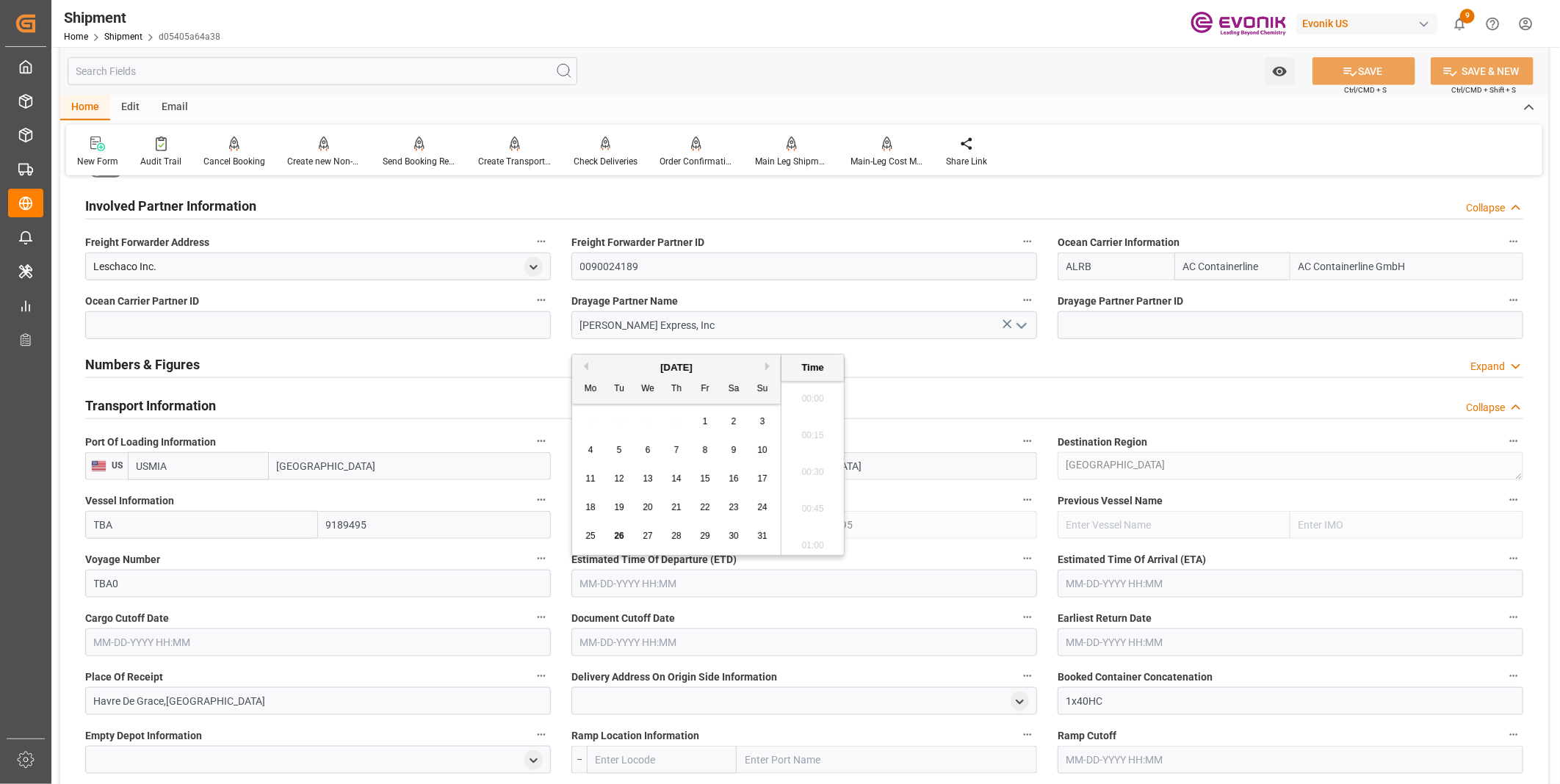
click at [630, 582] on input "text" at bounding box center [804, 583] width 465 height 28
click at [1535, 443] on div "Booking Confirmation Milestone Bar Collapse Submitted to FFW for Booking (Pendi…" at bounding box center [804, 424] width 1488 height 2102
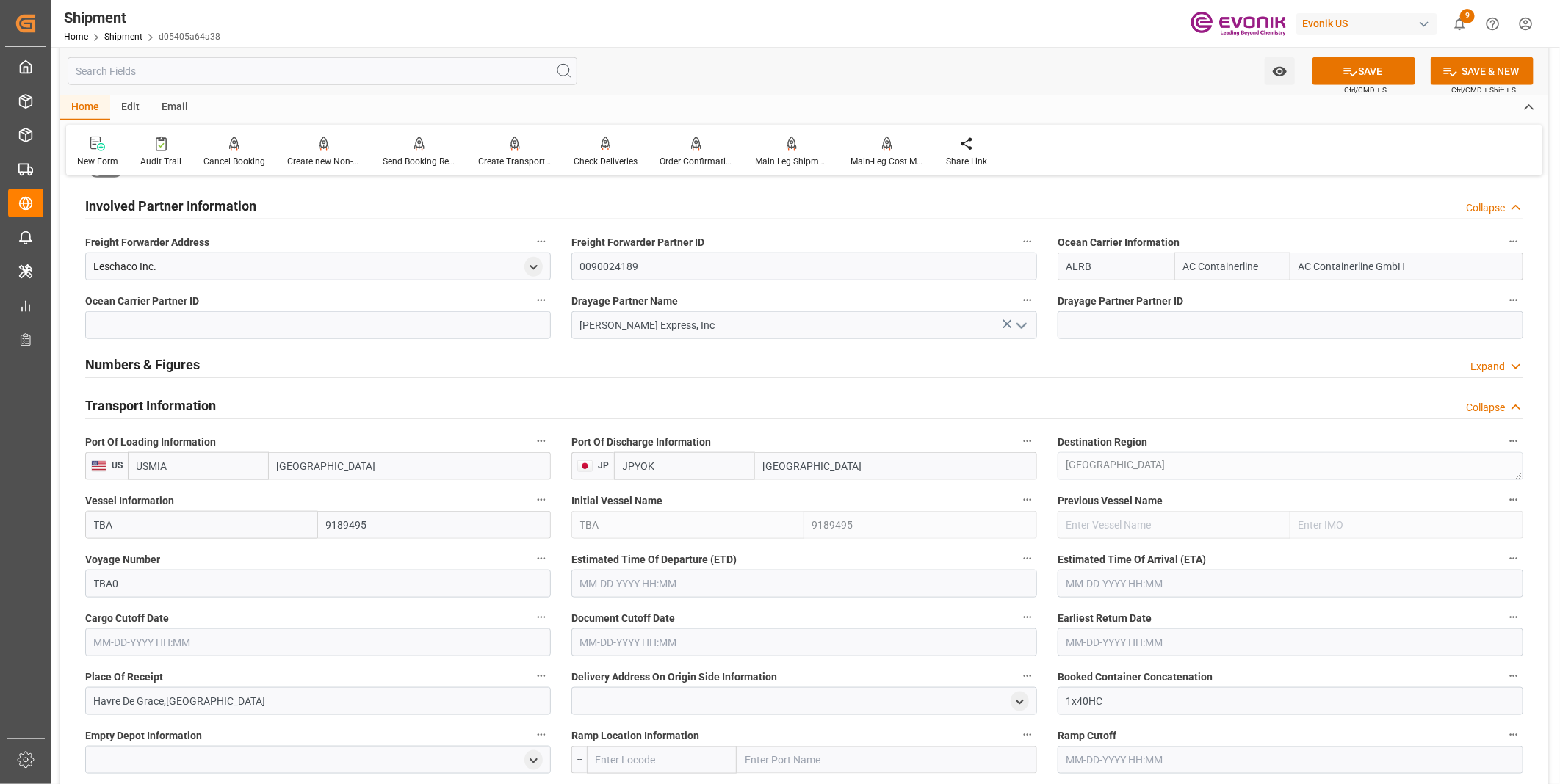
click at [692, 579] on input "text" at bounding box center [804, 583] width 465 height 28
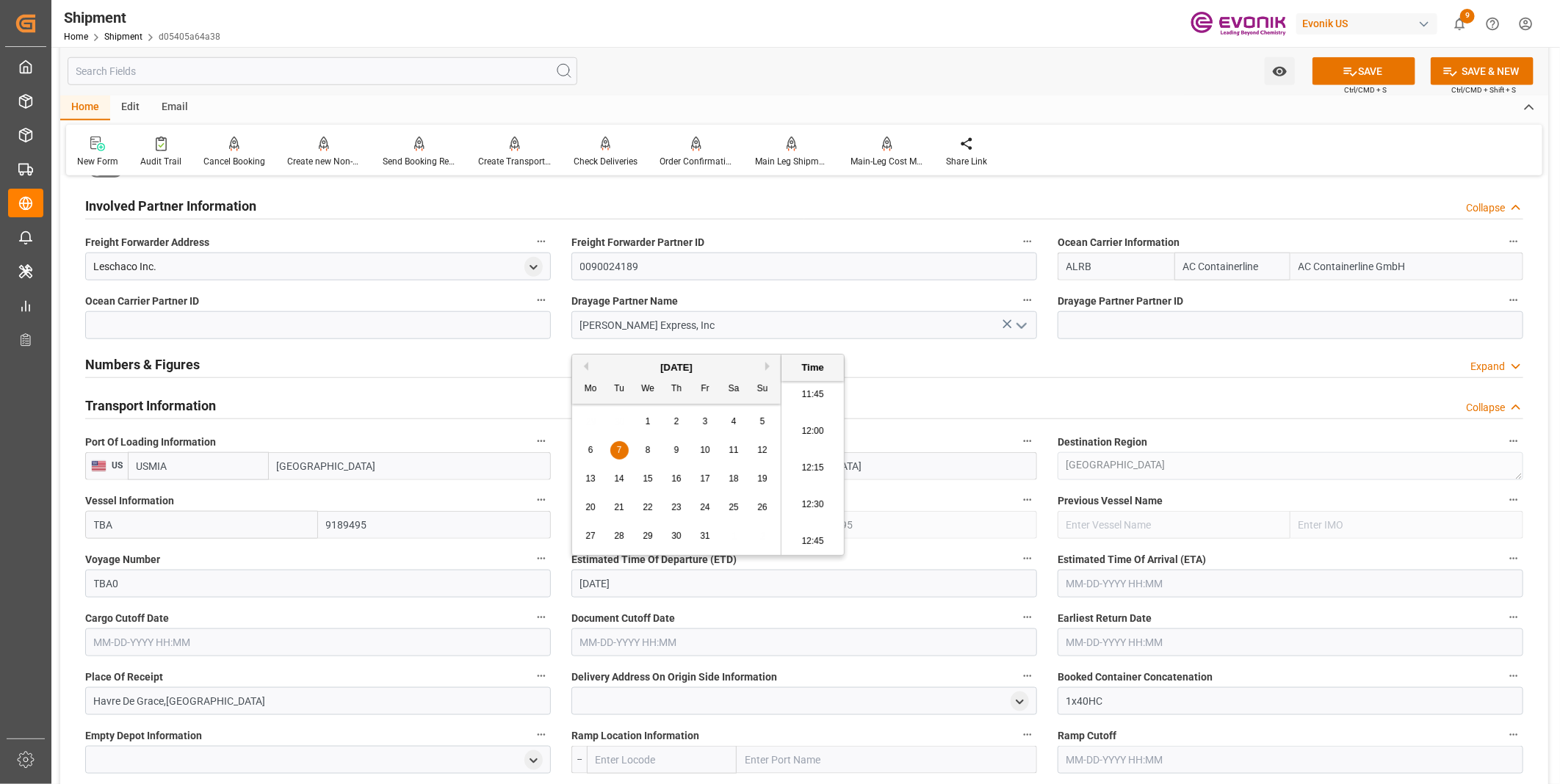
click at [816, 501] on li "12:30" at bounding box center [813, 505] width 63 height 37
type input "10-07-2025 12:30"
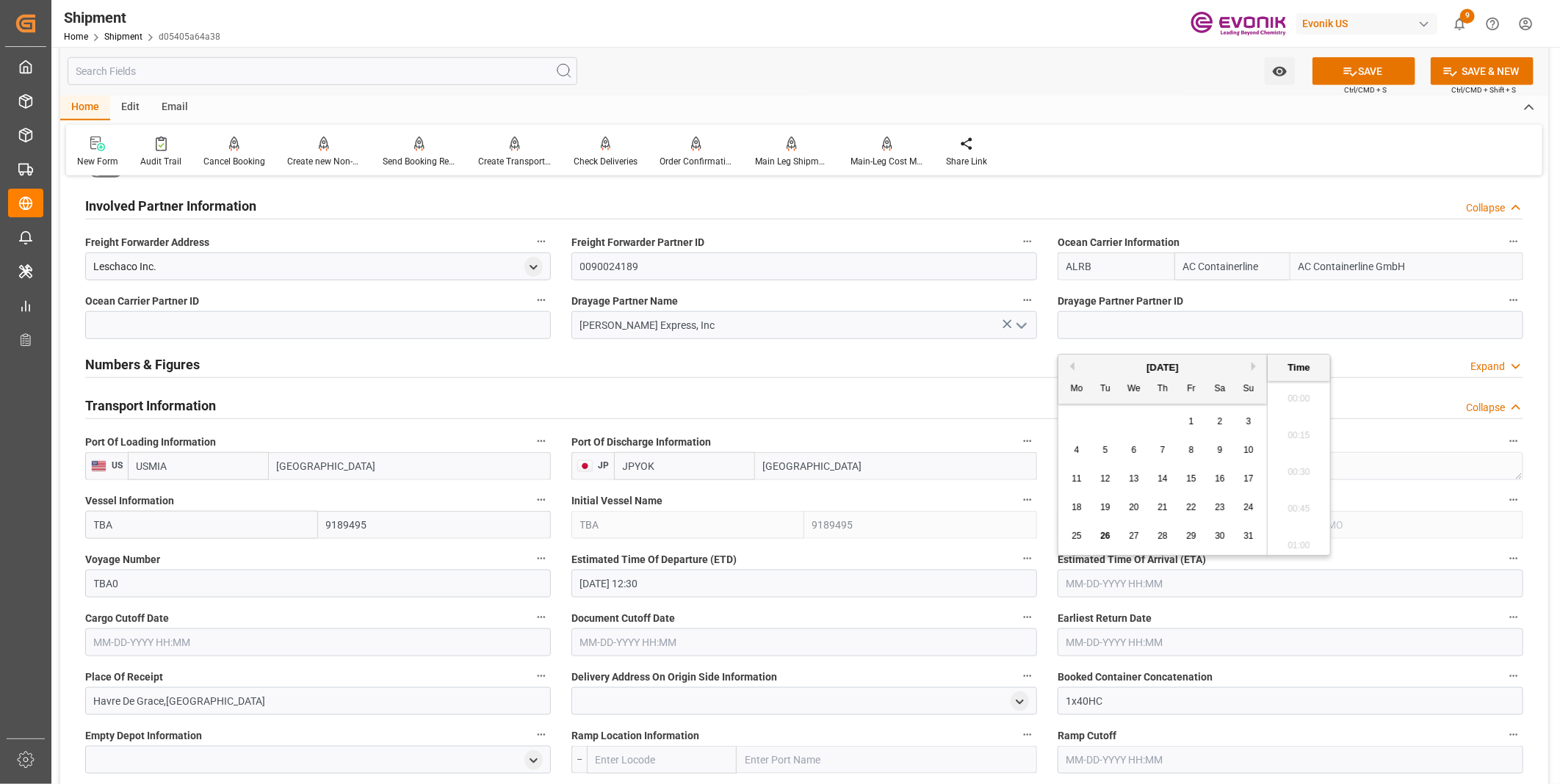
click at [1151, 585] on input "text" at bounding box center [1291, 583] width 465 height 28
click at [1291, 500] on li "12:45" at bounding box center [1299, 505] width 63 height 37
type input "10-10-2025 12:45"
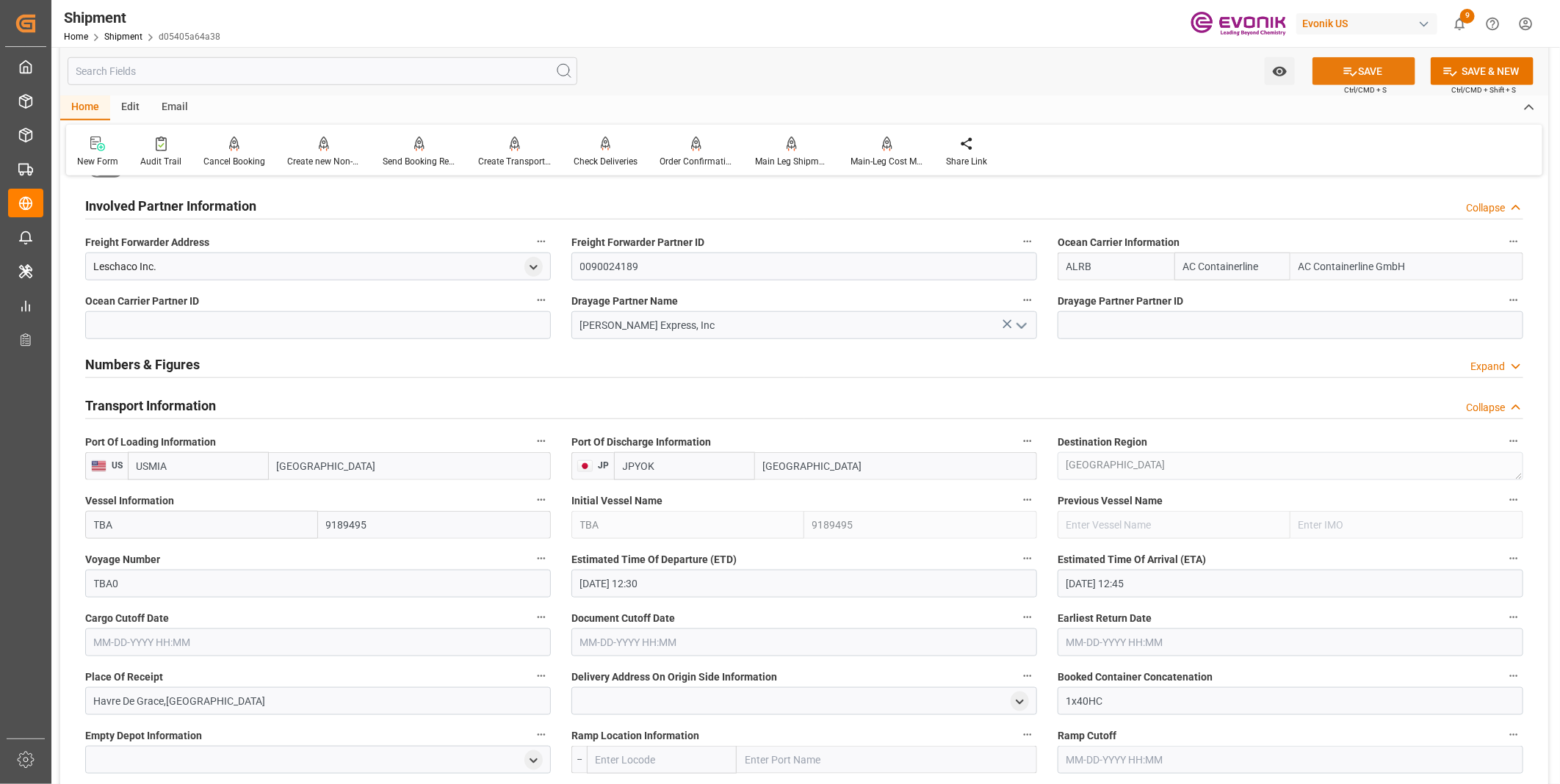
click at [1369, 64] on button "SAVE" at bounding box center [1363, 70] width 103 height 28
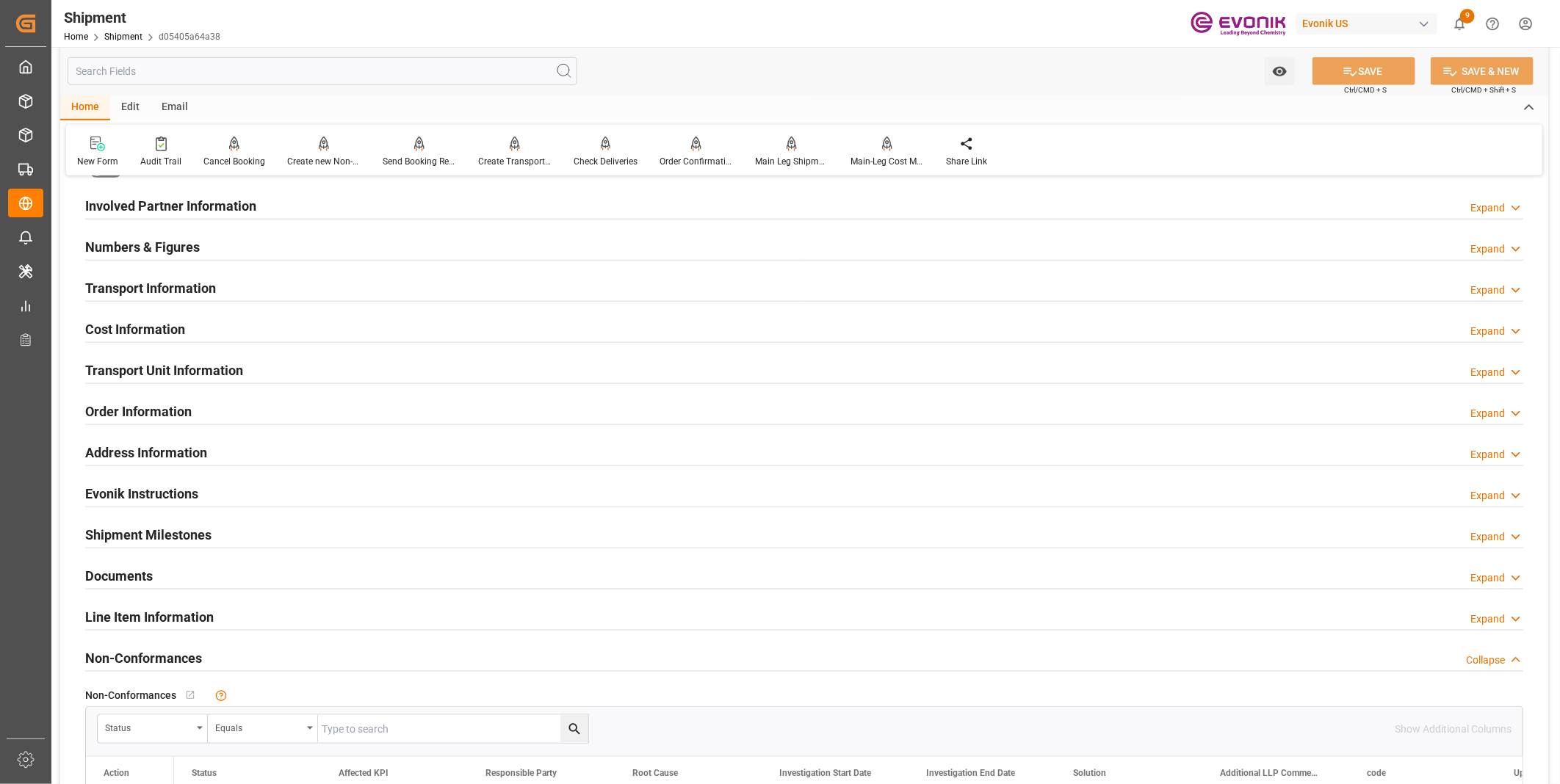
click at [177, 280] on h2 "Transport Information" at bounding box center [151, 289] width 131 height 20
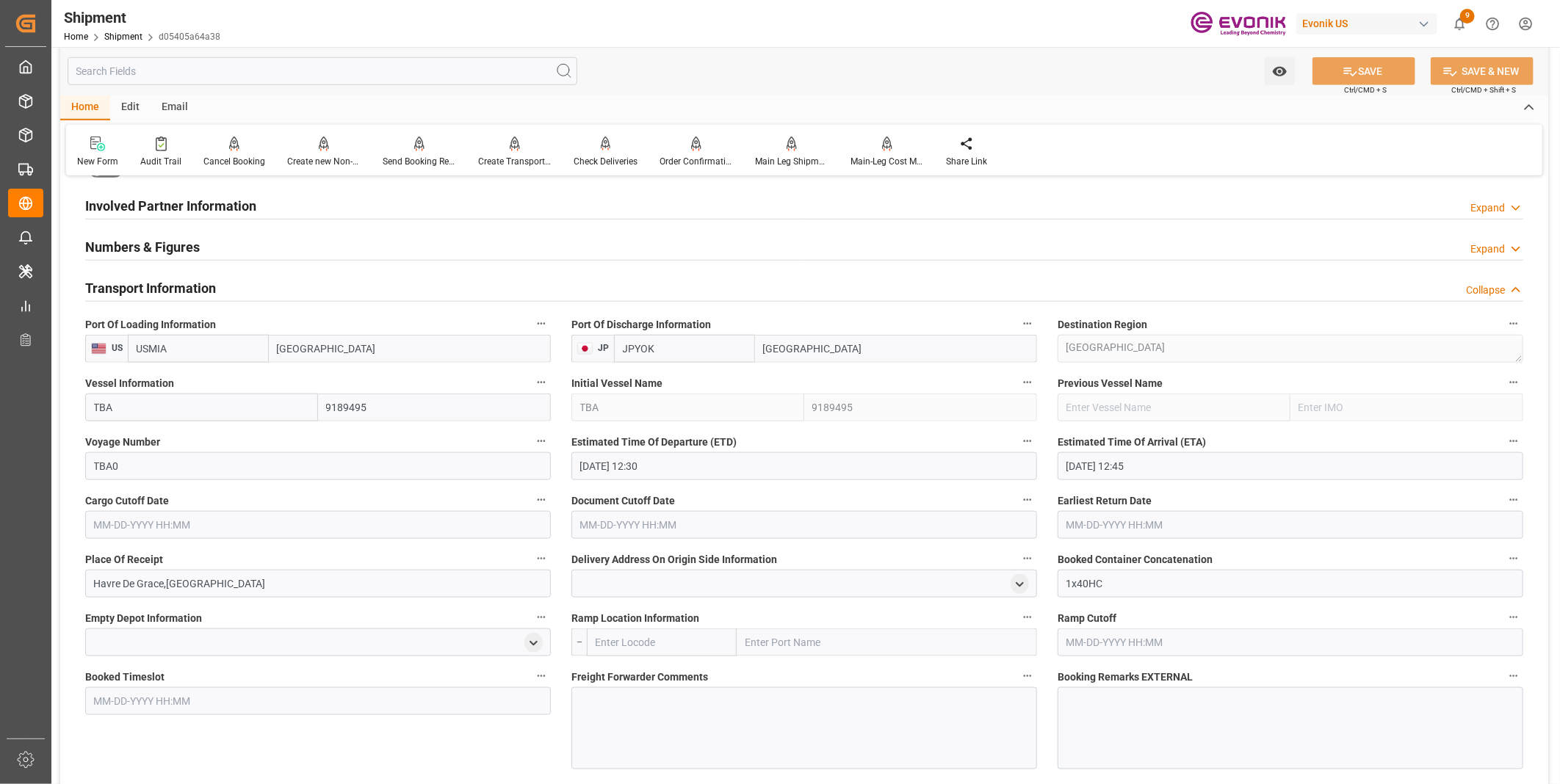
click at [166, 520] on input "text" at bounding box center [318, 525] width 465 height 28
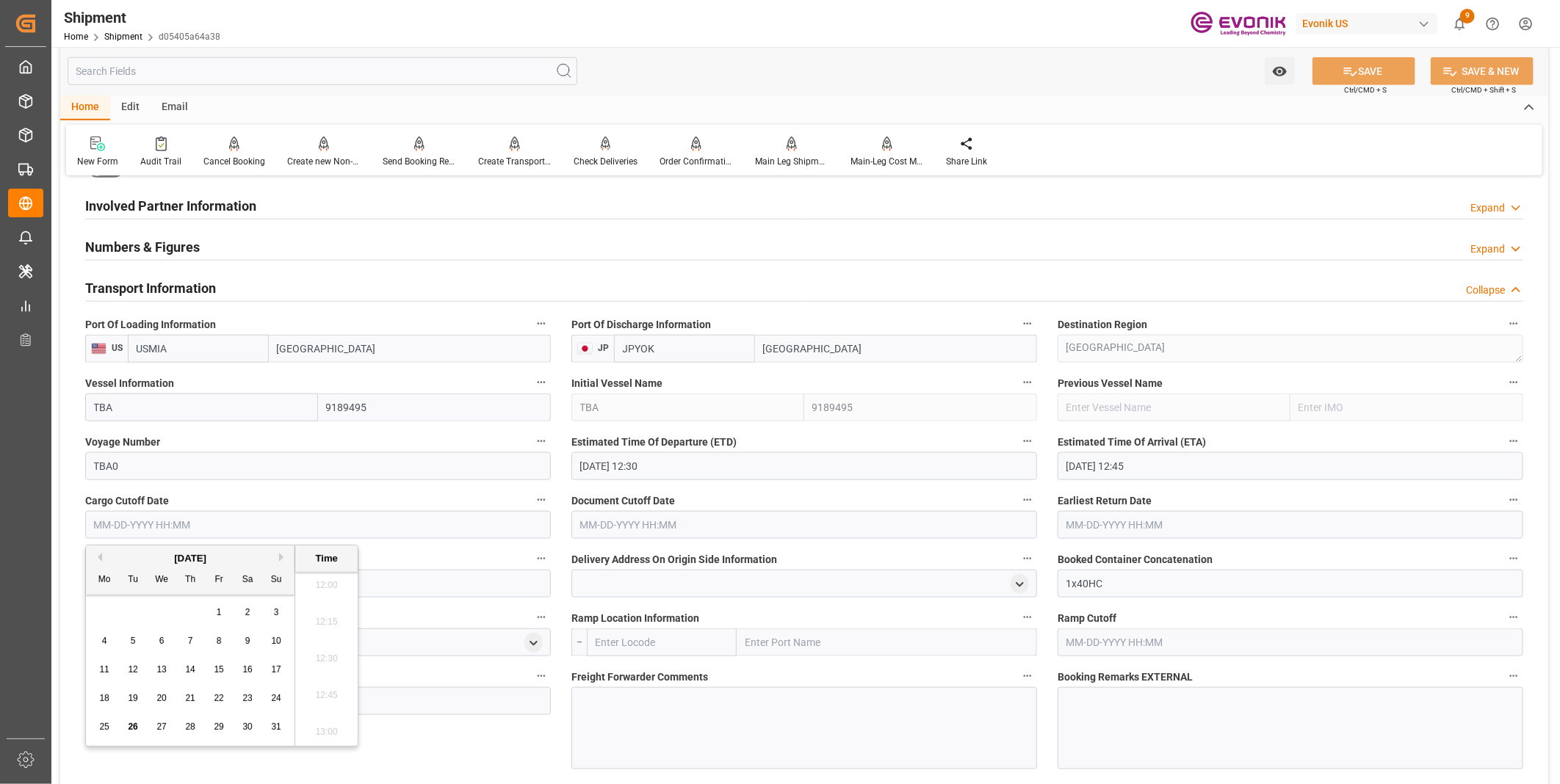
click at [198, 525] on input "text" at bounding box center [318, 525] width 465 height 28
click at [313, 657] on li "12:30" at bounding box center [326, 659] width 63 height 37
type input "09-30-2025 12:30"
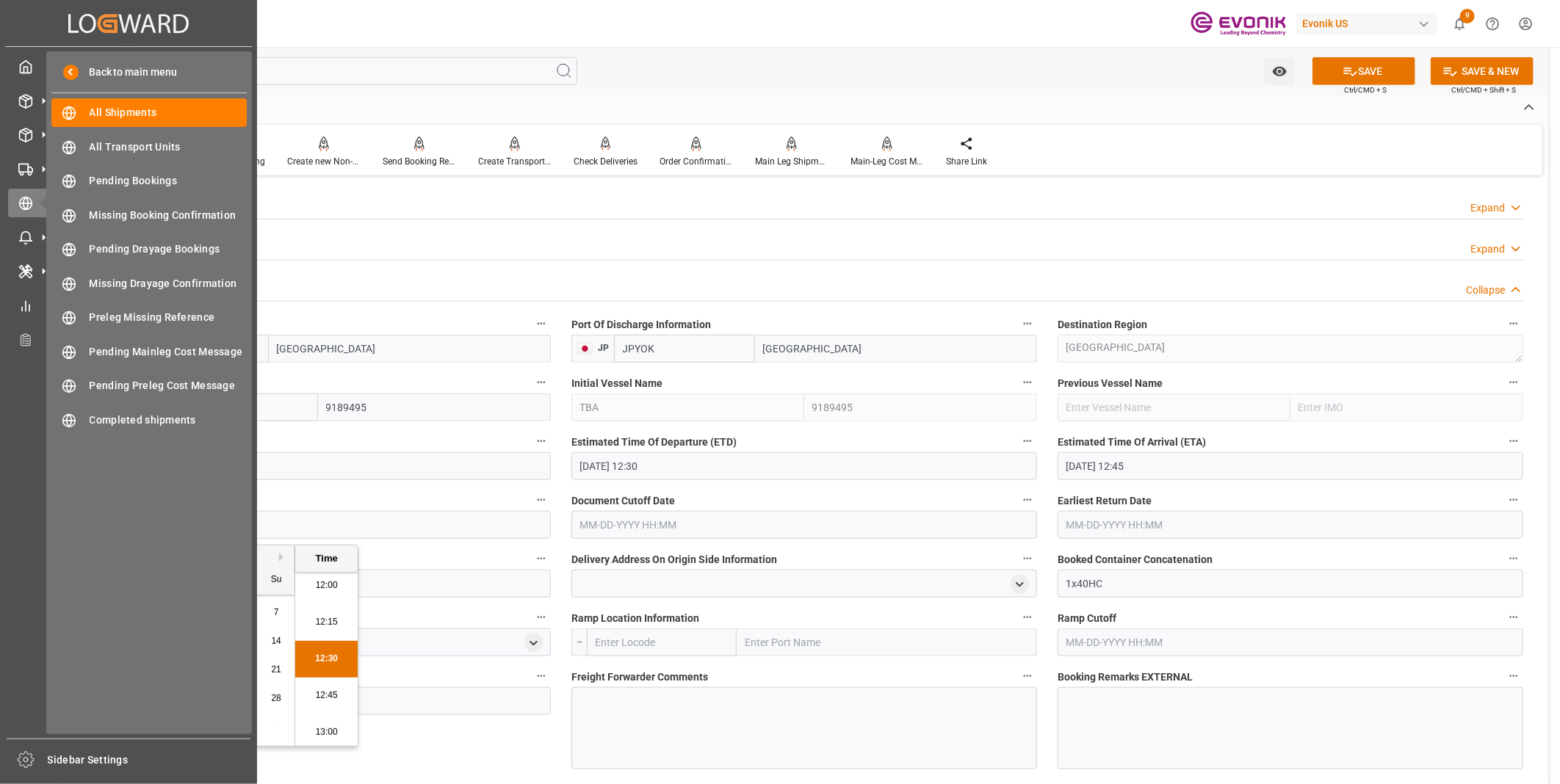
drag, startPoint x: 191, startPoint y: 526, endPoint x: 9, endPoint y: 525, distance: 182.0
click at [9, 525] on div "Created by potrace 1.15, written by Peter Selinger 2001-2017 Created by potrace…" at bounding box center [780, 392] width 1560 height 784
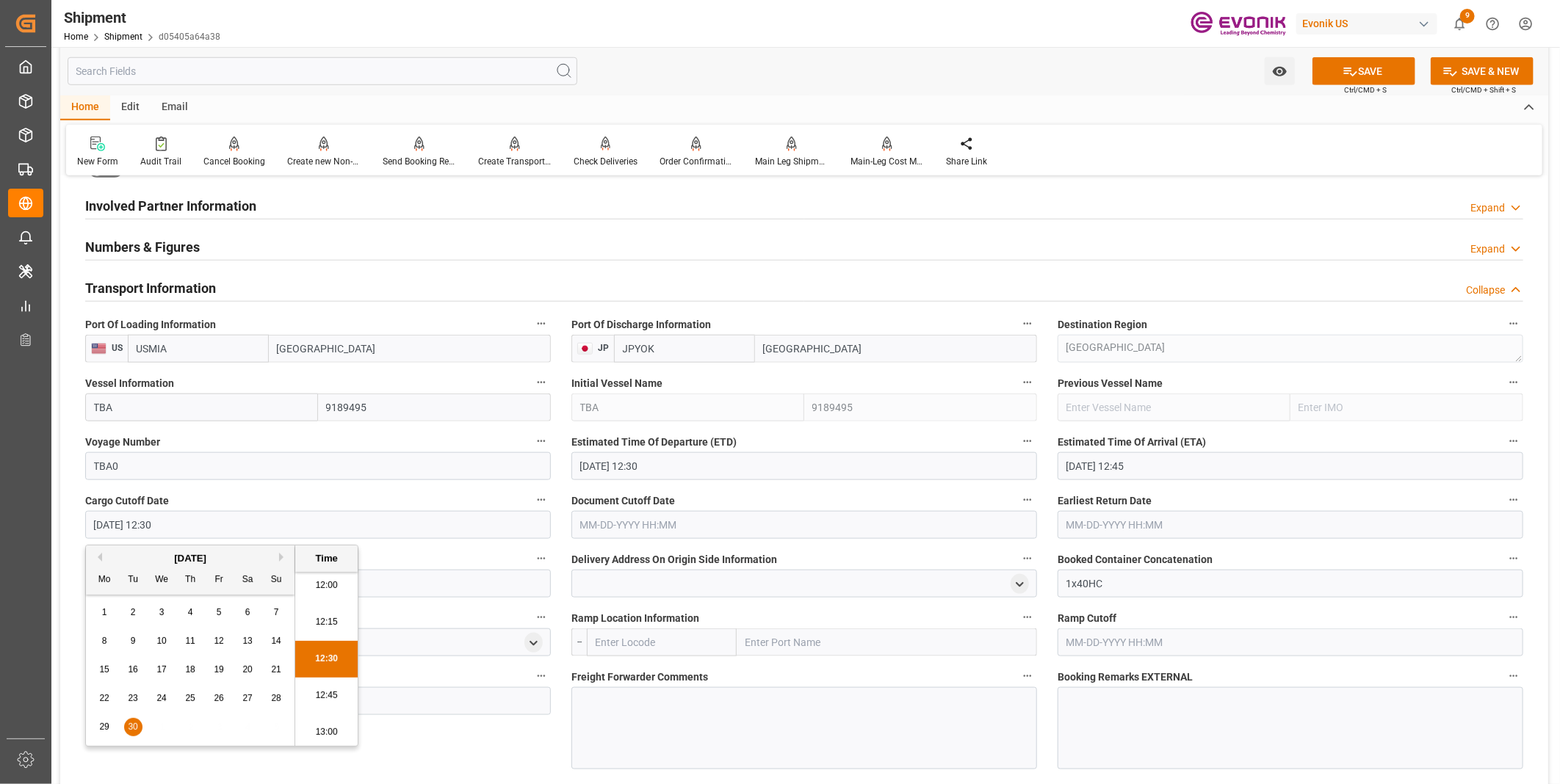
click at [665, 520] on input "text" at bounding box center [804, 525] width 465 height 28
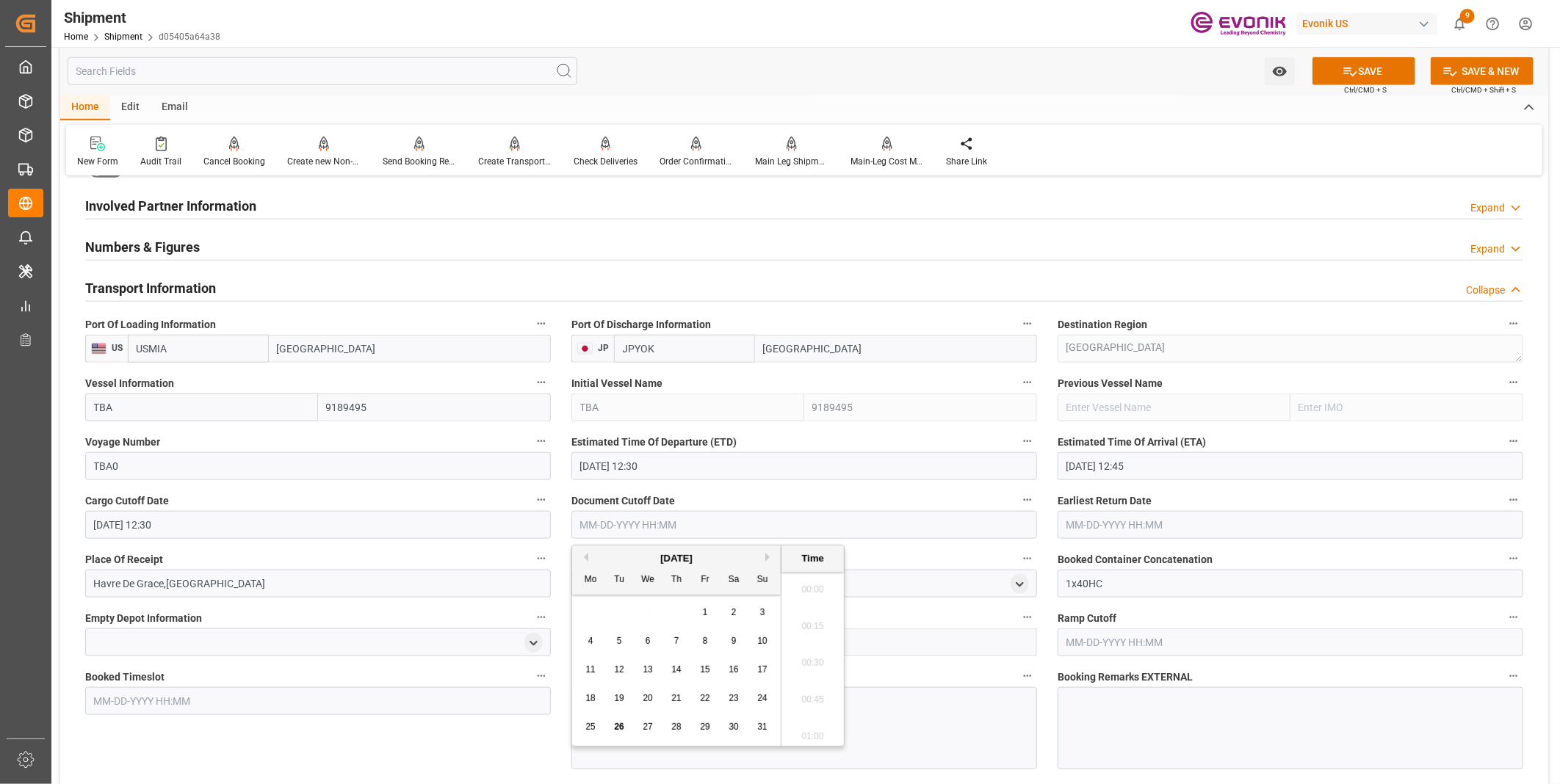
paste input "09-30-2025 12:30"
type input "09-30-2025 12:30"
click at [1095, 529] on input "text" at bounding box center [1291, 525] width 465 height 28
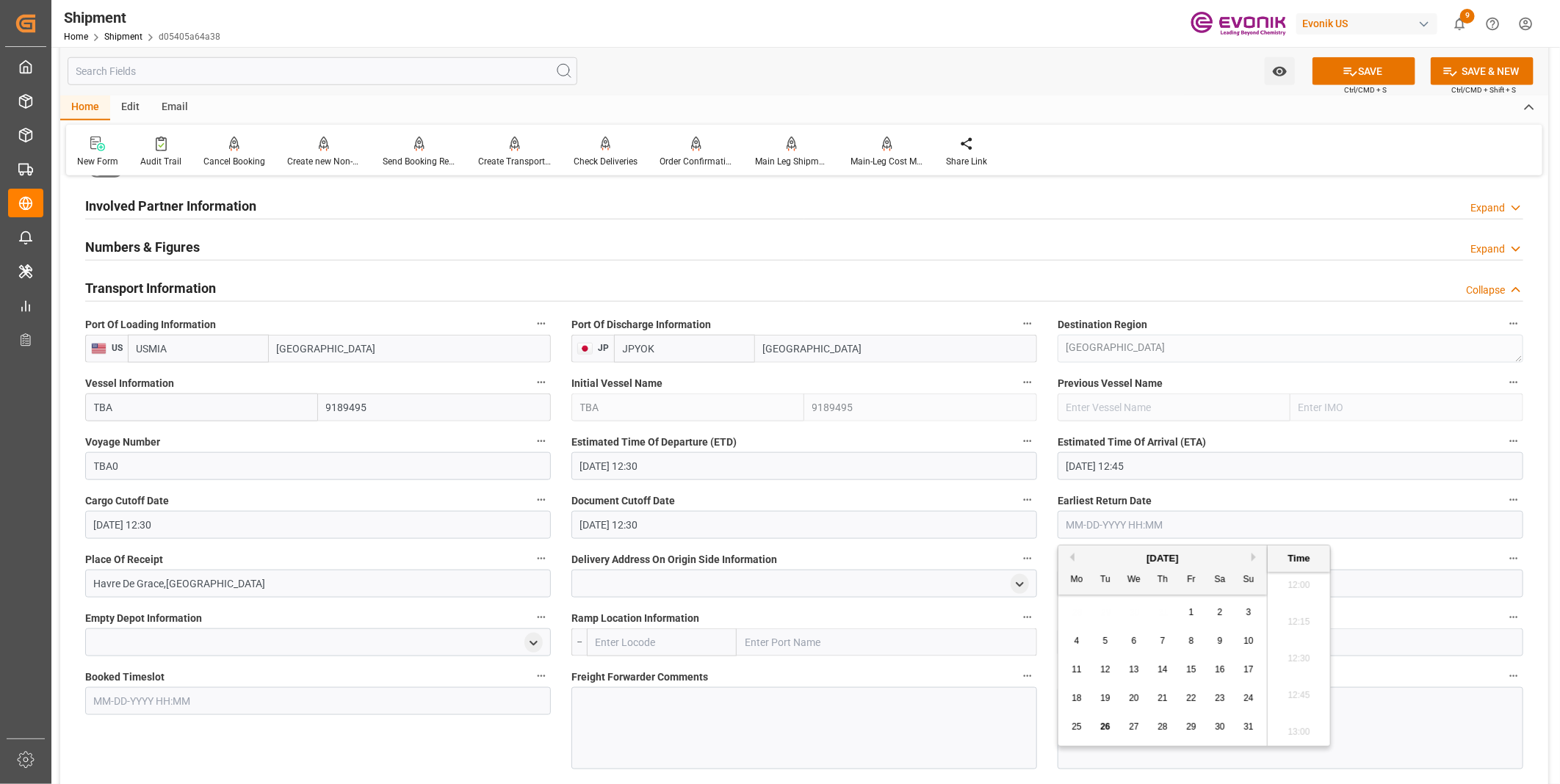
paste input "09-30-2025 12:30"
type input "09-30-2025 12:30"
click at [1286, 648] on li "12:30" at bounding box center [1299, 659] width 63 height 37
click at [1342, 67] on icon at bounding box center [1350, 71] width 15 height 15
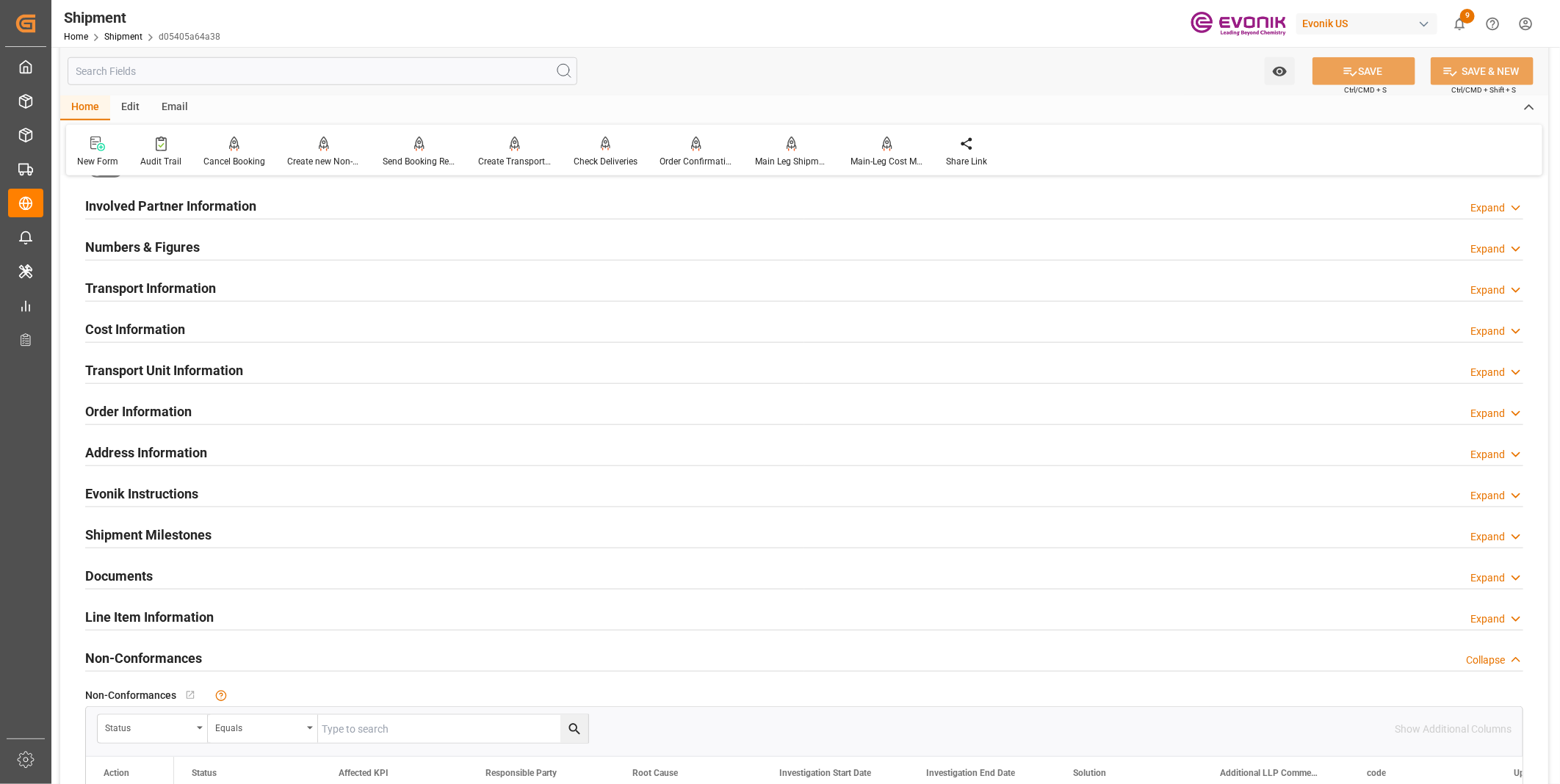
click at [291, 286] on div "Transport Information Expand" at bounding box center [804, 286] width 1438 height 28
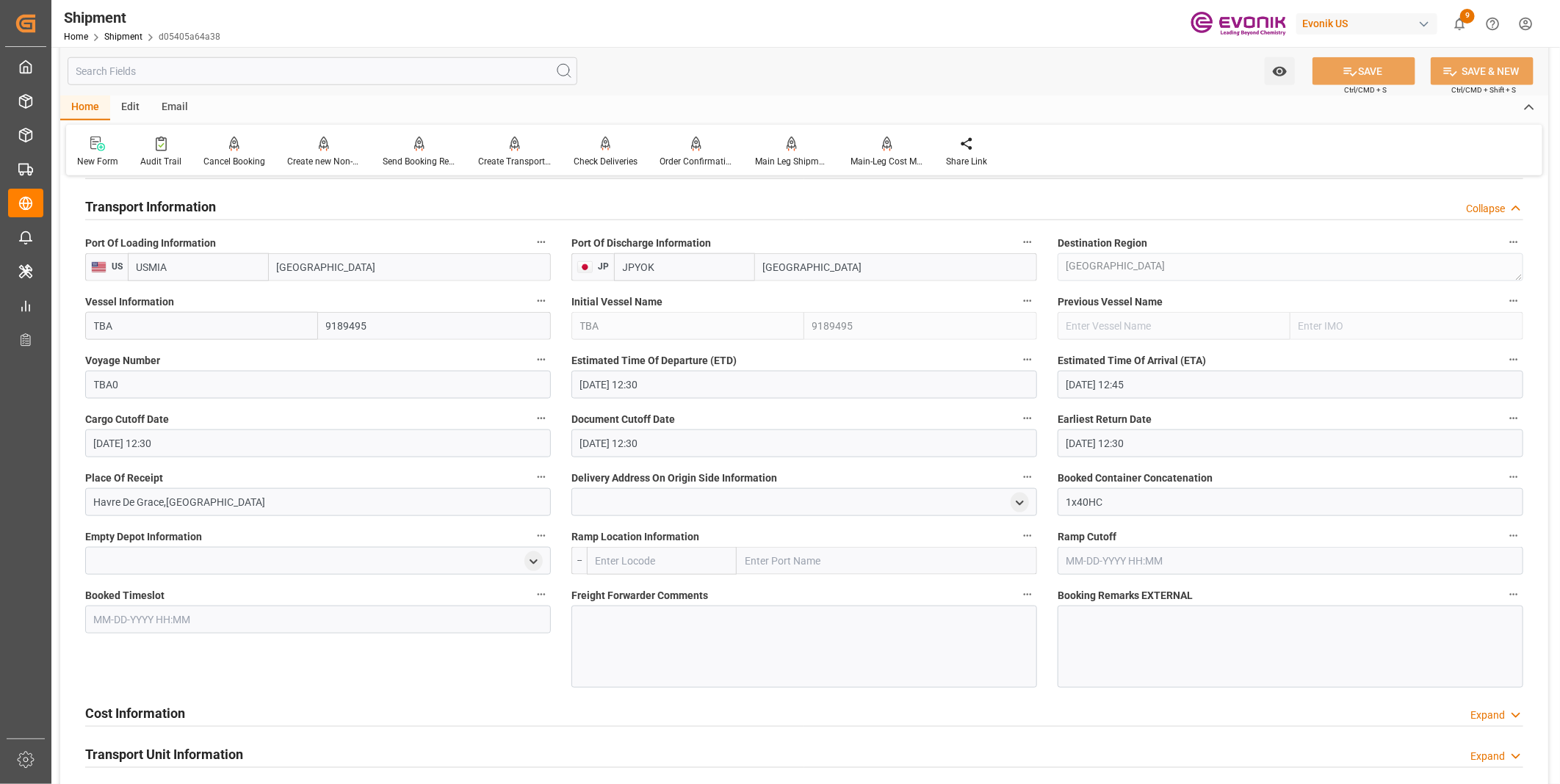
scroll to position [979, 0]
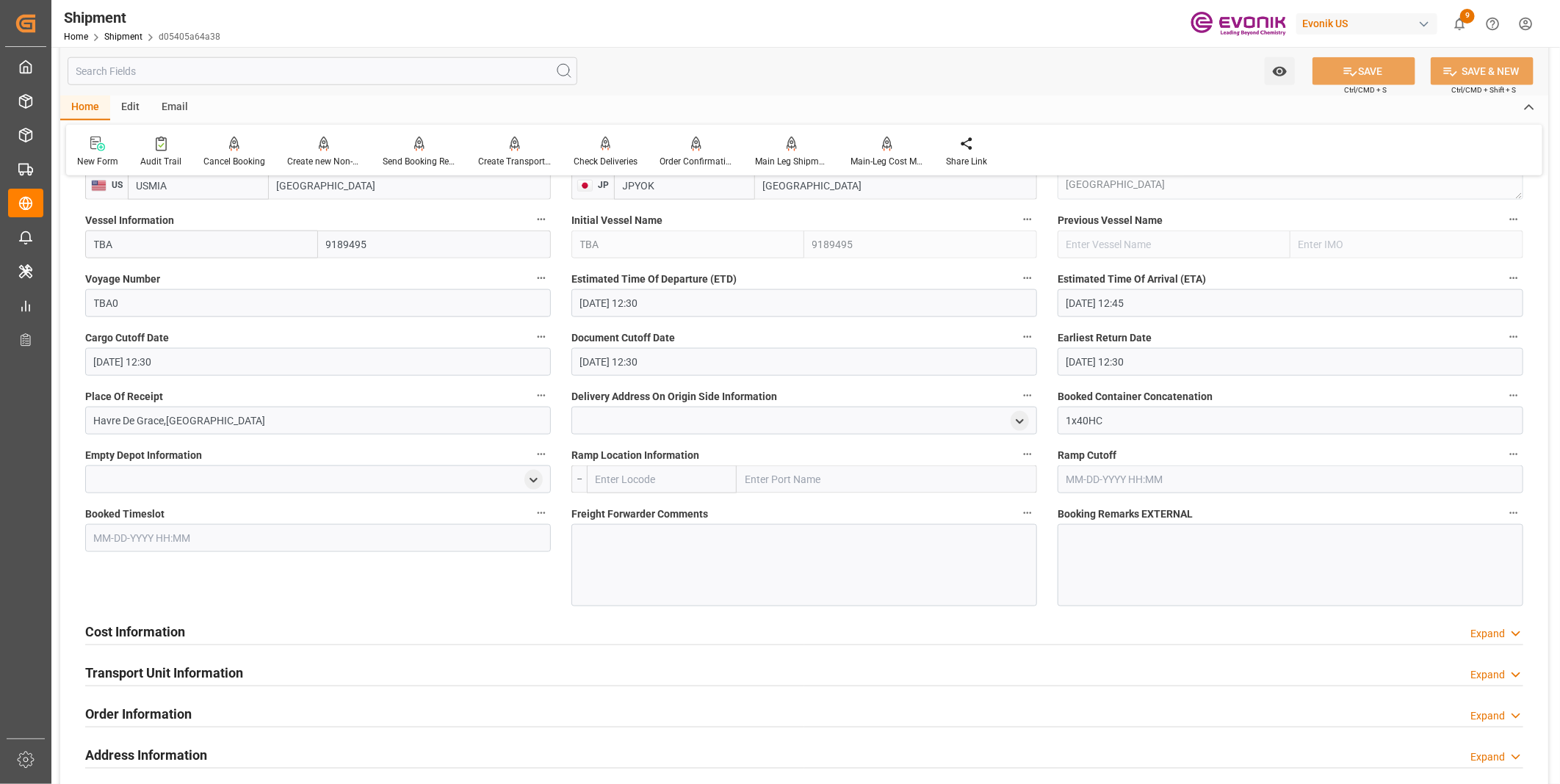
click at [619, 477] on input "text" at bounding box center [661, 479] width 150 height 28
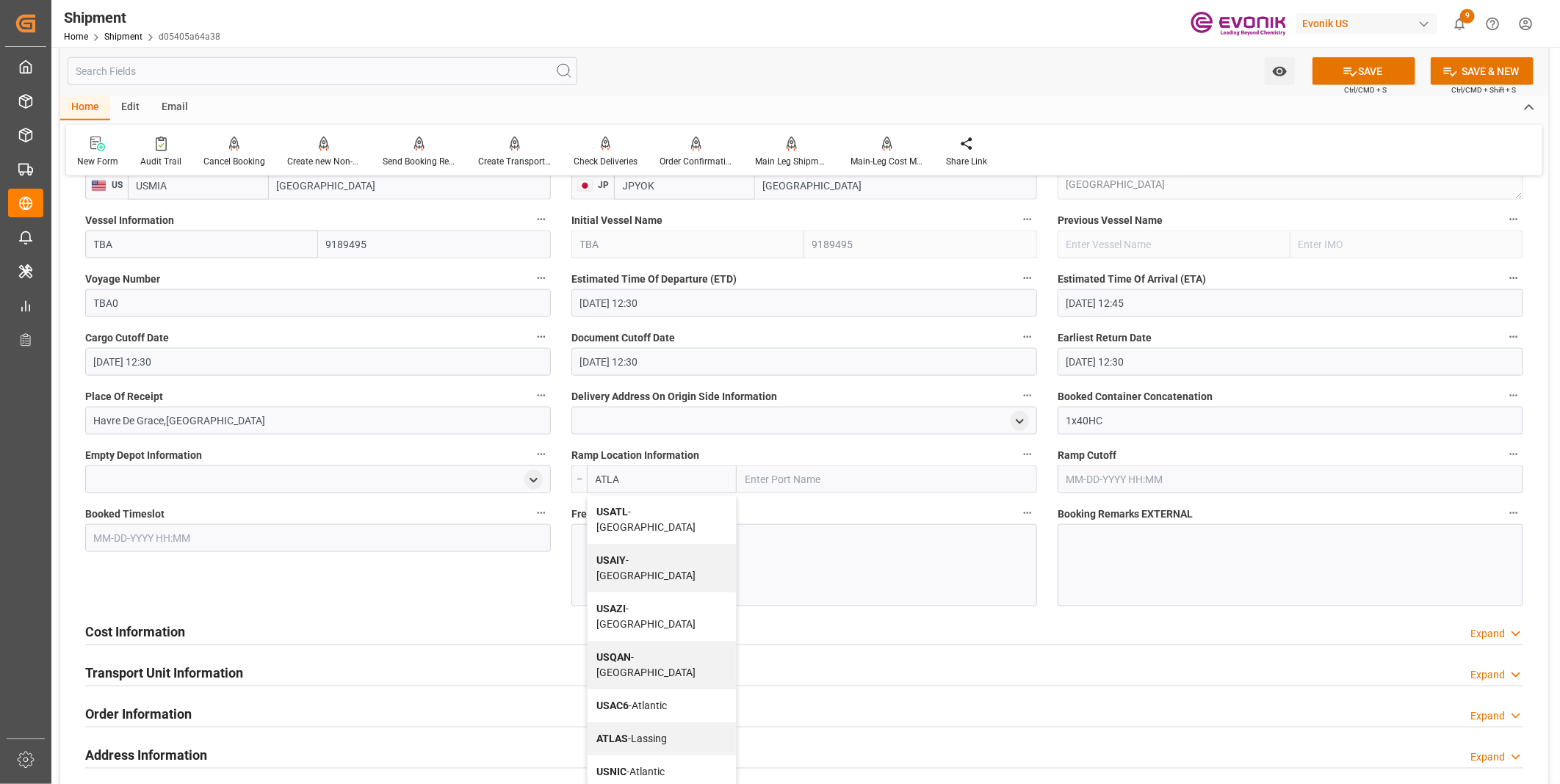
click at [627, 507] on b "USATL" at bounding box center [613, 512] width 32 height 12
type input "USATL"
type input "Atlanta"
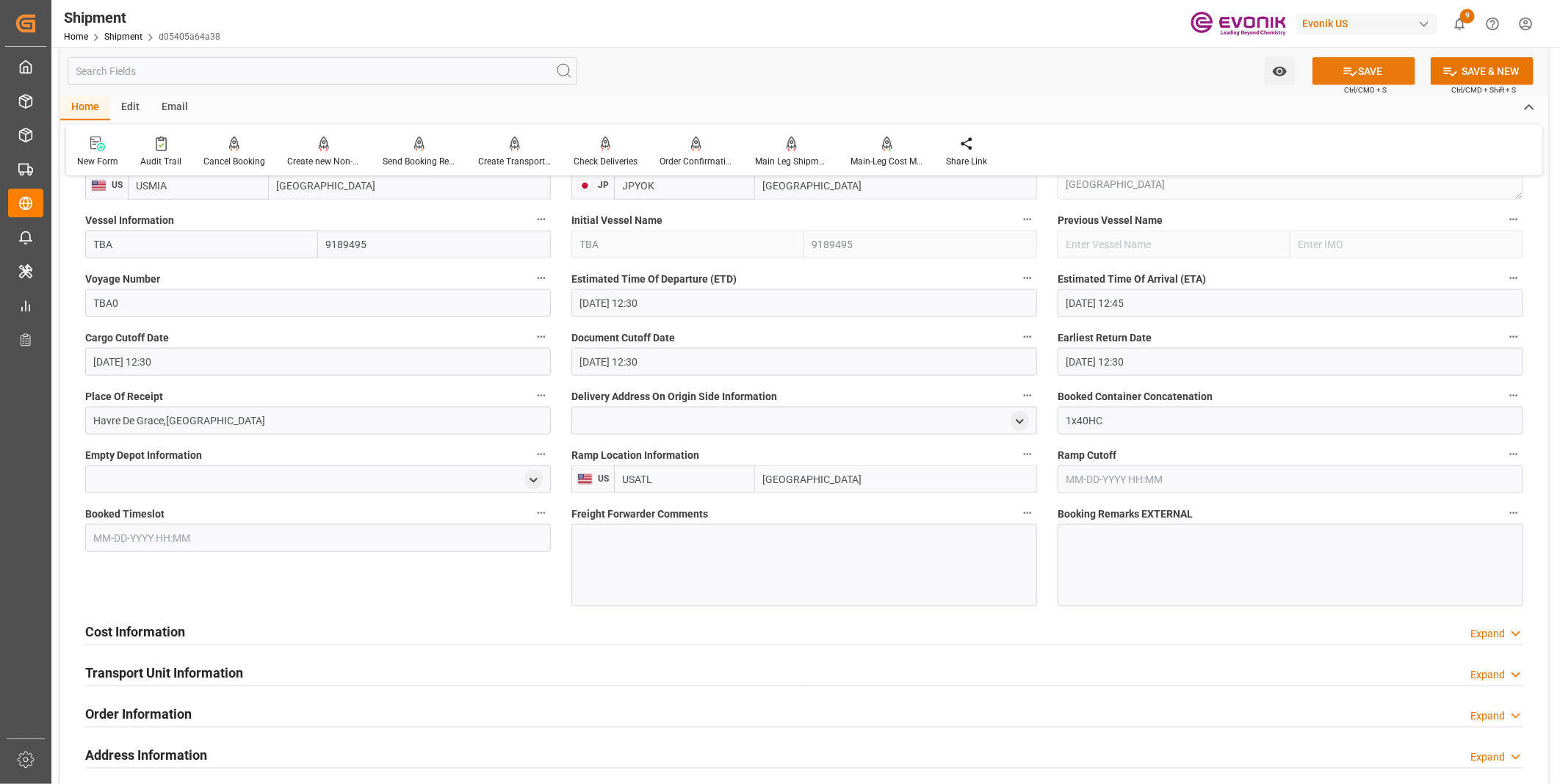
type input "USATL"
click at [1378, 76] on button "SAVE" at bounding box center [1363, 70] width 103 height 28
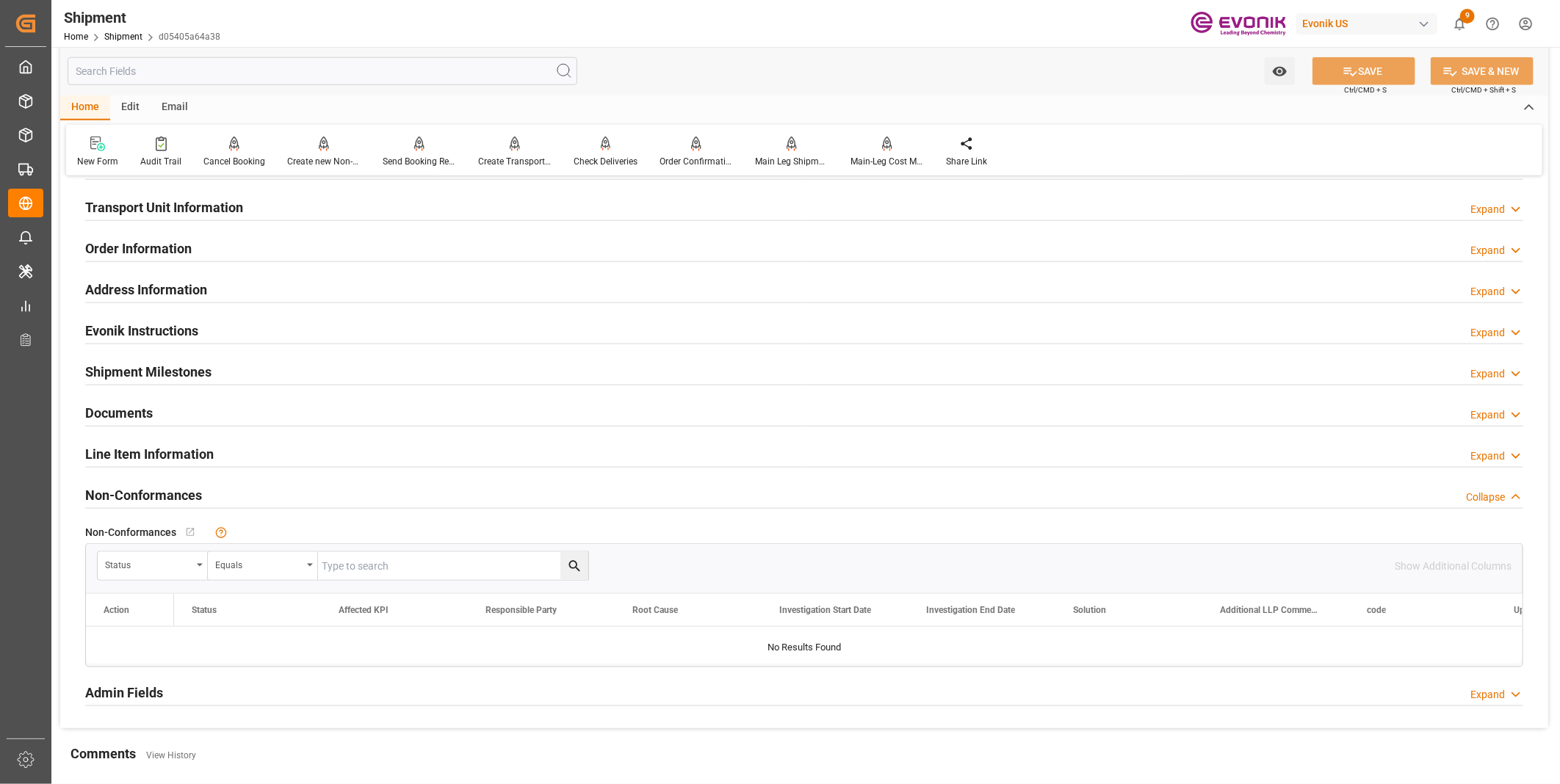
scroll to position [816, 0]
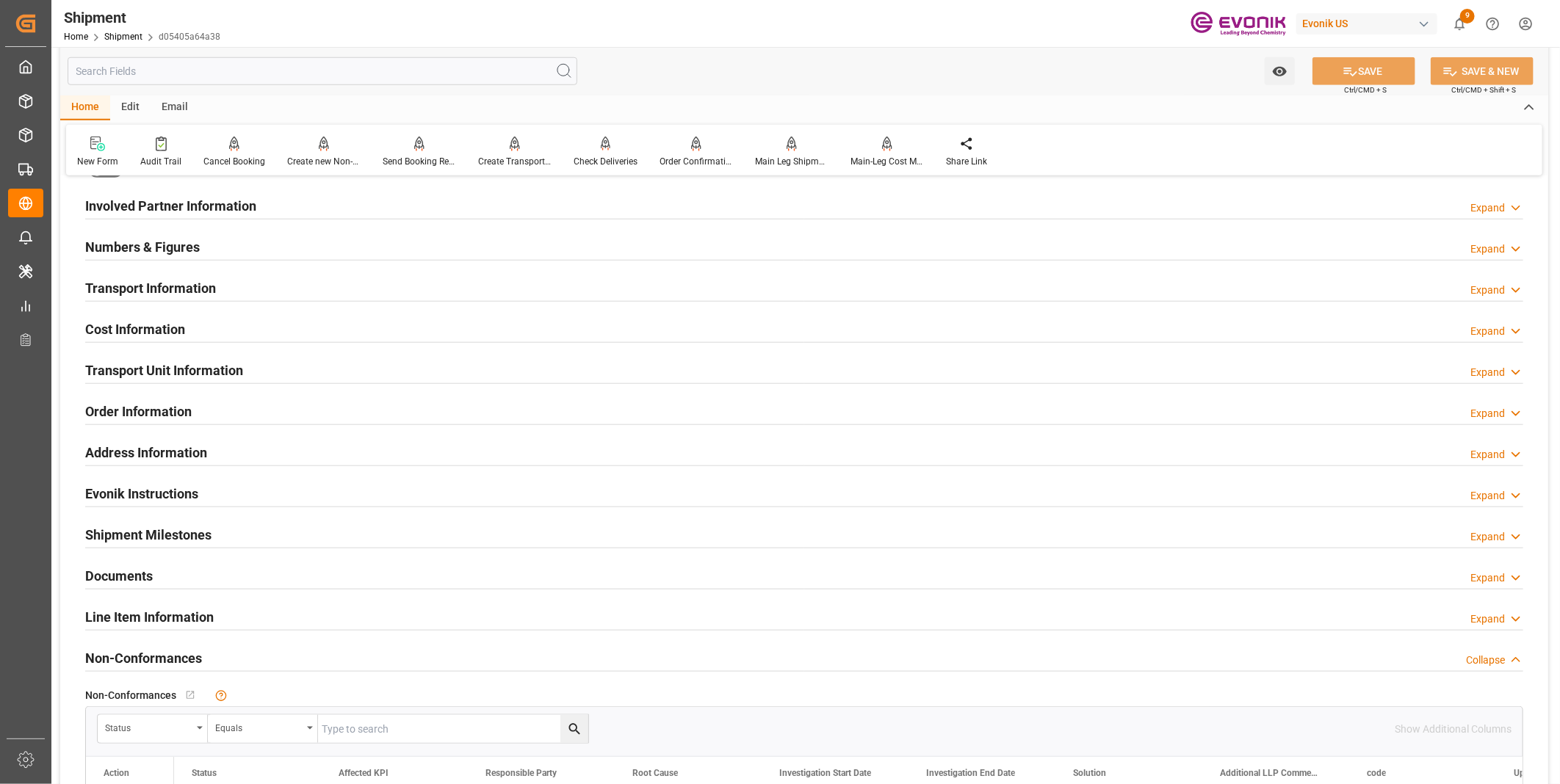
click at [302, 291] on div "Transport Information Expand" at bounding box center [804, 286] width 1438 height 28
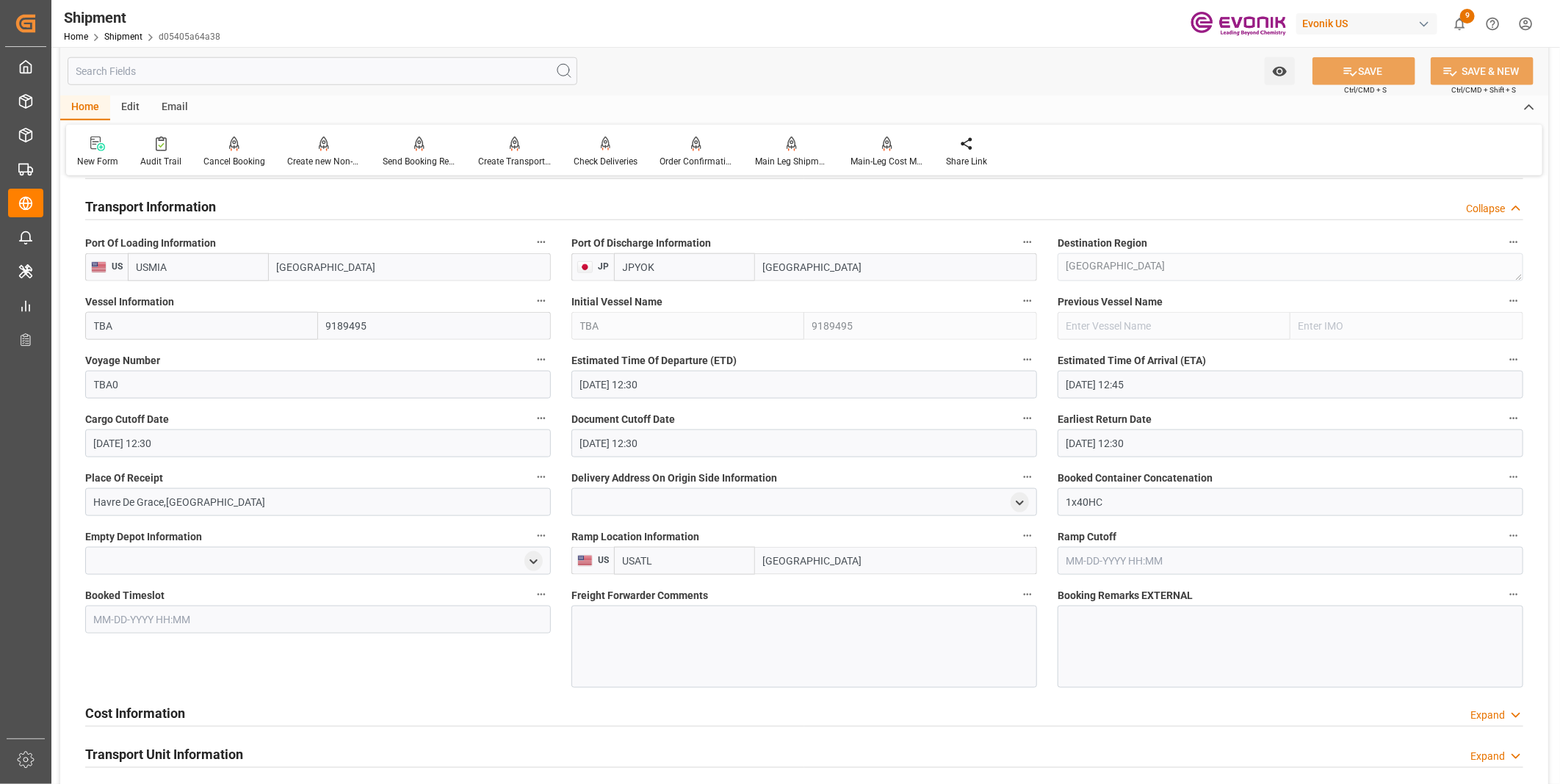
scroll to position [979, 0]
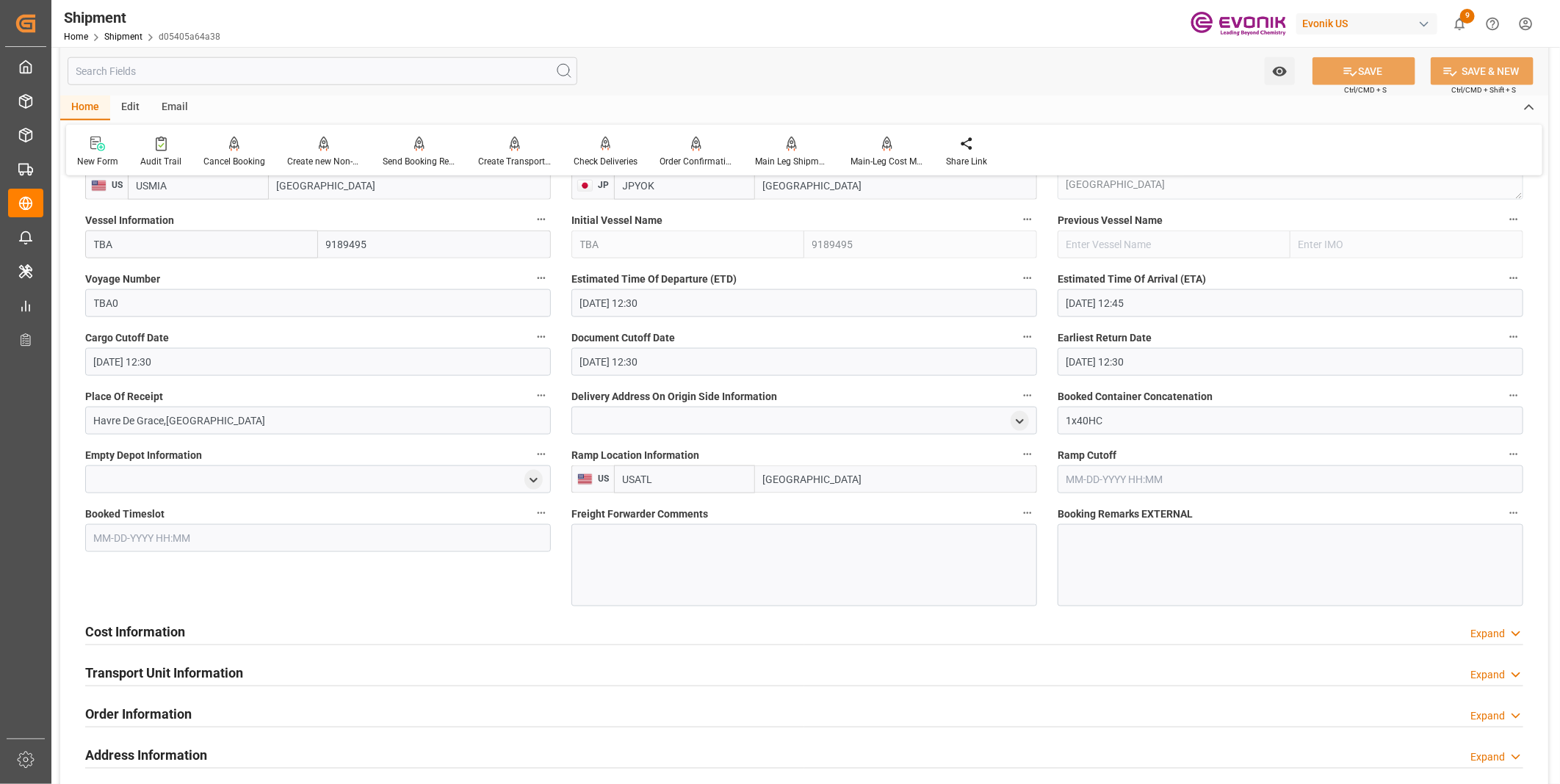
click at [617, 542] on div at bounding box center [804, 566] width 465 height 82
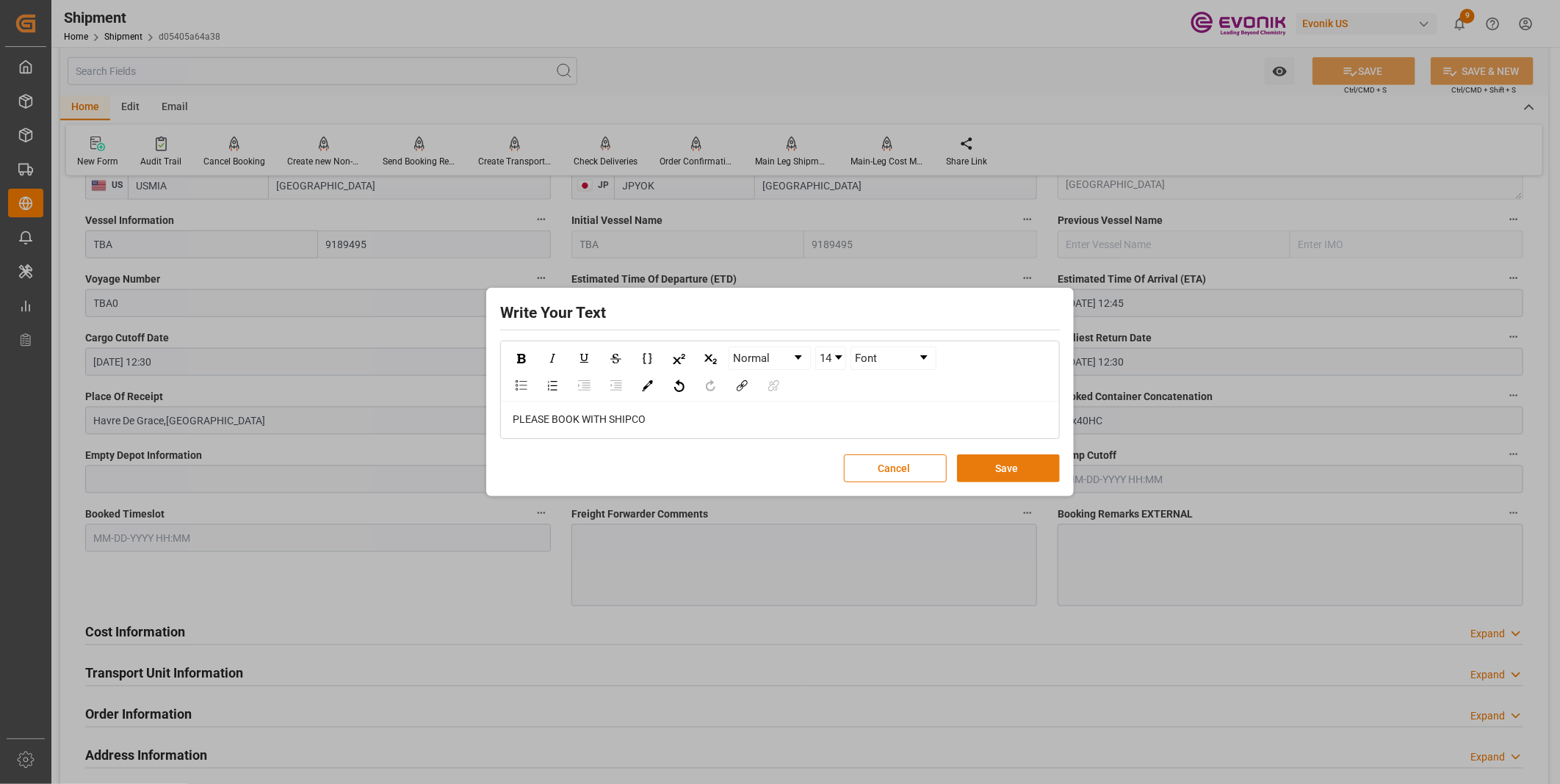
click at [1002, 471] on button "Save" at bounding box center [1008, 468] width 103 height 28
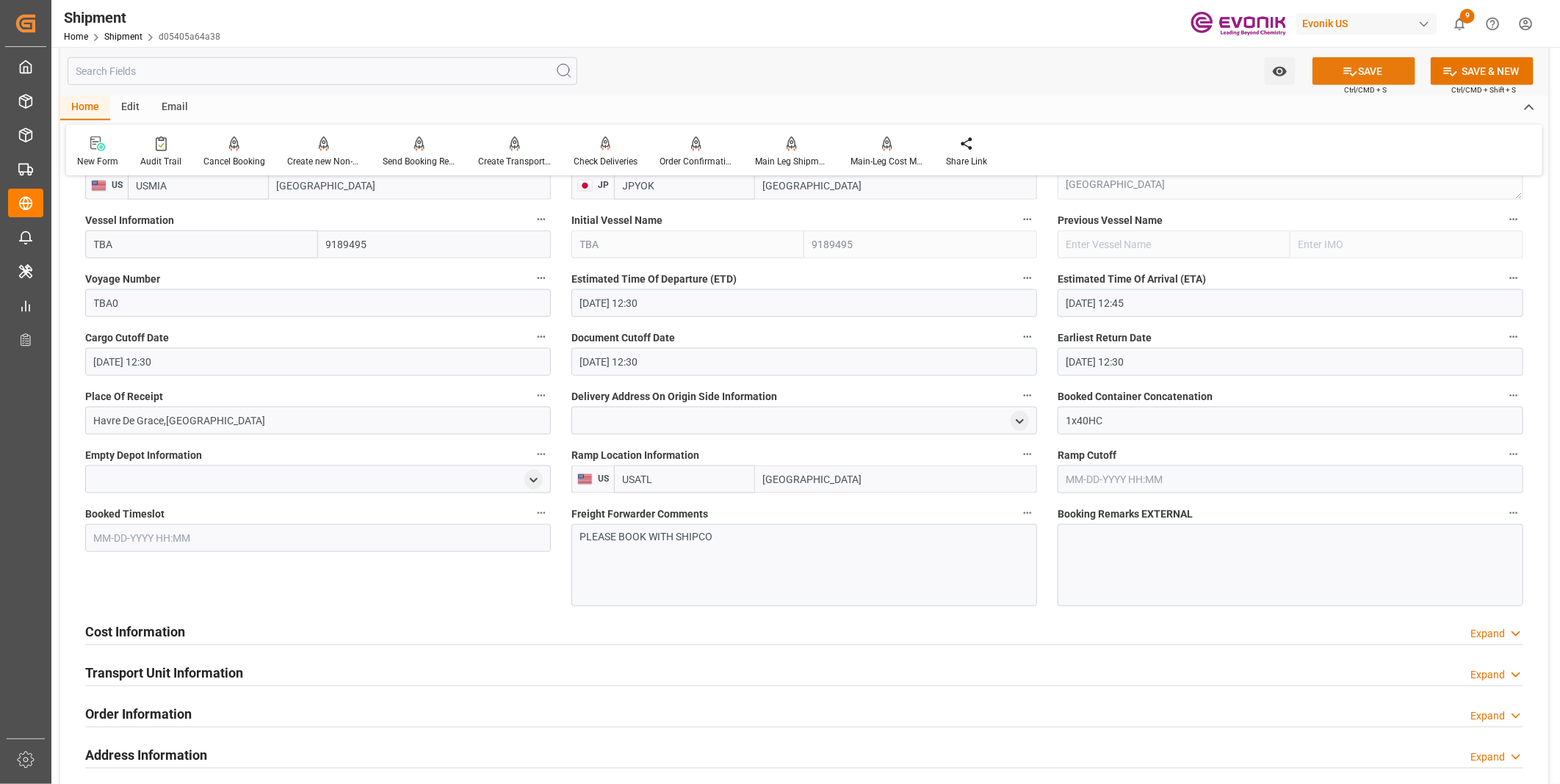
click at [1359, 74] on button "SAVE" at bounding box center [1363, 70] width 103 height 28
click at [254, 627] on div "Cost Information Expand" at bounding box center [804, 630] width 1438 height 28
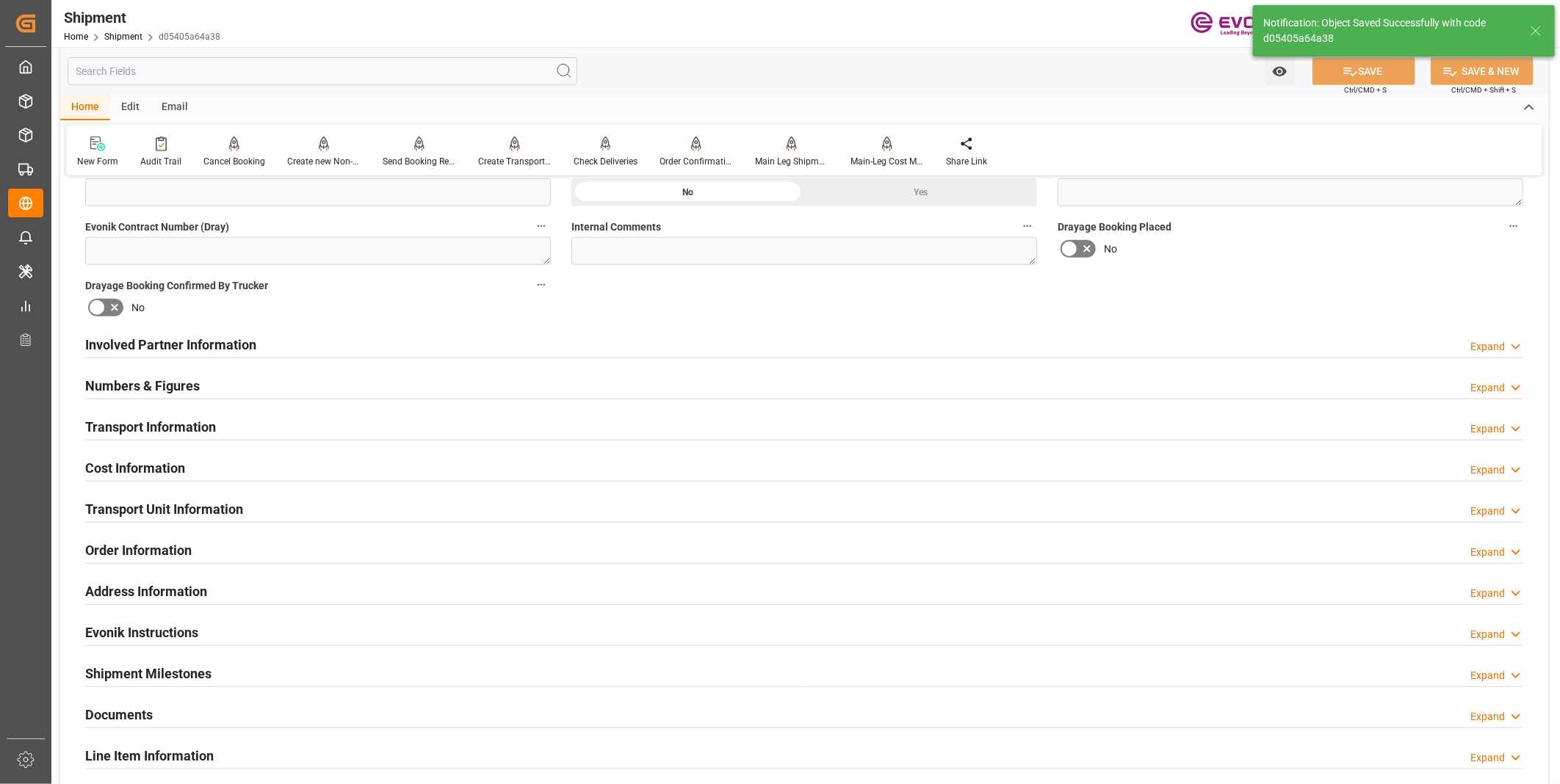
scroll to position [677, 0]
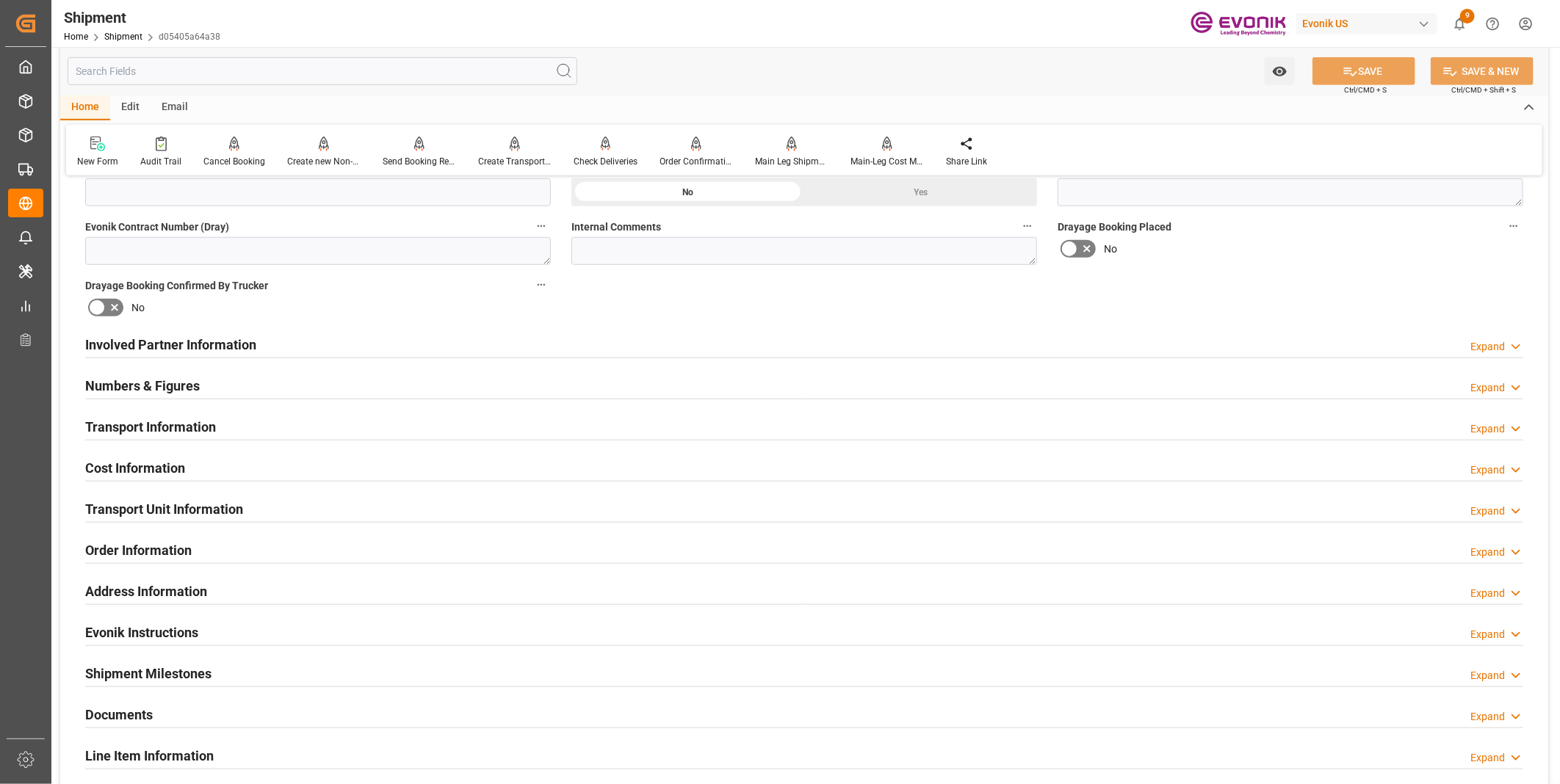
click at [428, 392] on div "Numbers & Figures Expand" at bounding box center [804, 384] width 1438 height 28
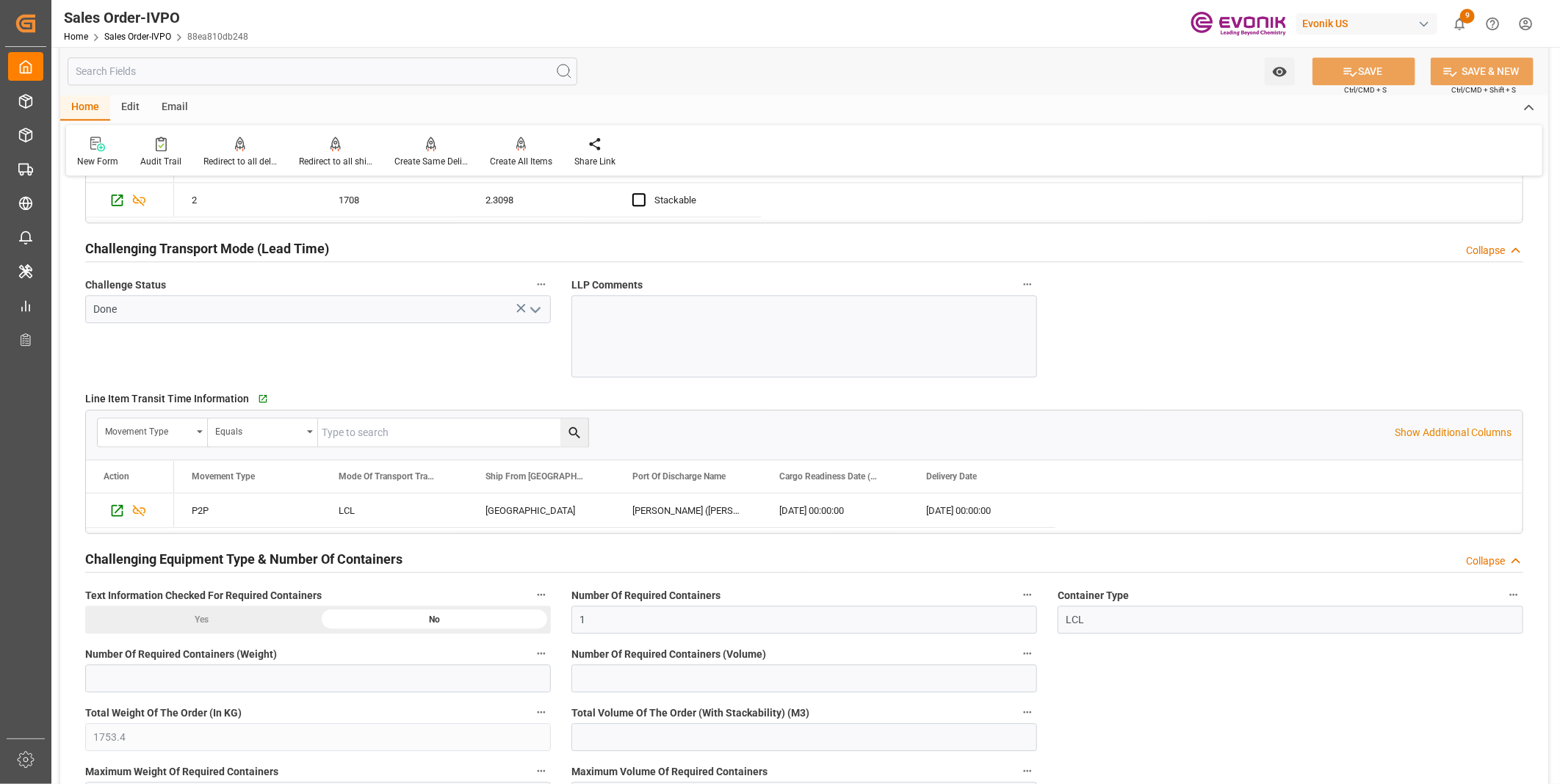
scroll to position [2447, 0]
